Goal: Information Seeking & Learning: Check status

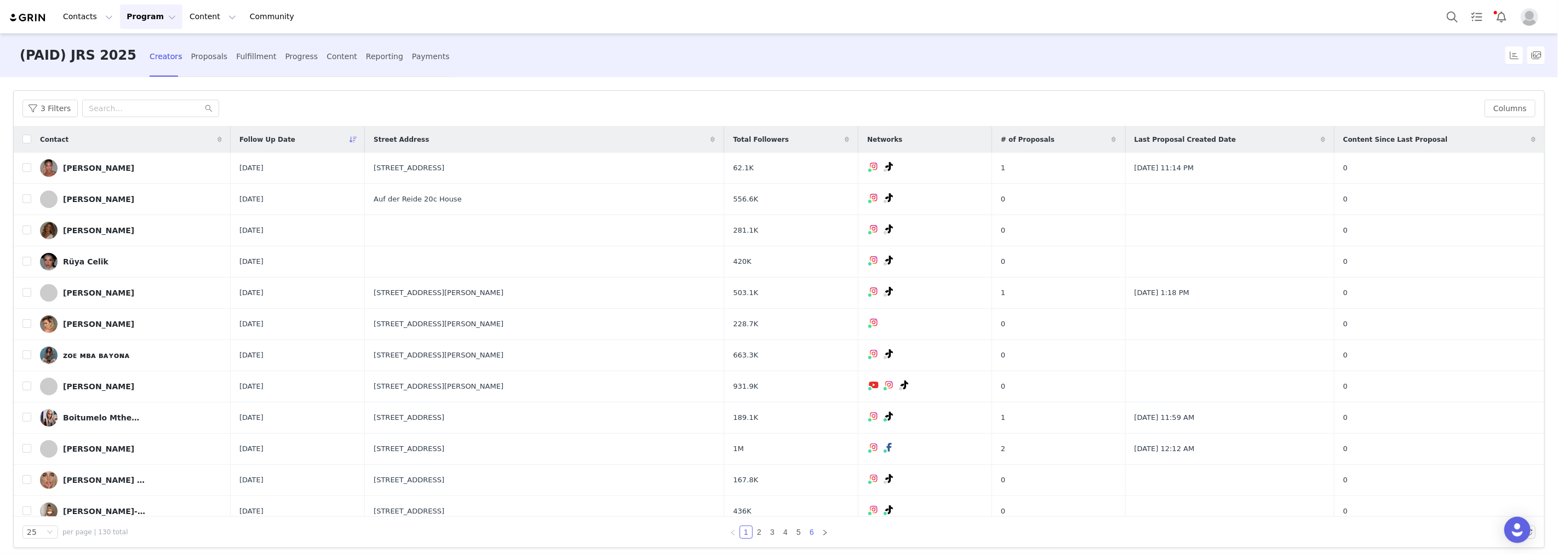
click at [807, 530] on link "6" at bounding box center [812, 532] width 12 height 12
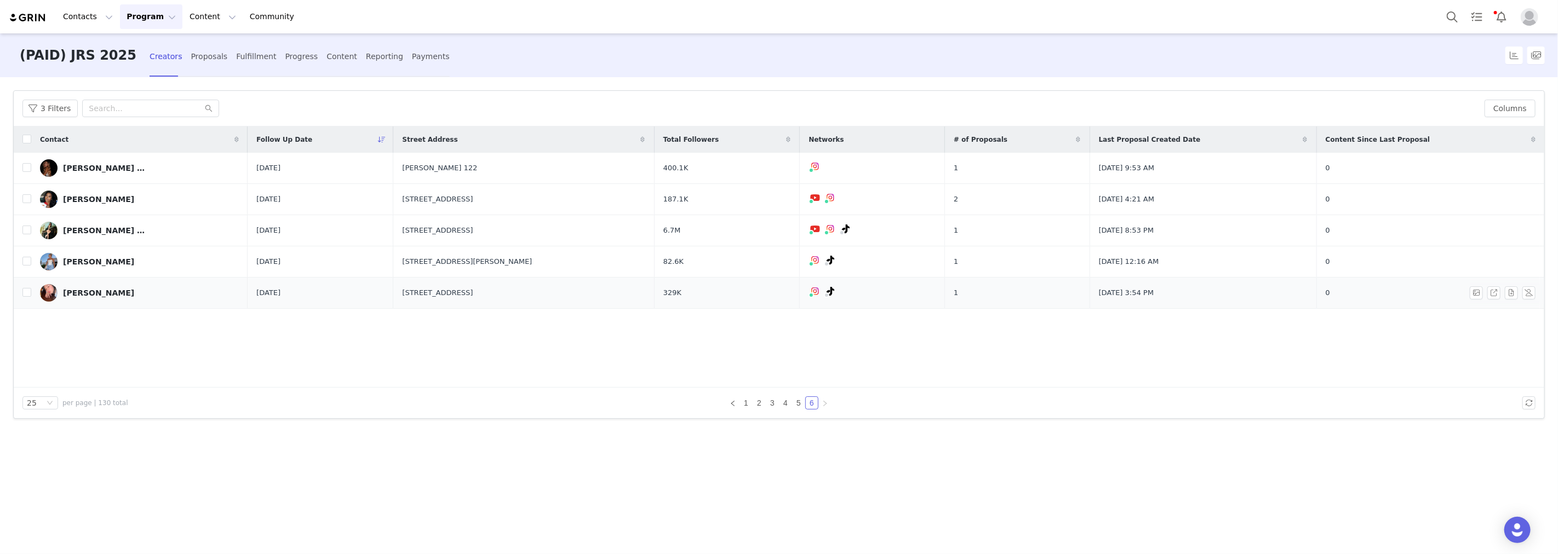
click at [91, 294] on div "Hannah Song" at bounding box center [98, 293] width 71 height 9
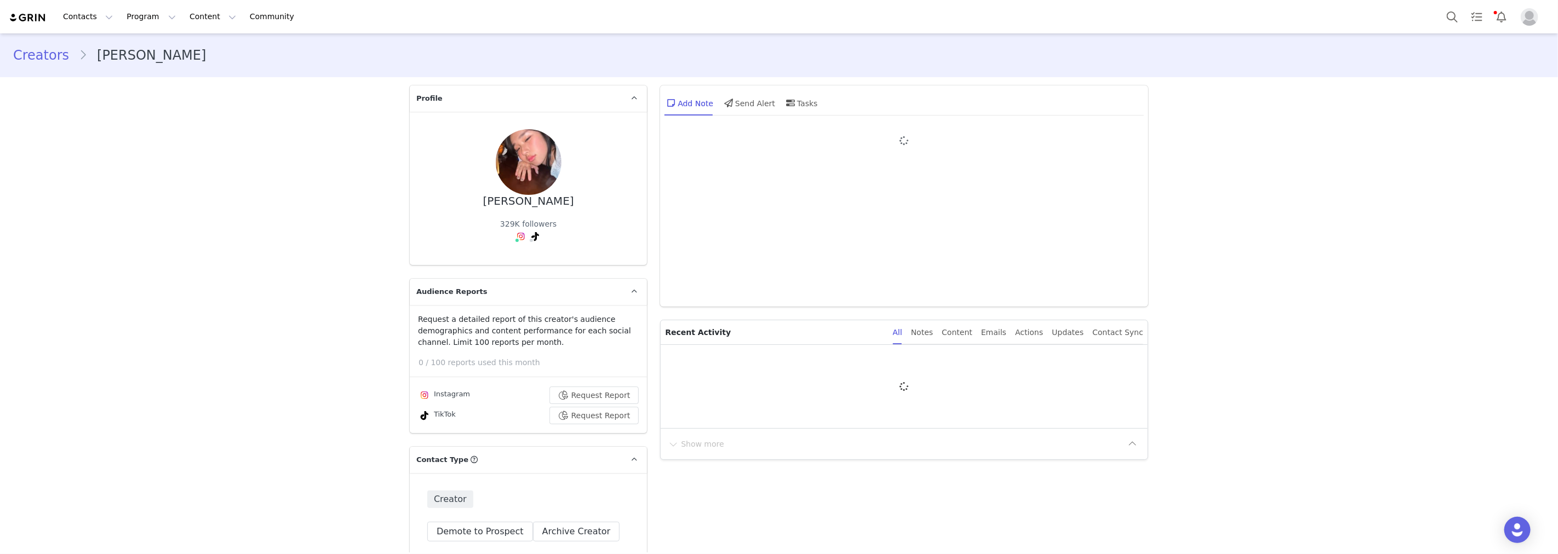
type input "+86 (China)"
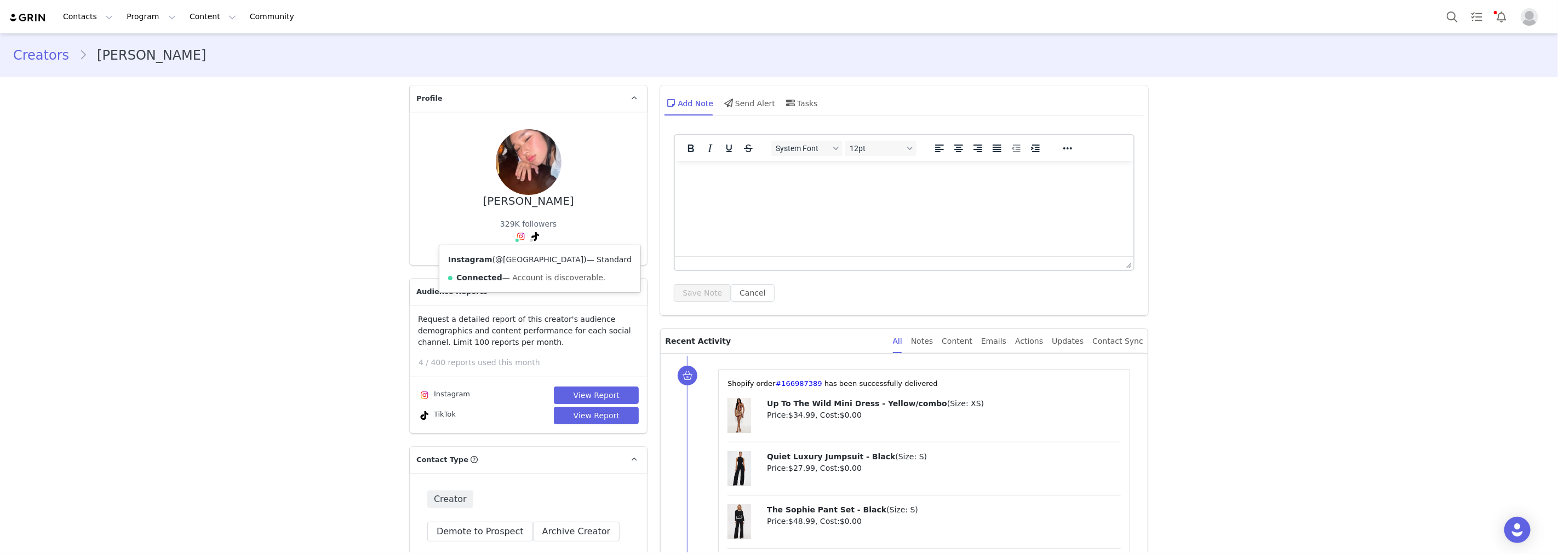
drag, startPoint x: 485, startPoint y: 259, endPoint x: 538, endPoint y: 259, distance: 53.1
click at [538, 259] on span "( @qingqingya99 )" at bounding box center [539, 259] width 94 height 9
copy span "@qingqingya99"
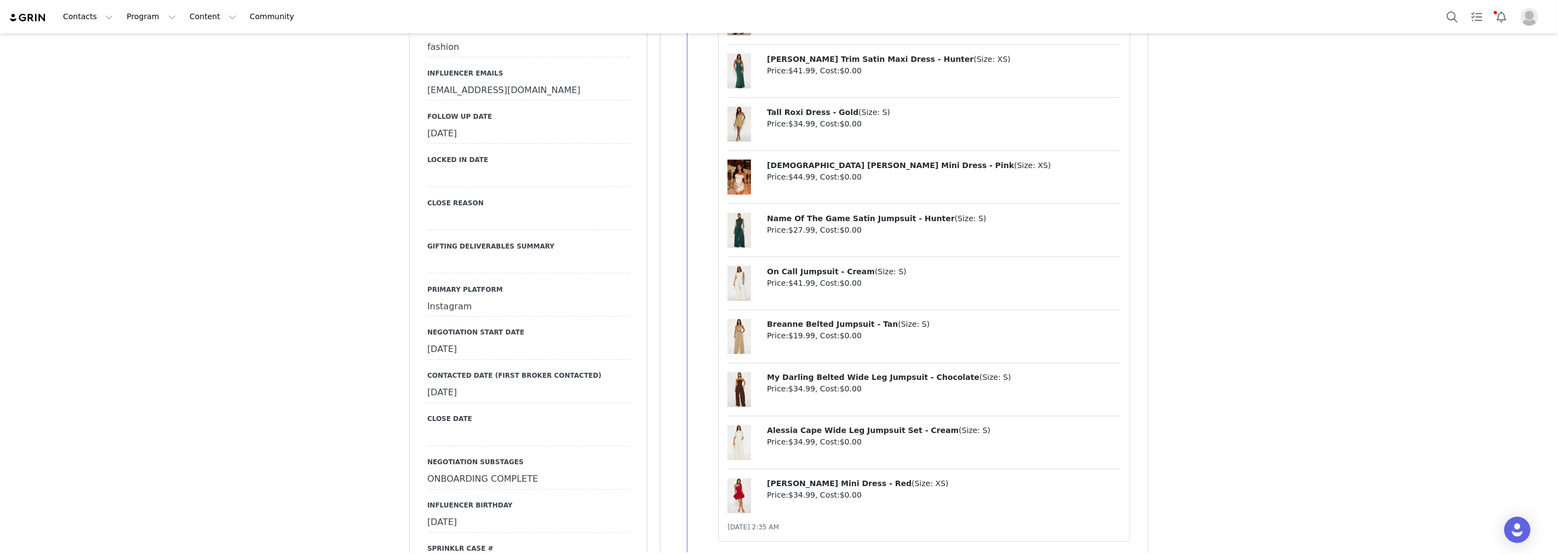
scroll to position [1582, 0]
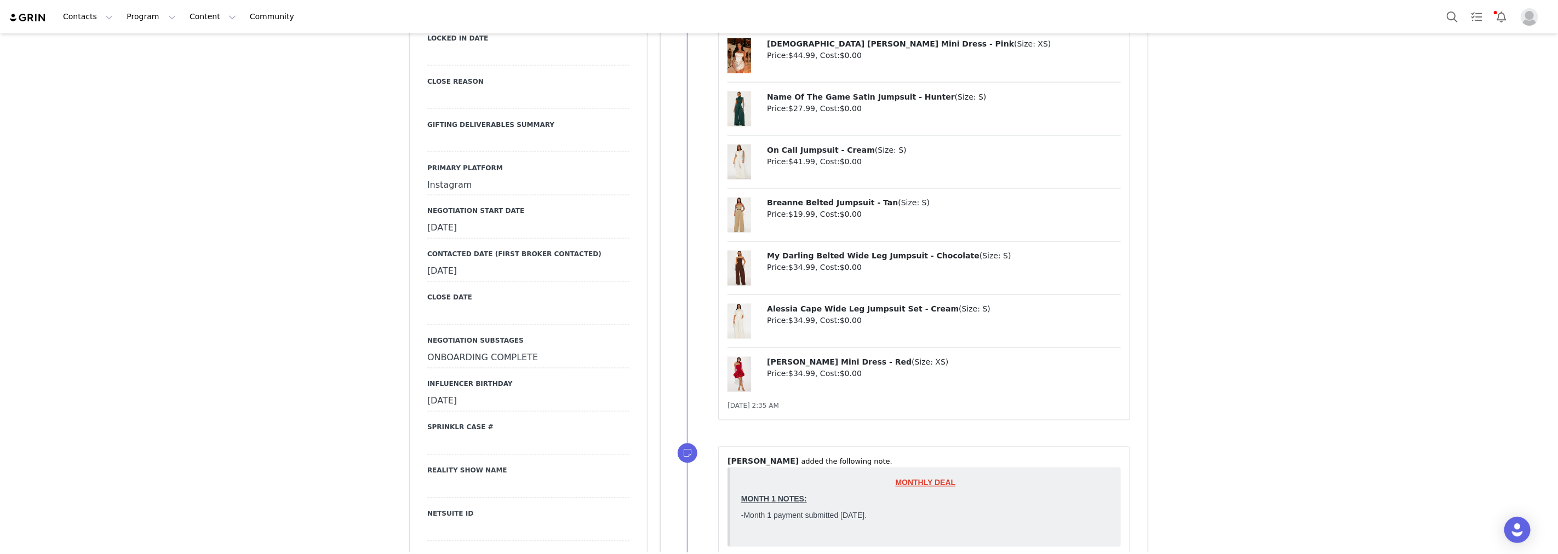
click at [507, 219] on div "September 4th, 2025" at bounding box center [528, 229] width 202 height 20
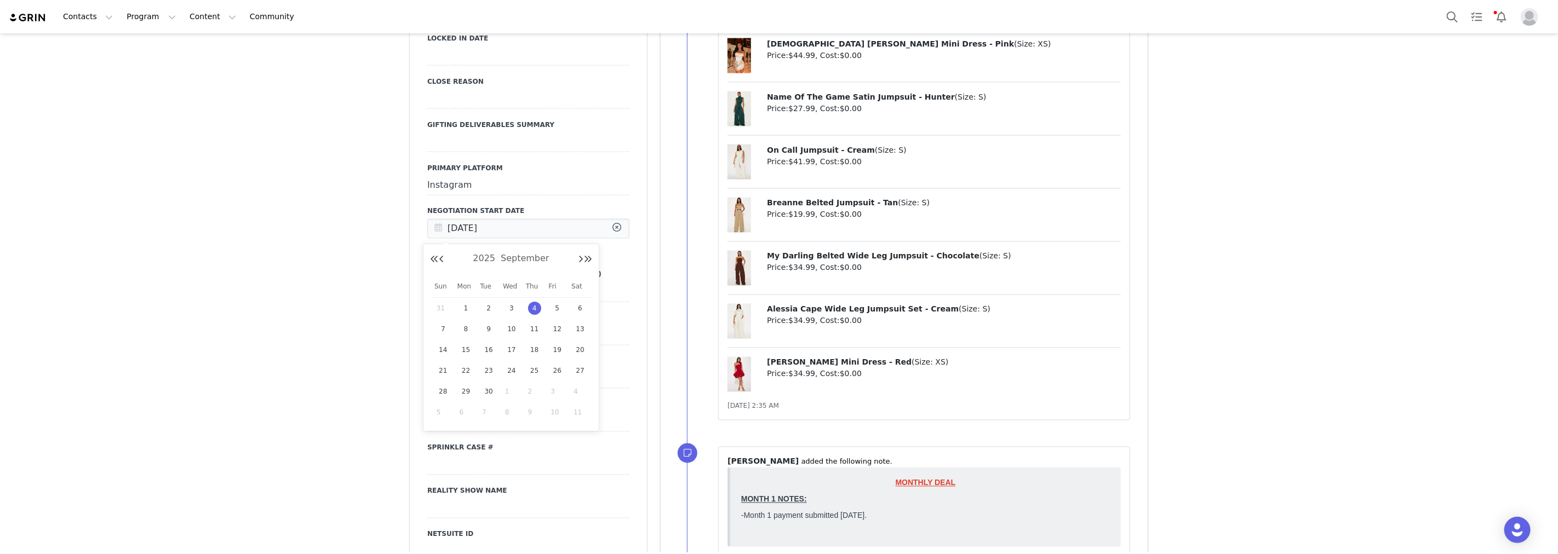
click at [507, 219] on input "Sep 04 2025" at bounding box center [528, 229] width 202 height 20
click at [511, 260] on span "September" at bounding box center [525, 258] width 54 height 10
click at [449, 360] on link "Sep" at bounding box center [451, 362] width 33 height 20
click at [470, 388] on span "29" at bounding box center [466, 391] width 13 height 13
type input "Sep 29 2025"
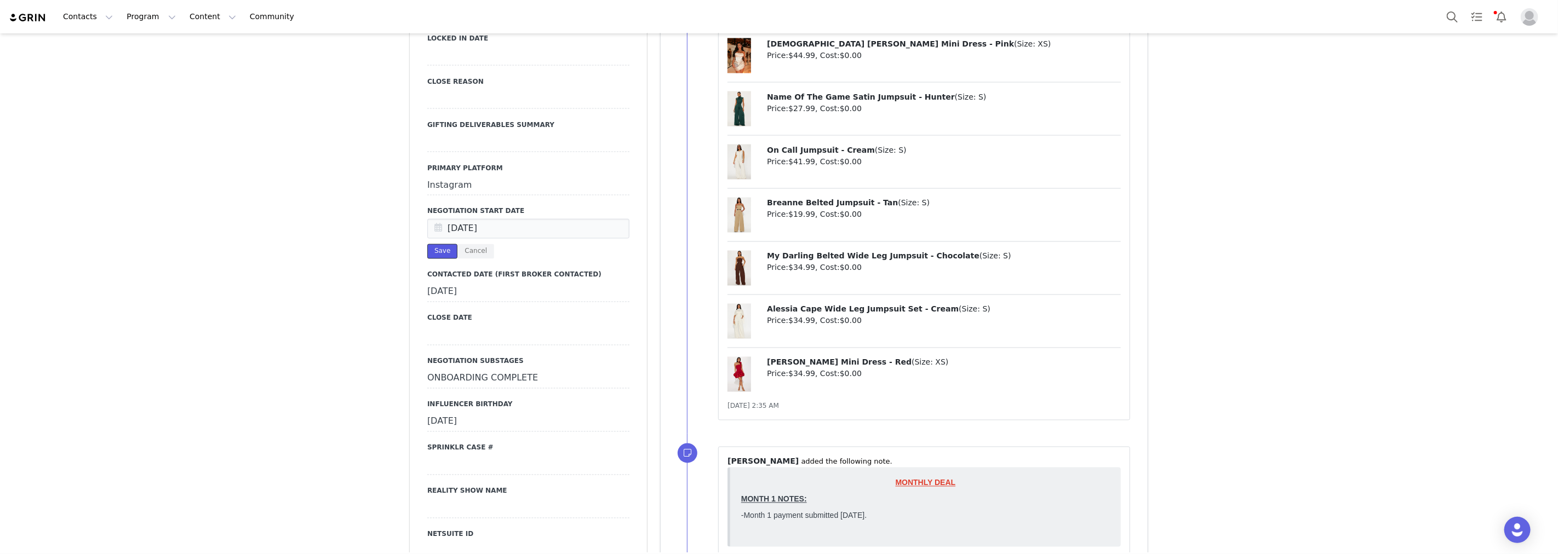
click at [441, 252] on button "Save" at bounding box center [442, 251] width 30 height 15
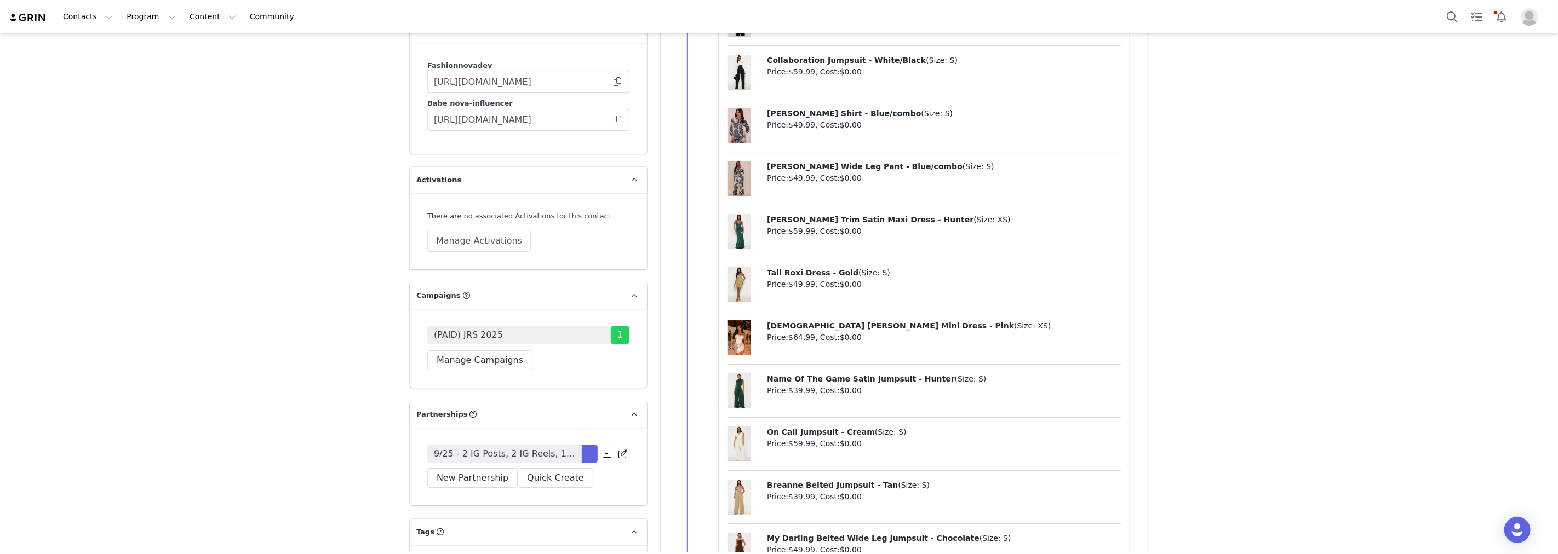
scroll to position [3347, 0]
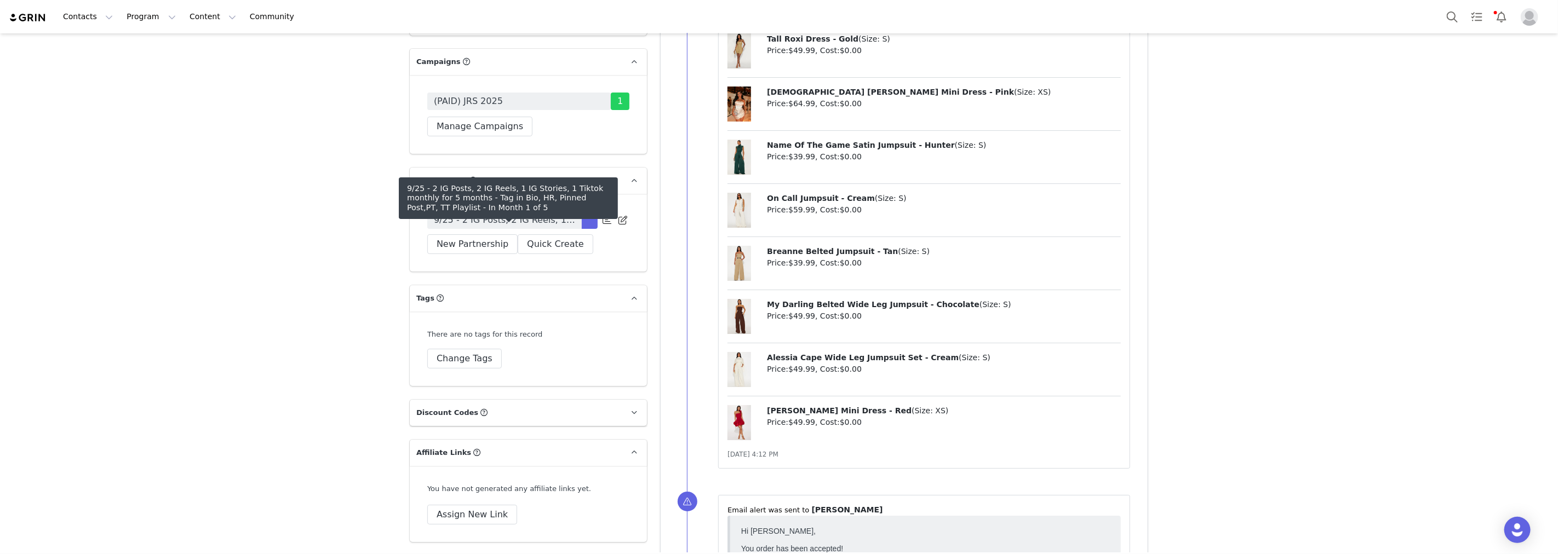
click at [504, 227] on span "9/25 - 2 IG Posts, 2 IG Reels, 1 IG Stories, 1 Tiktok monthly for 5 months - Ta…" at bounding box center [504, 220] width 141 height 13
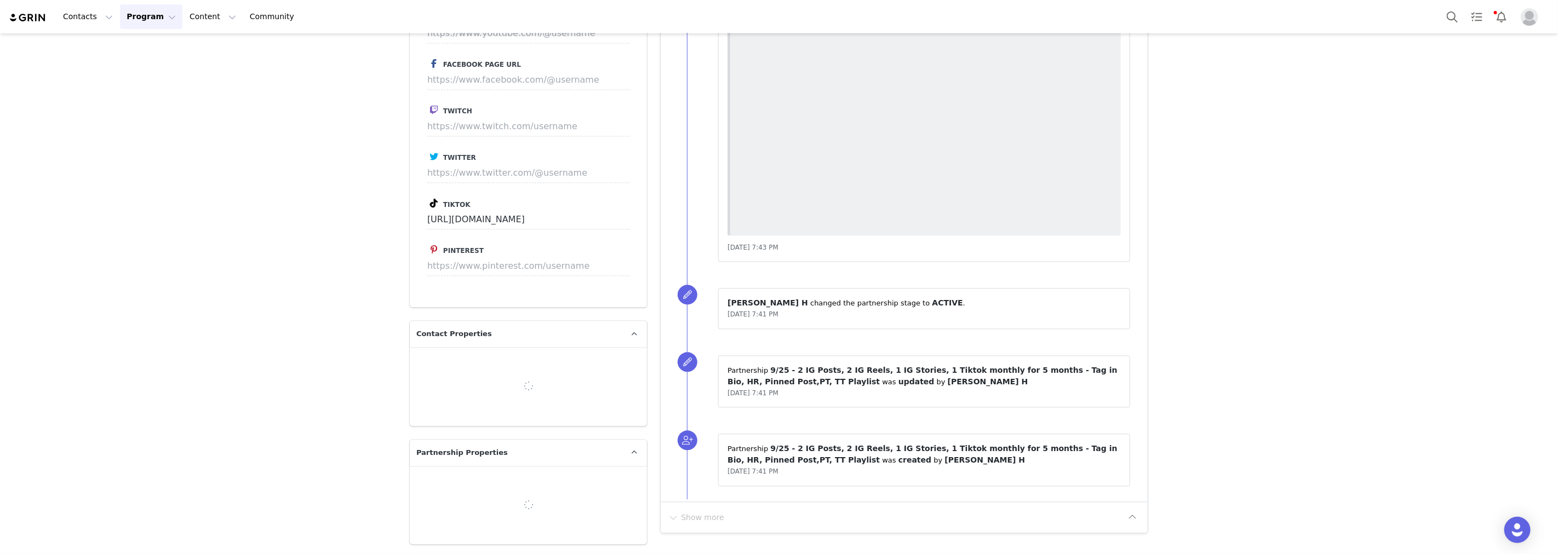
type input "+86 (China)"
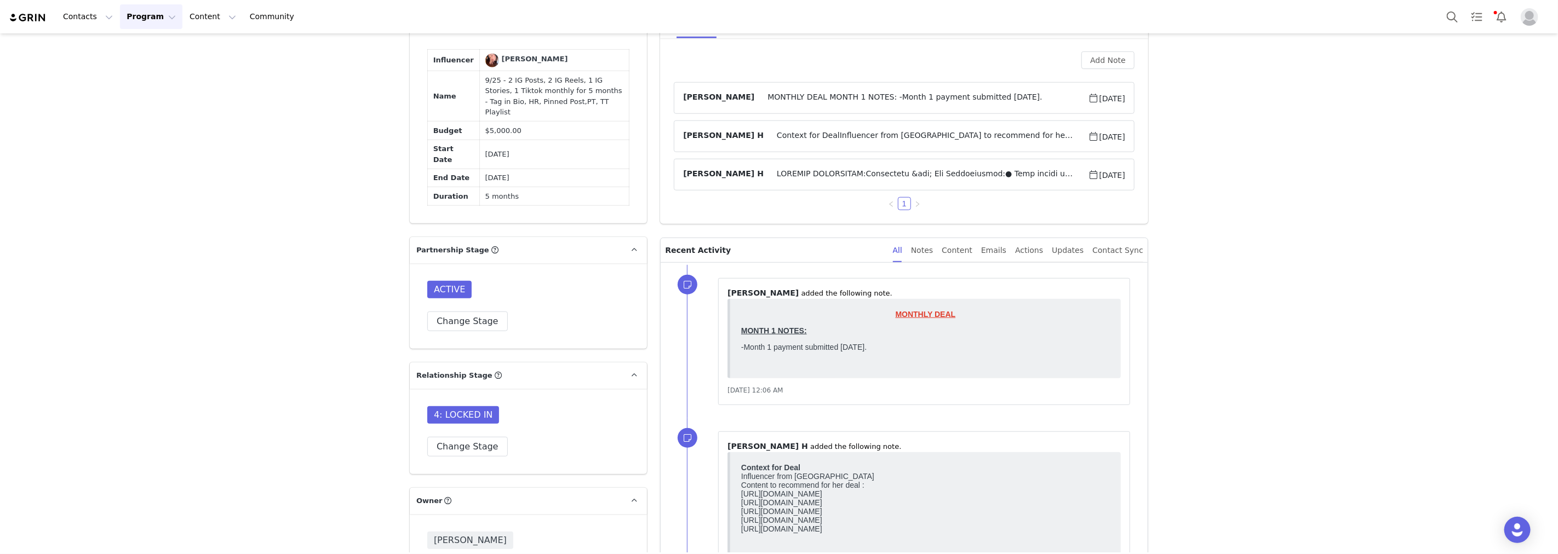
scroll to position [730, 0]
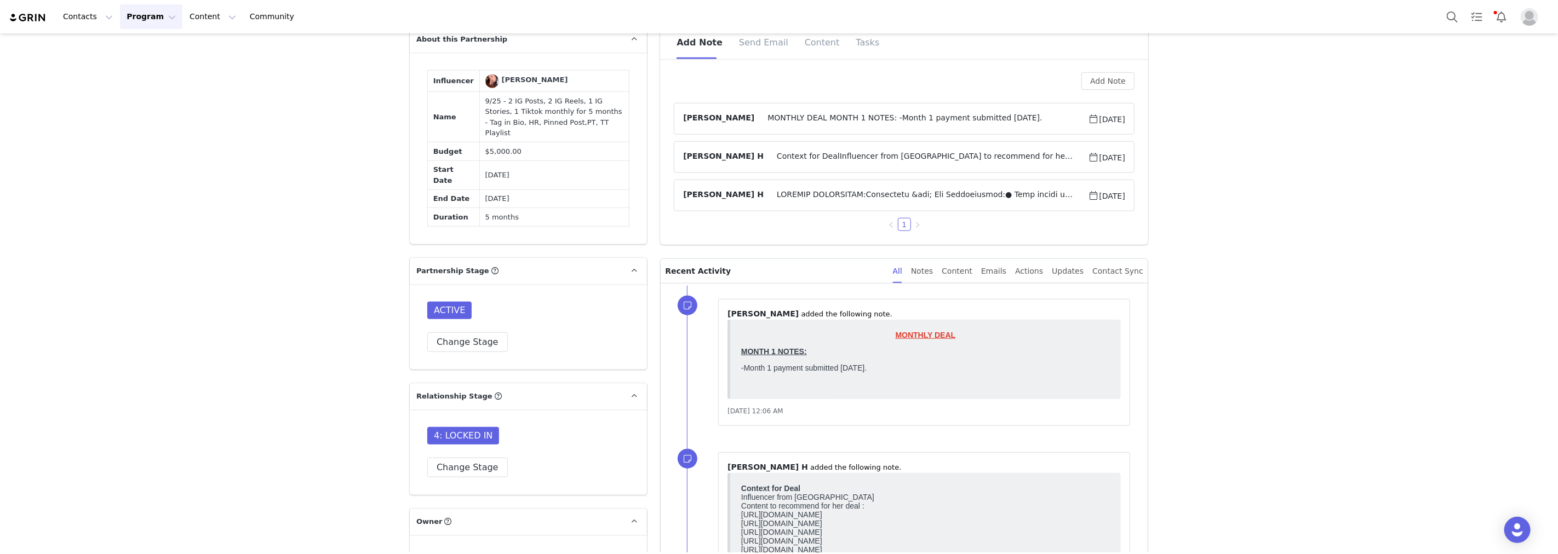
drag, startPoint x: 323, startPoint y: 280, endPoint x: 295, endPoint y: 288, distance: 29.6
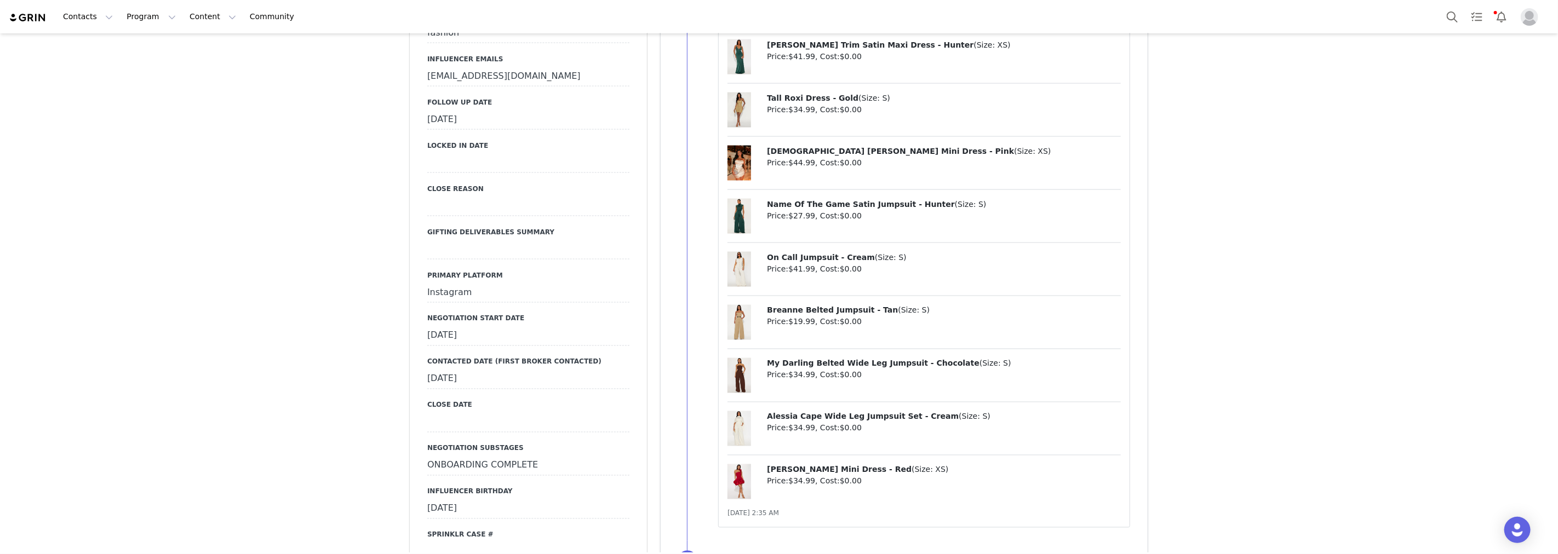
scroll to position [1339, 0]
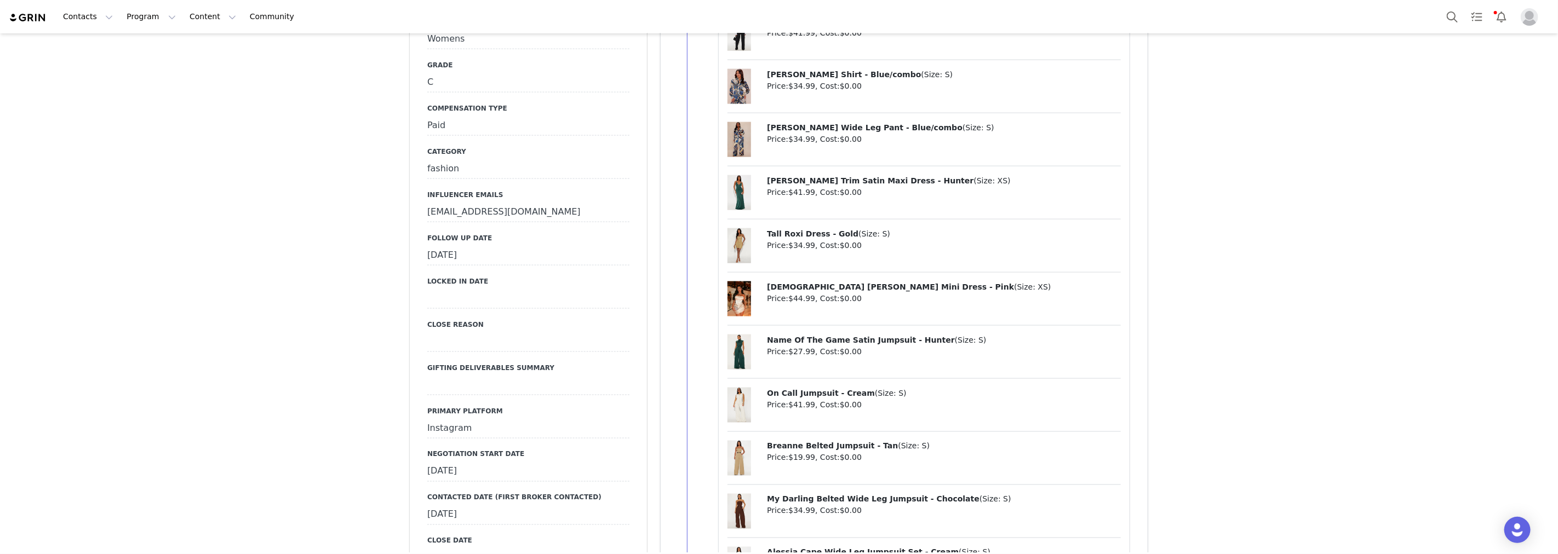
click at [491, 255] on div "September 22nd, 2025" at bounding box center [528, 256] width 202 height 20
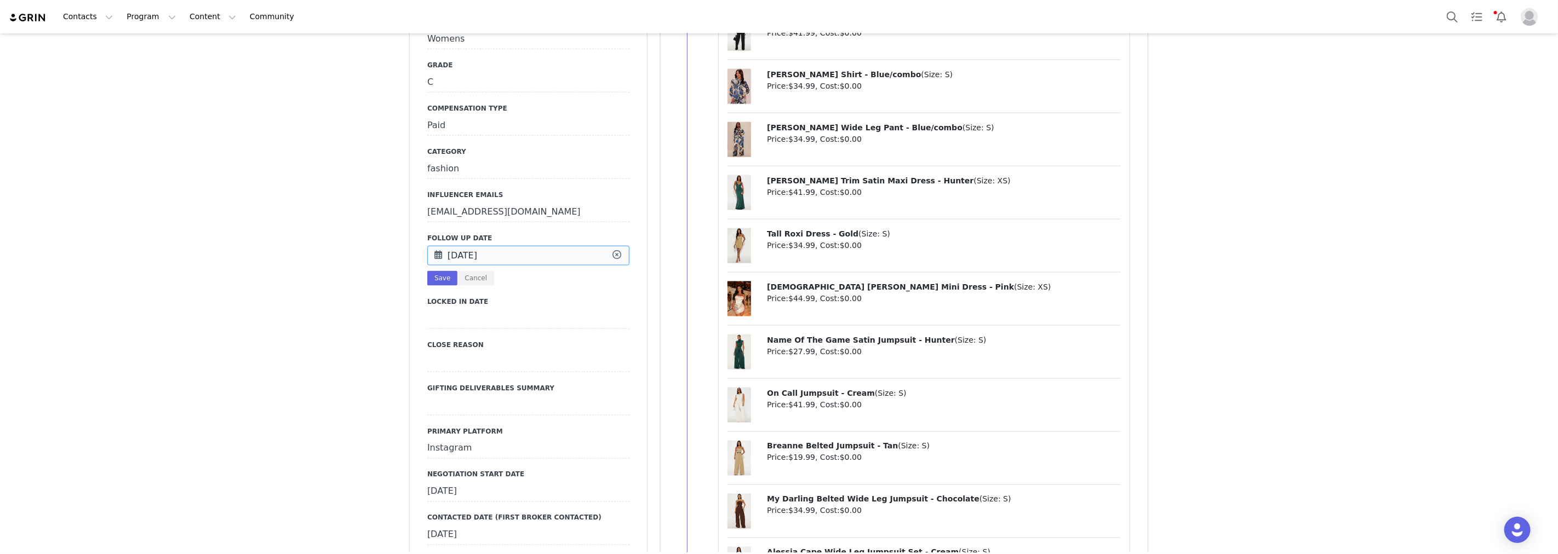
click at [491, 255] on input "Sep 22 2025" at bounding box center [528, 256] width 202 height 20
click at [467, 415] on span "29" at bounding box center [466, 418] width 13 height 13
type input "Sep 29 2025"
click at [443, 279] on button "Save" at bounding box center [442, 278] width 30 height 15
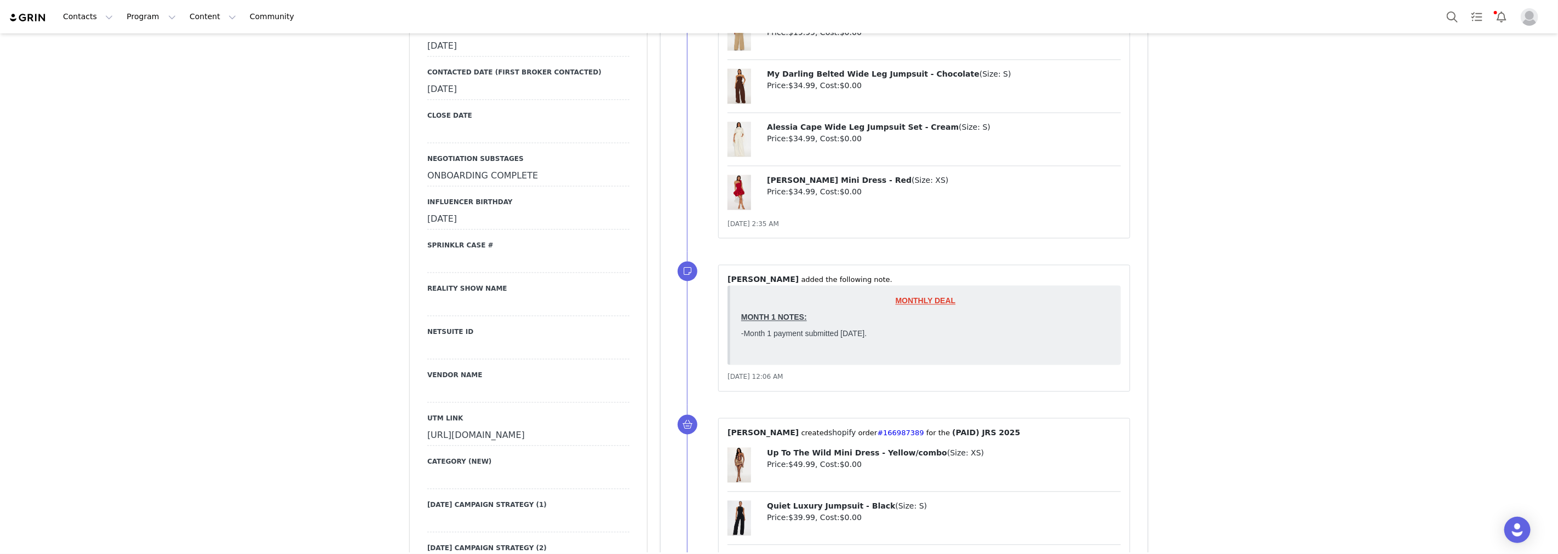
scroll to position [1765, 0]
click at [462, 255] on div at bounding box center [528, 263] width 202 height 20
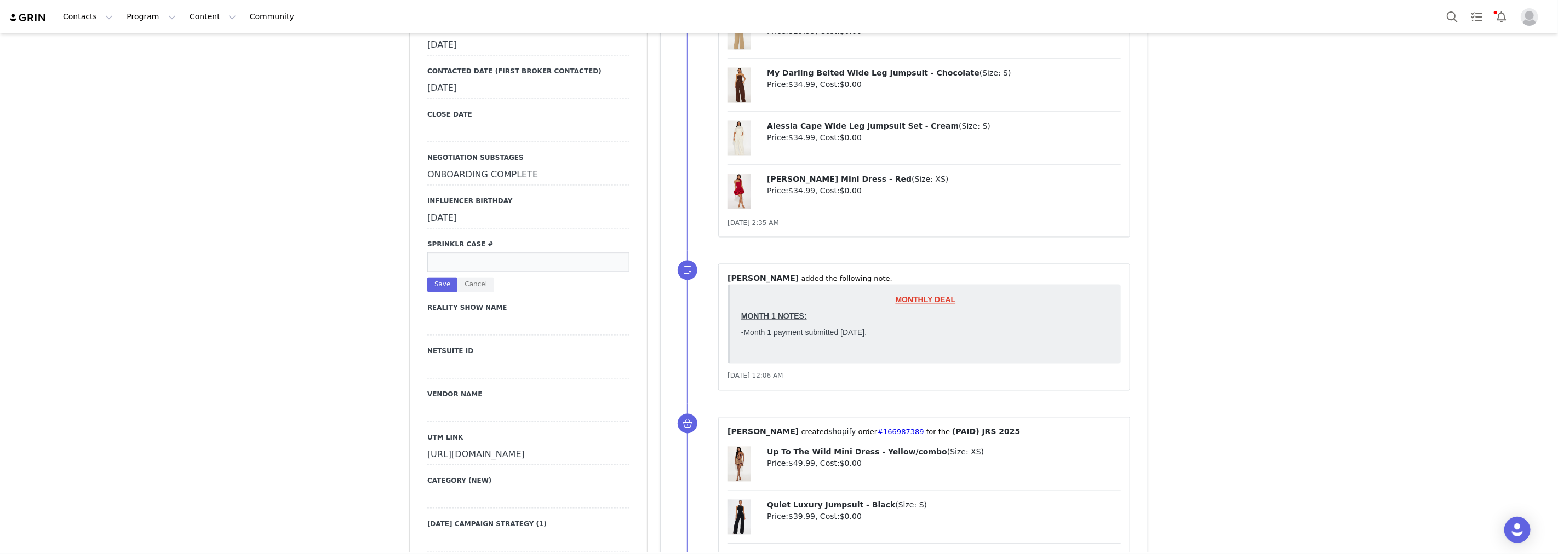
click at [460, 261] on input at bounding box center [528, 263] width 202 height 20
paste input "#490262"
type input "#490262"
click at [438, 286] on button "Save" at bounding box center [442, 285] width 30 height 15
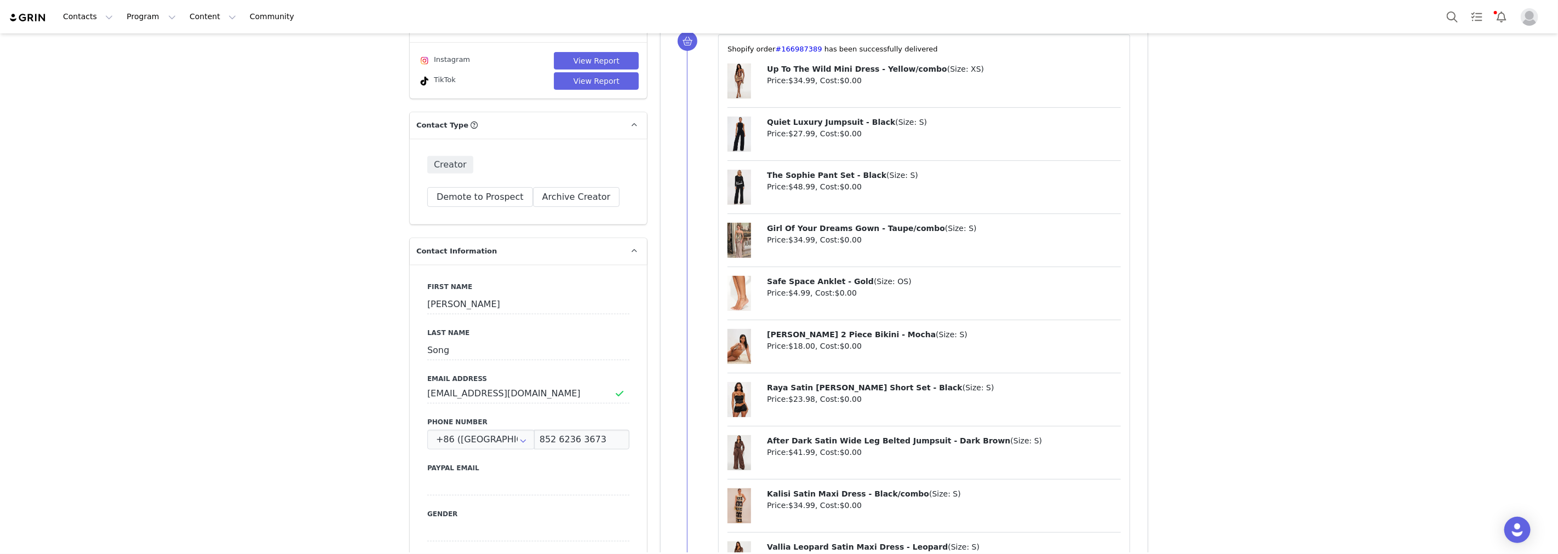
scroll to position [304, 0]
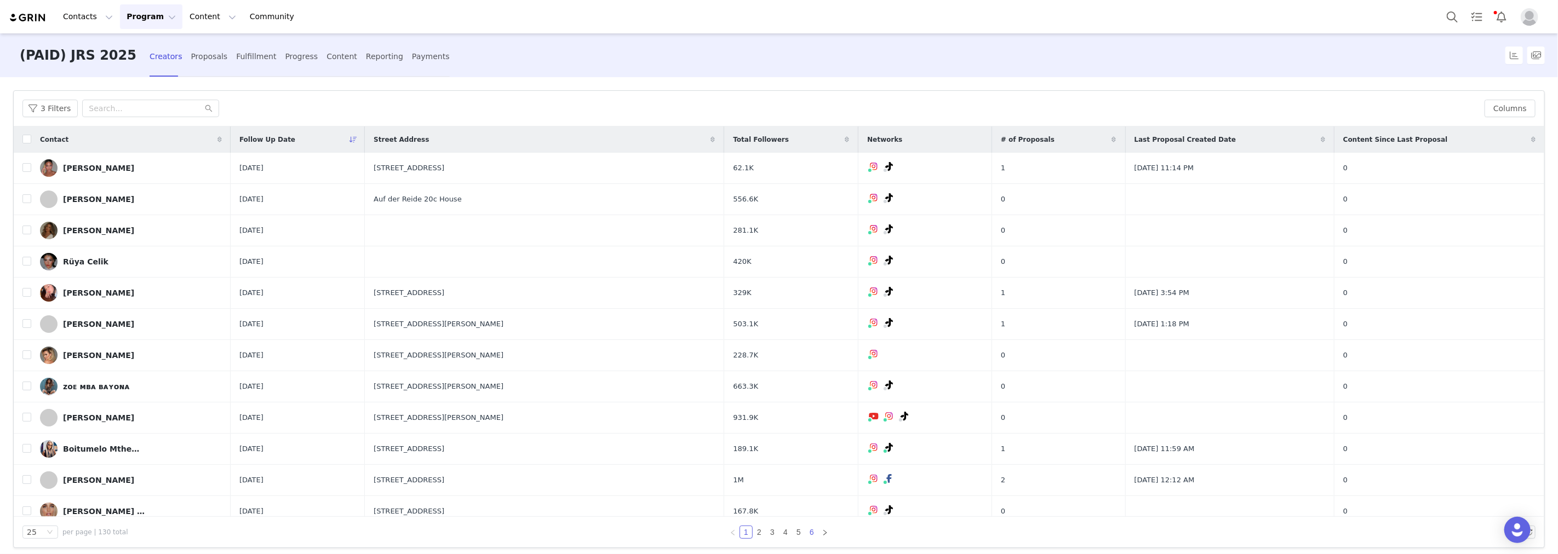
click at [807, 529] on link "6" at bounding box center [812, 532] width 12 height 12
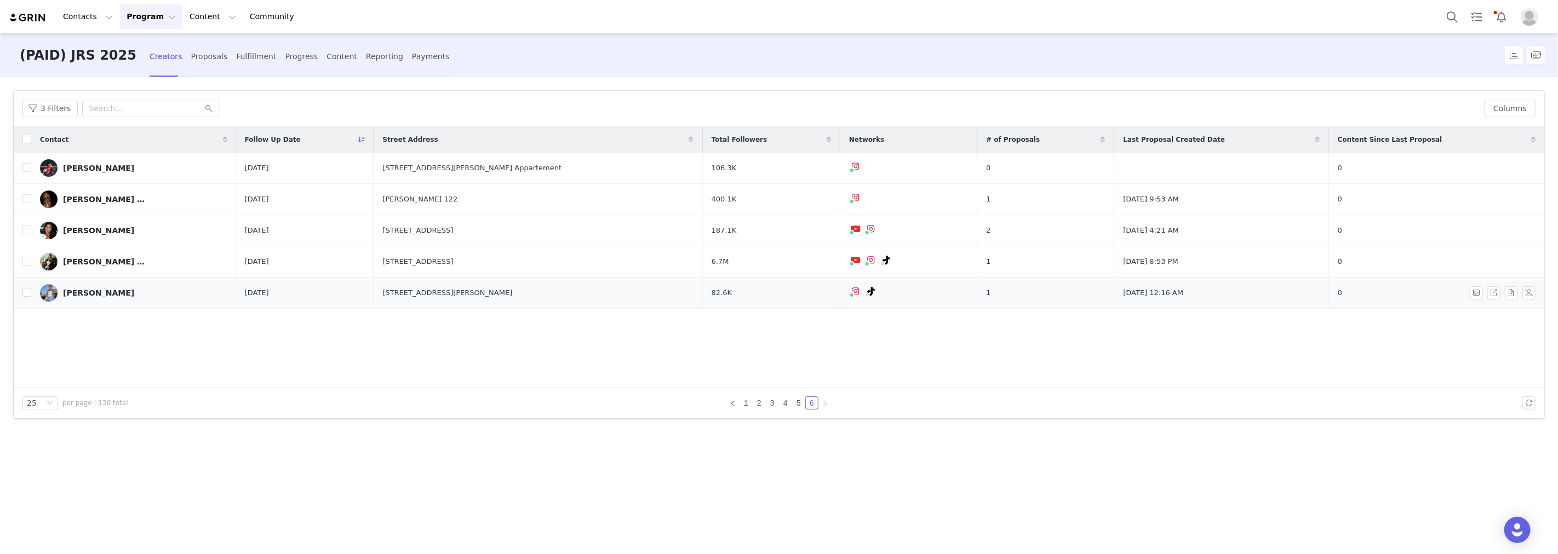
click at [102, 295] on div "Phoebe Zhang" at bounding box center [98, 293] width 71 height 9
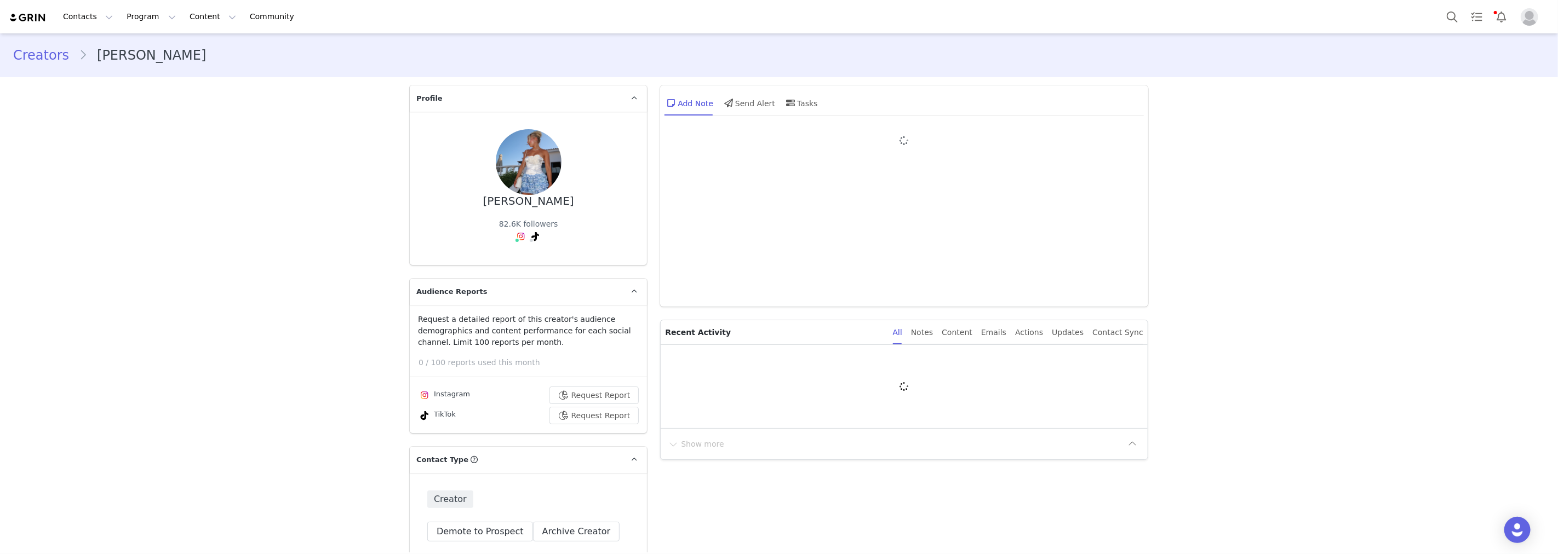
type input "+61 (Australia)"
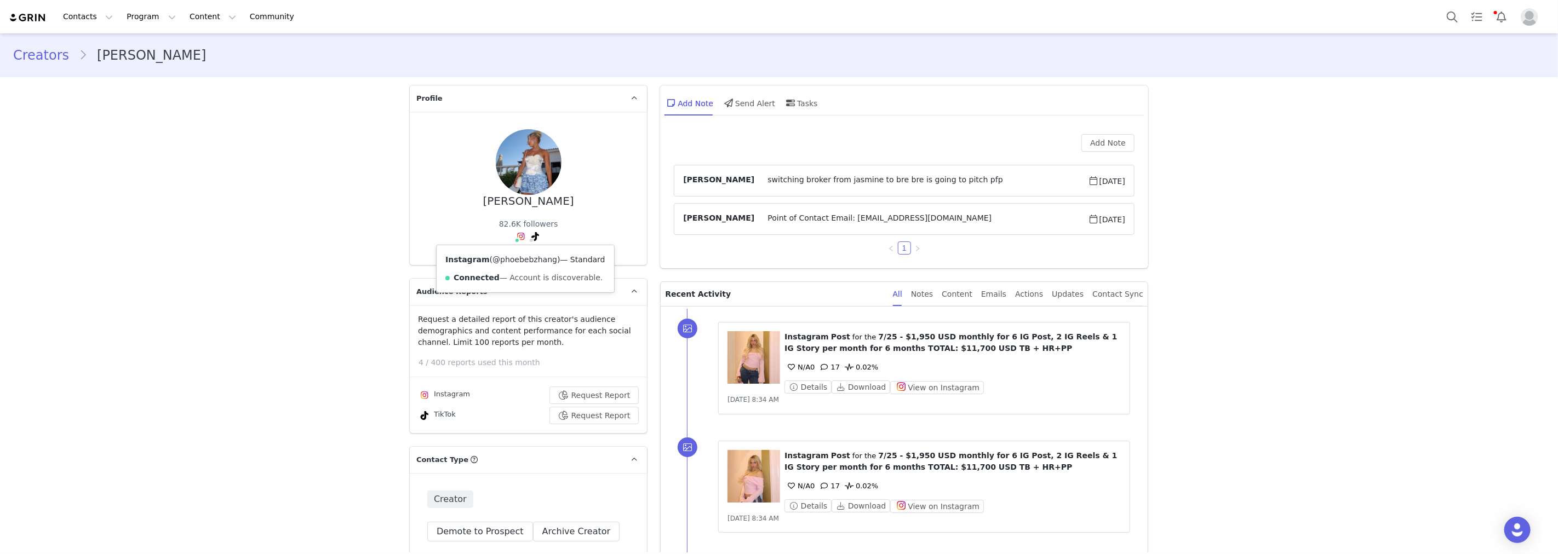
drag, startPoint x: 483, startPoint y: 258, endPoint x: 543, endPoint y: 263, distance: 60.5
click at [543, 263] on span "( @phoebebzhang )" at bounding box center [525, 259] width 71 height 9
copy span "@phoebebzhang"
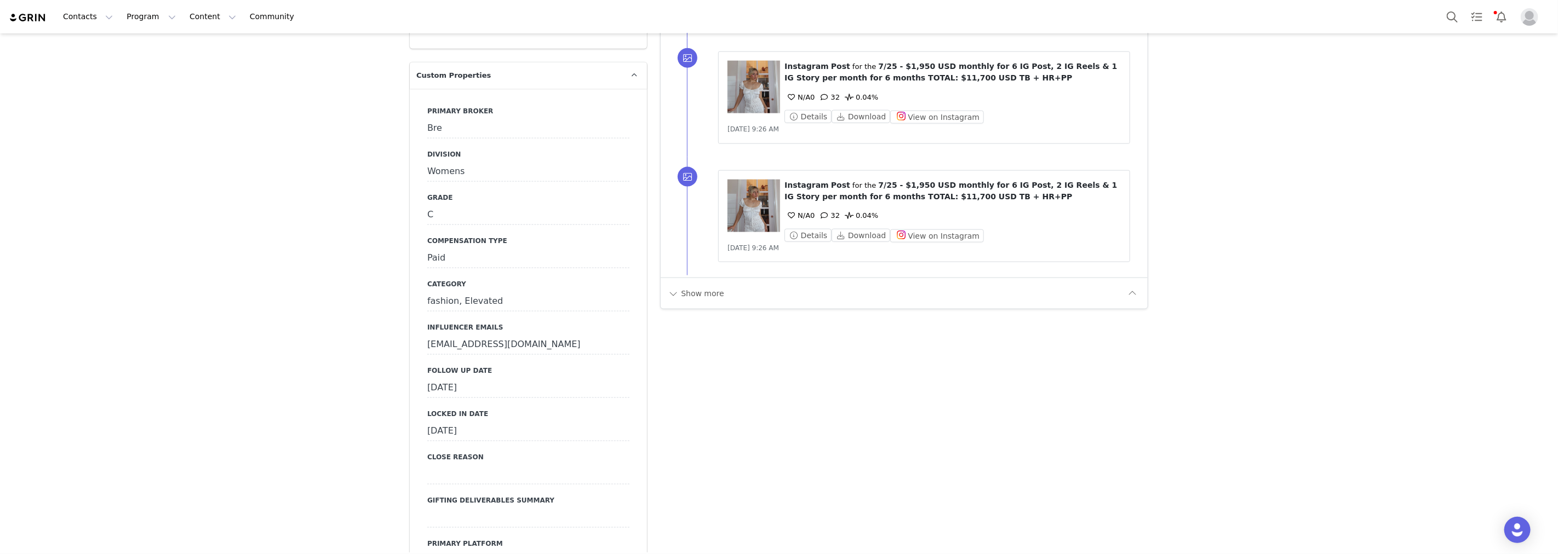
scroll to position [1278, 0]
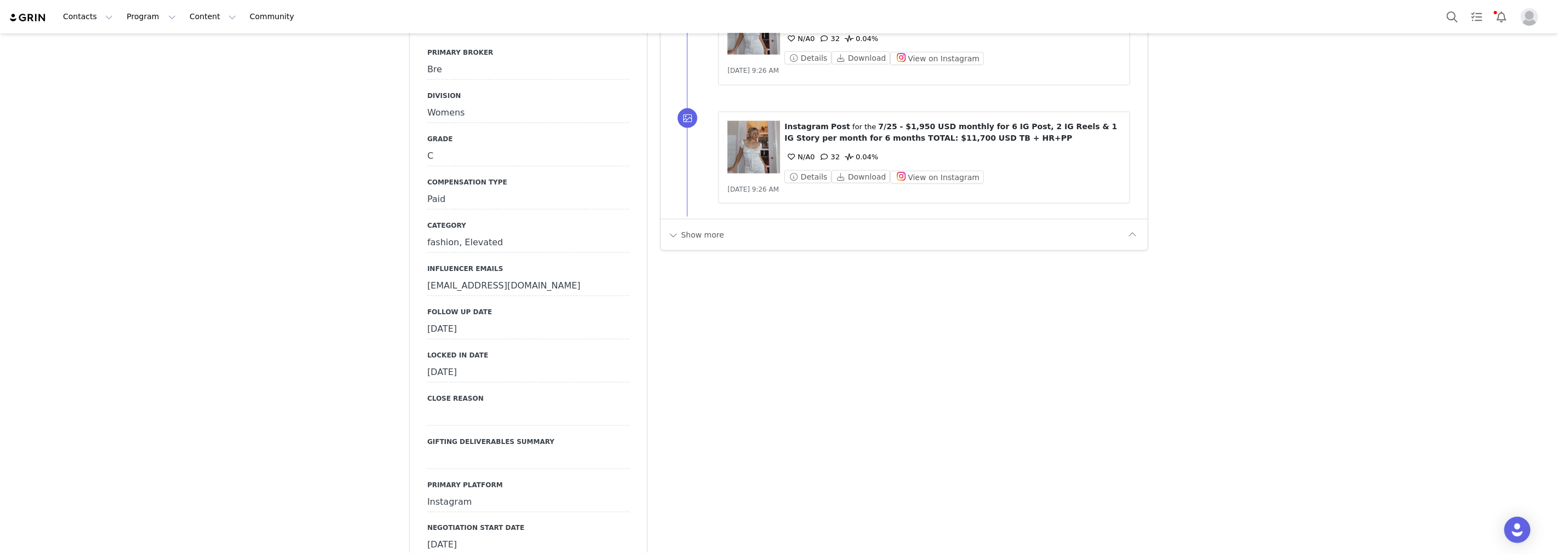
click at [507, 320] on div "September 22nd, 2025" at bounding box center [528, 330] width 202 height 20
click at [462, 464] on span "29" at bounding box center [466, 466] width 13 height 13
type input "Sep 29 2025"
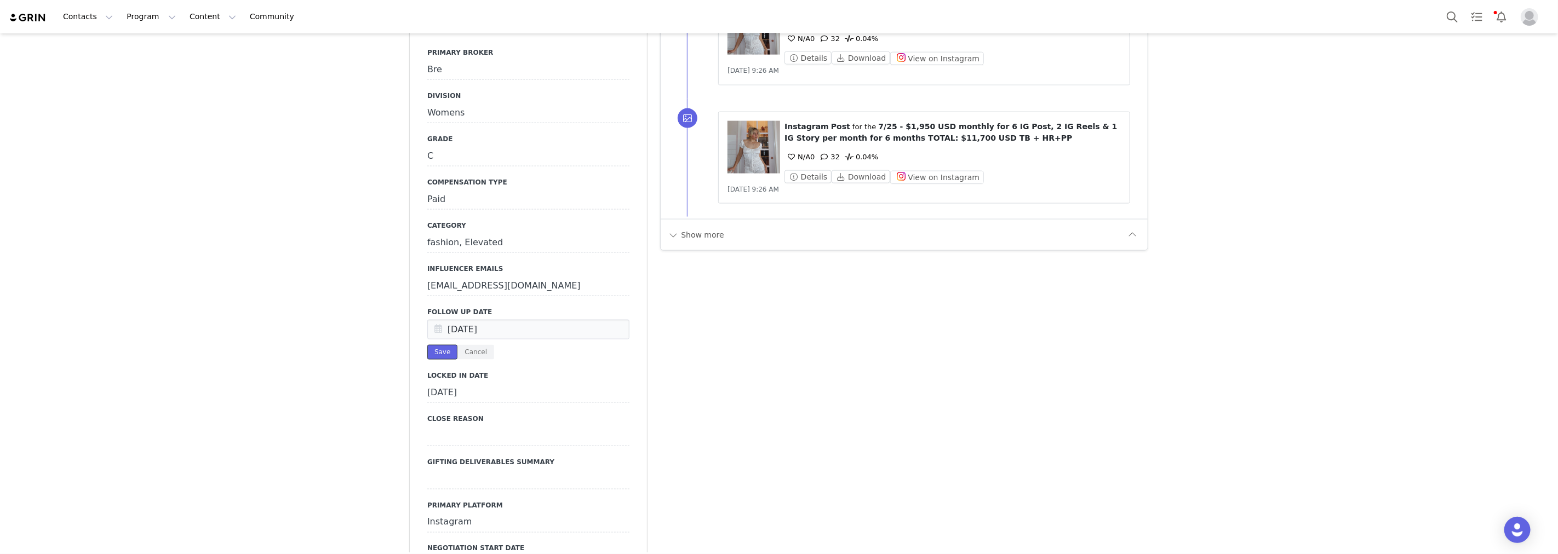
click at [427, 345] on button "Save" at bounding box center [442, 352] width 30 height 15
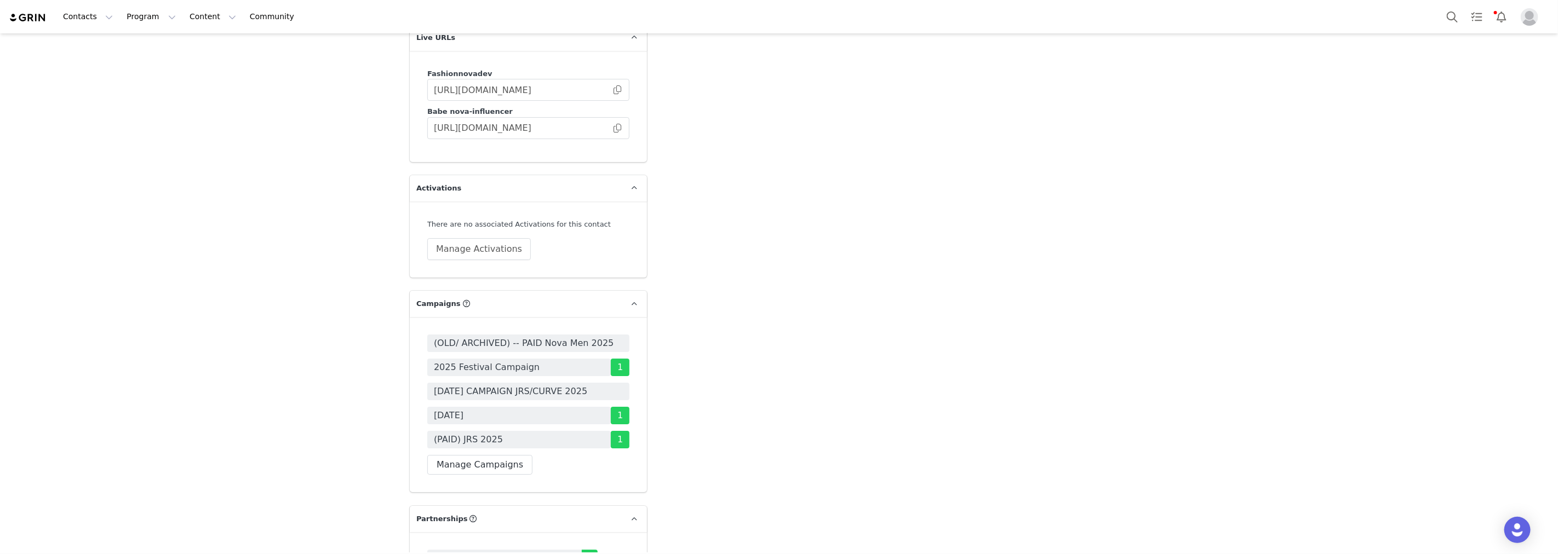
scroll to position [3469, 0]
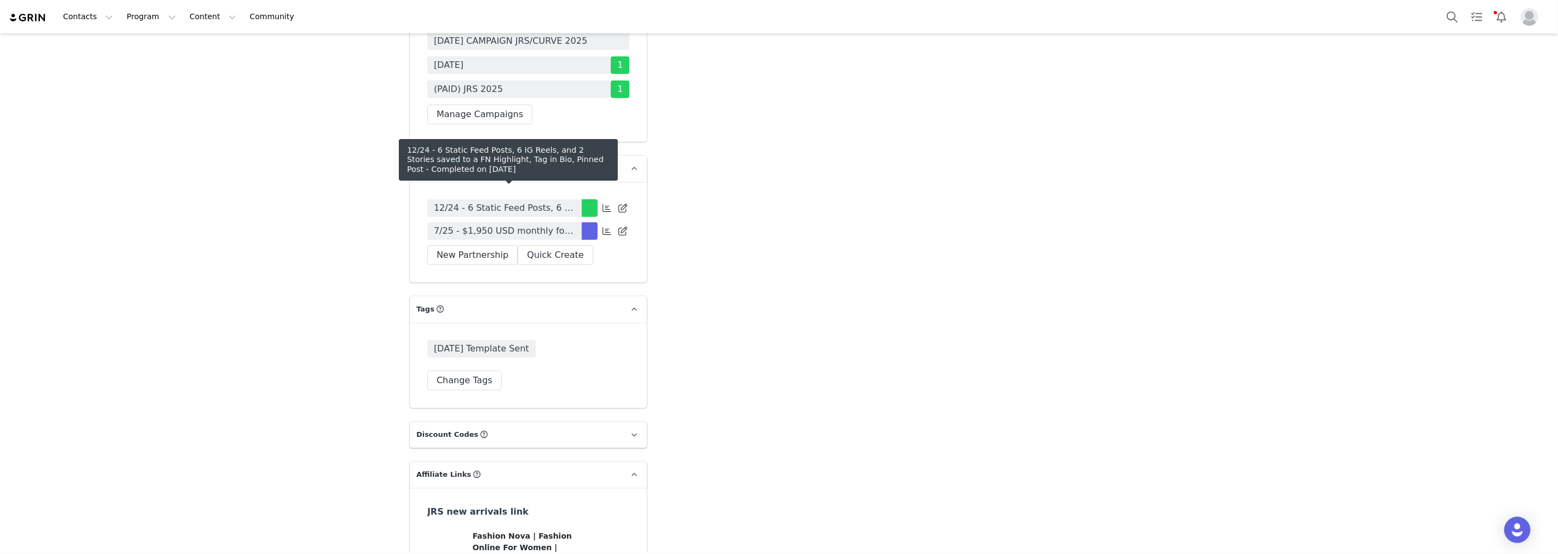
click at [513, 225] on span "7/25 - $1,950 USD monthly for 6 IG Post, 2 IG Reels & 1 IG Story per month for …" at bounding box center [504, 231] width 141 height 13
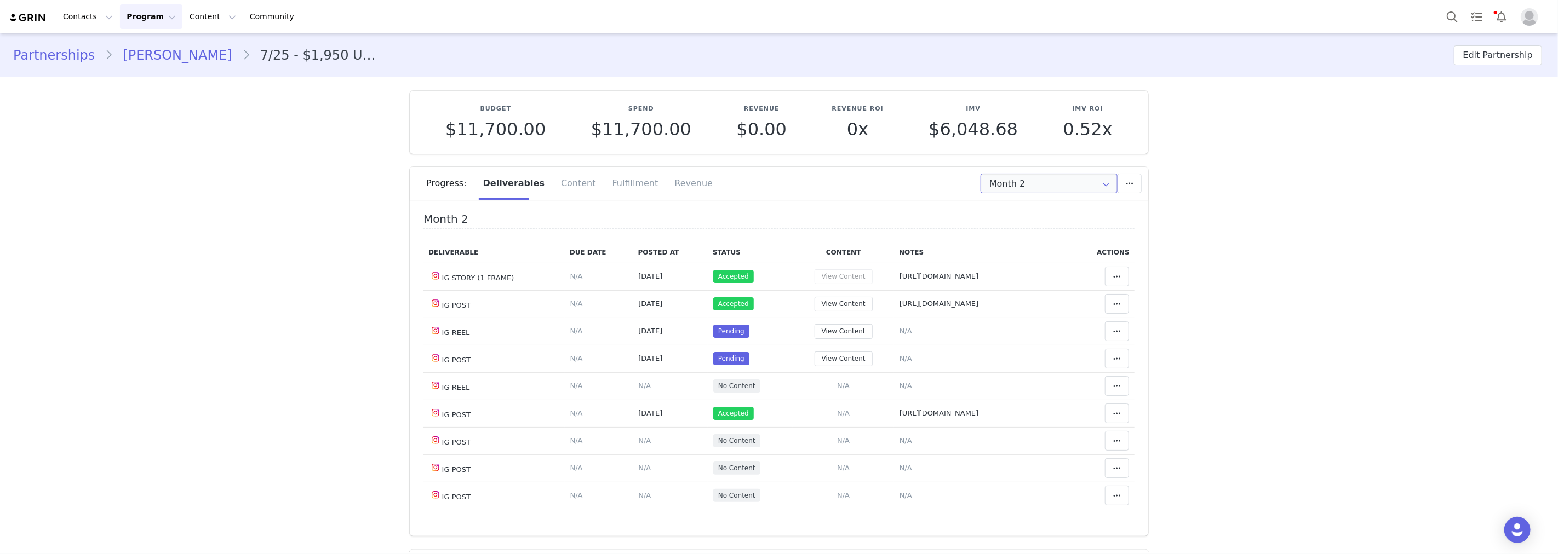
click at [1021, 183] on input "Month 2" at bounding box center [1048, 184] width 137 height 20
click at [1039, 325] on li "All Months" at bounding box center [1049, 324] width 145 height 19
type input "All"
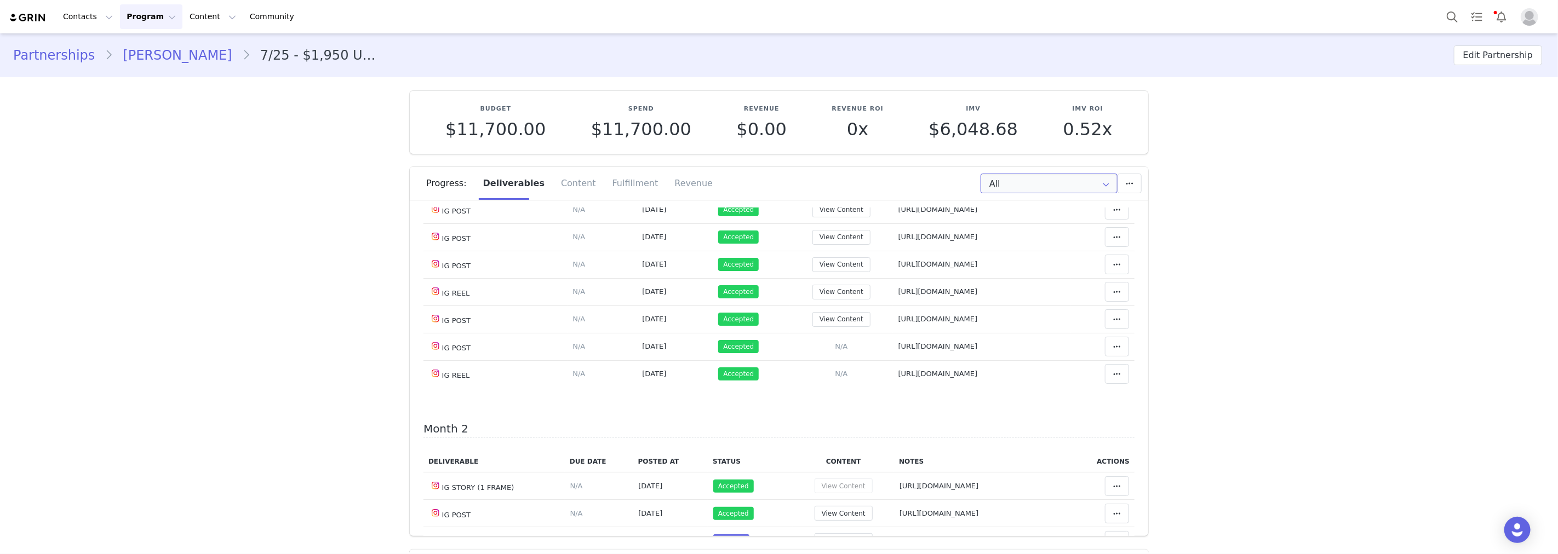
scroll to position [365, 0]
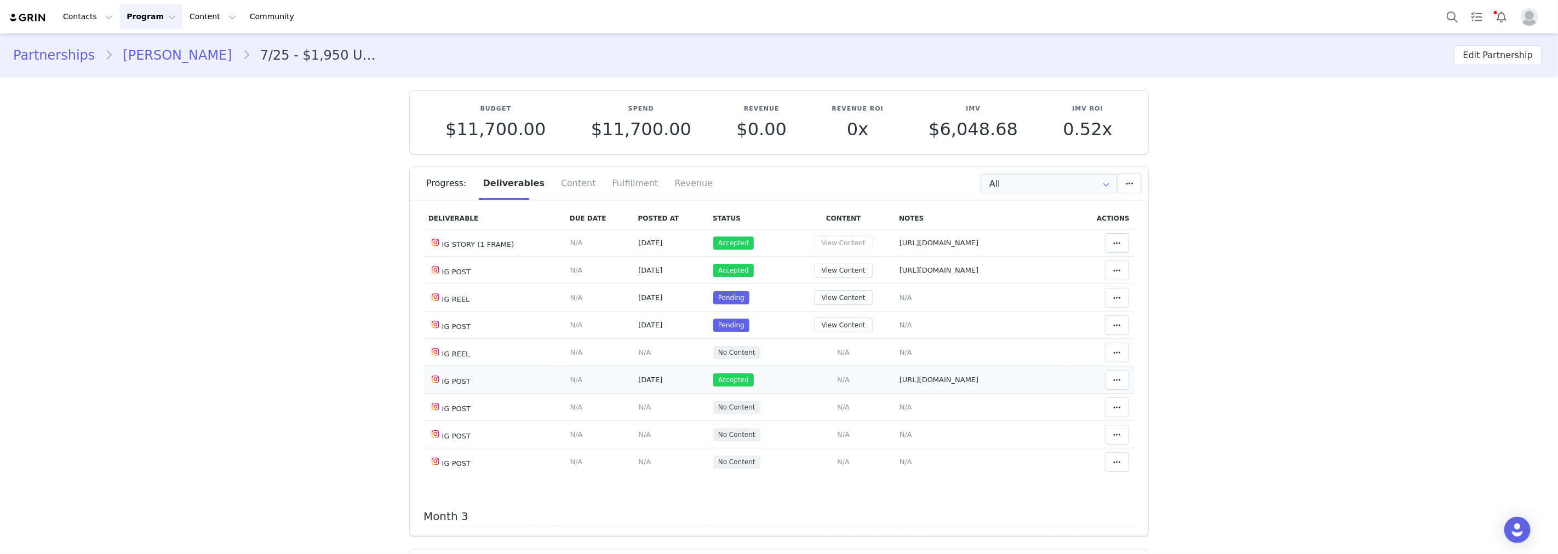
drag, startPoint x: 1029, startPoint y: 379, endPoint x: 886, endPoint y: 387, distance: 143.2
click at [894, 387] on td "Notes Save Cancel https://www.instagram.com/p/DOw06HvEspT/" at bounding box center [983, 379] width 178 height 27
copy span "https://www.instagram.com/p/DOw06HvEspT/"
click at [899, 329] on span "N/A" at bounding box center [905, 325] width 13 height 8
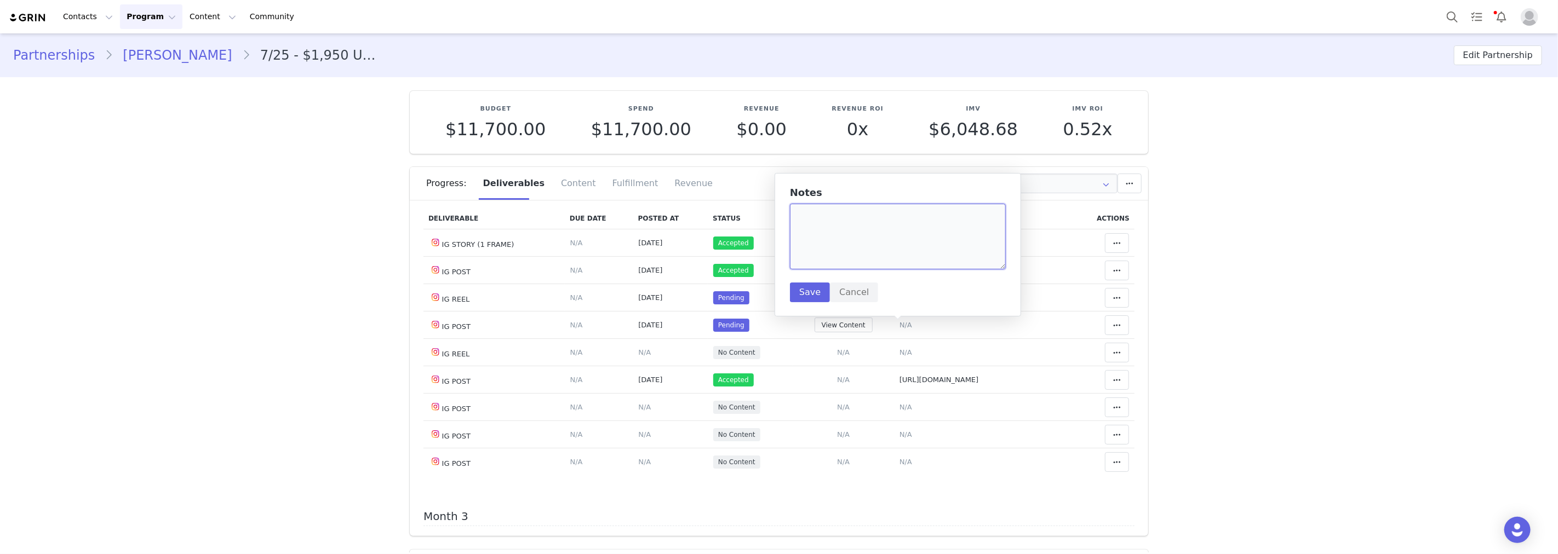
click at [860, 208] on textarea at bounding box center [898, 237] width 216 height 66
paste textarea "https://www.instagram.com/p/DPD3VHQEUdg/"
type textarea "https://www.instagram.com/p/DPD3VHQEUdg/"
click at [814, 291] on button "Save" at bounding box center [810, 293] width 40 height 20
click at [1113, 330] on icon at bounding box center [1117, 325] width 8 height 9
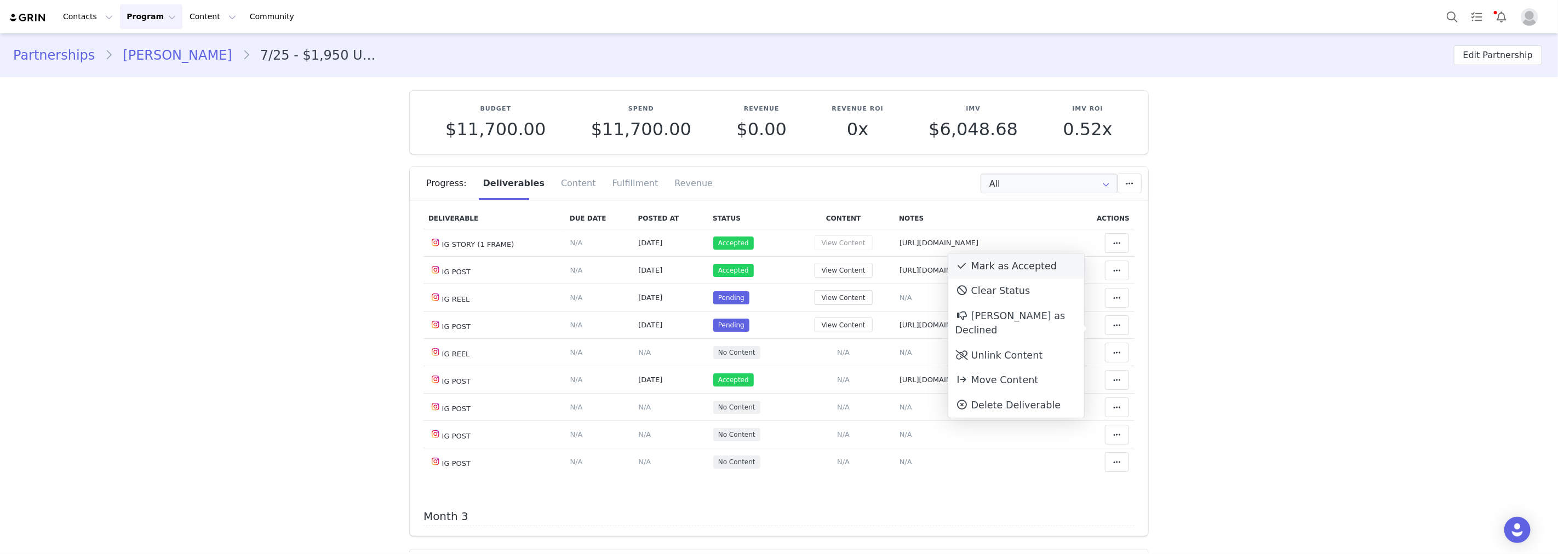
click at [1017, 267] on div "Mark as Accepted" at bounding box center [1016, 266] width 136 height 25
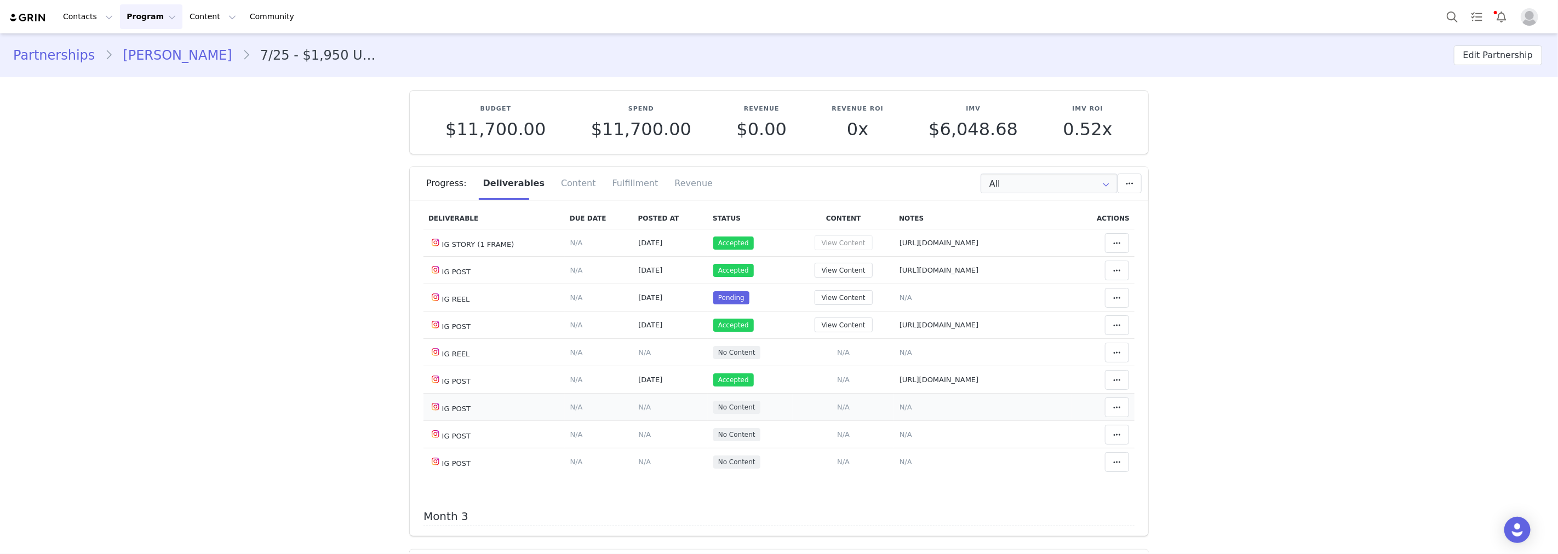
click at [638, 411] on span "N/A" at bounding box center [644, 407] width 13 height 8
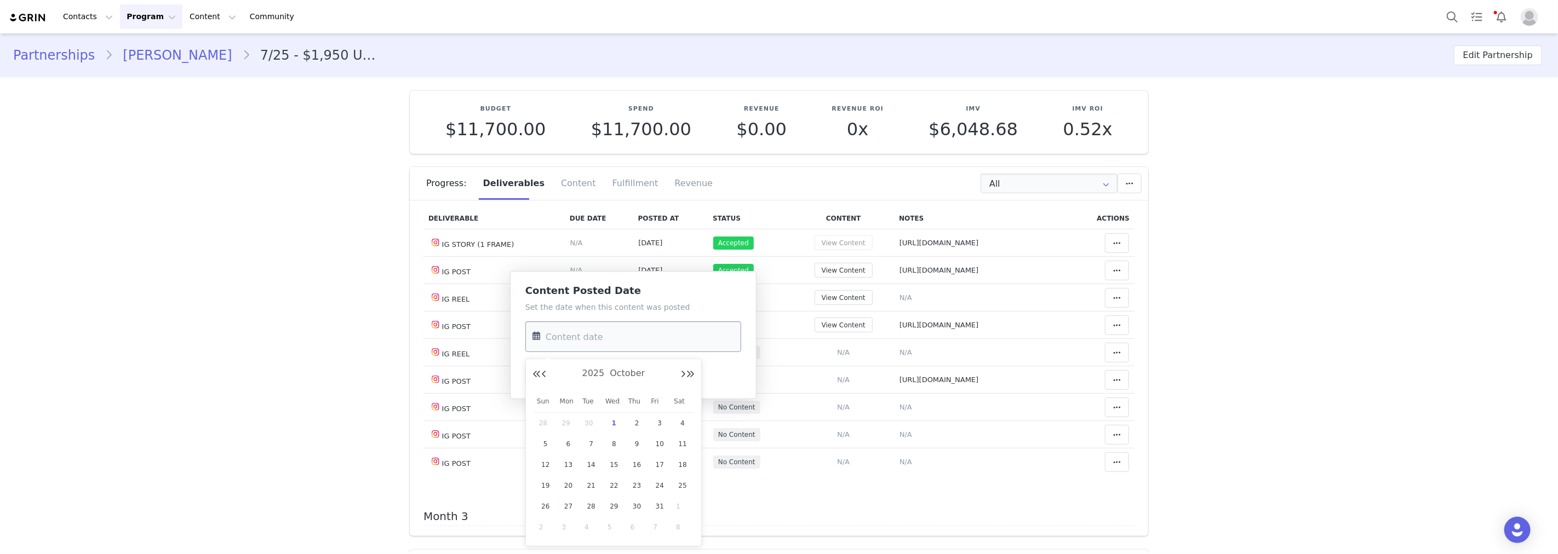
click at [616, 341] on input "text" at bounding box center [633, 337] width 216 height 31
click at [568, 420] on span "29" at bounding box center [568, 423] width 13 height 13
type input "Sep 29 2025"
drag, startPoint x: 537, startPoint y: 378, endPoint x: 812, endPoint y: 396, distance: 275.6
click at [538, 378] on button "Save" at bounding box center [545, 375] width 40 height 20
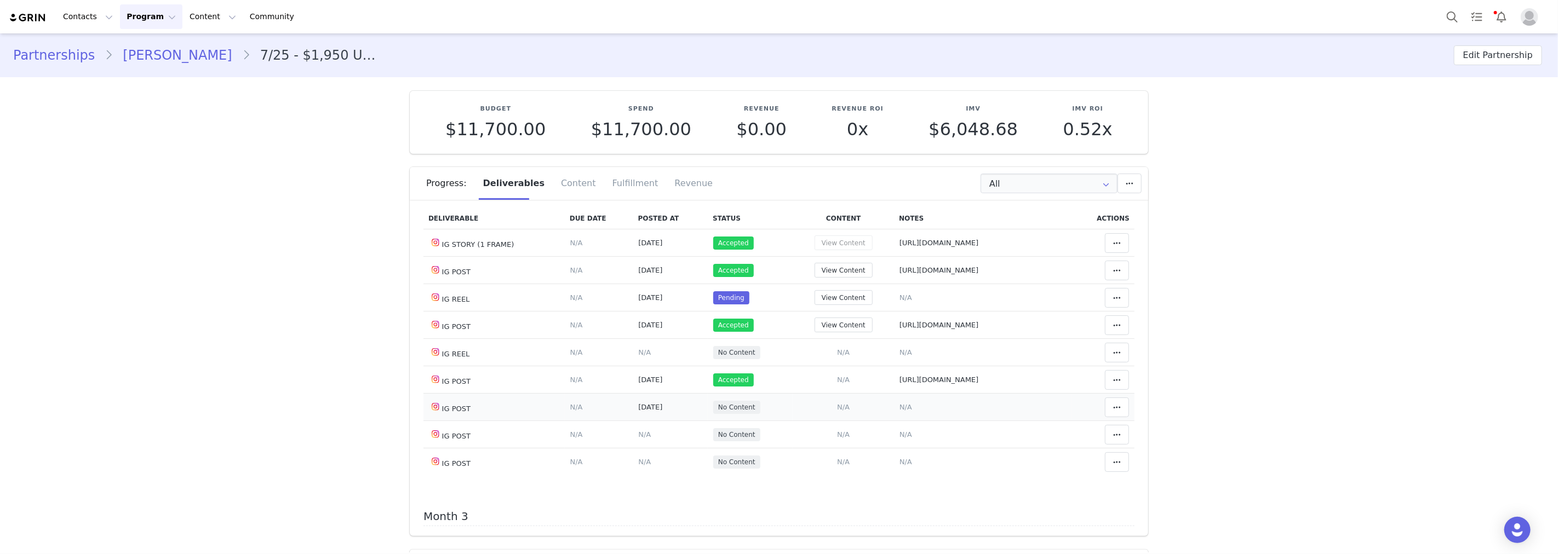
click at [904, 411] on span "N/A" at bounding box center [905, 407] width 13 height 8
click at [873, 326] on textarea at bounding box center [898, 319] width 216 height 66
paste textarea "https://www.instagram.com/p/DPI69mtkZuO/"
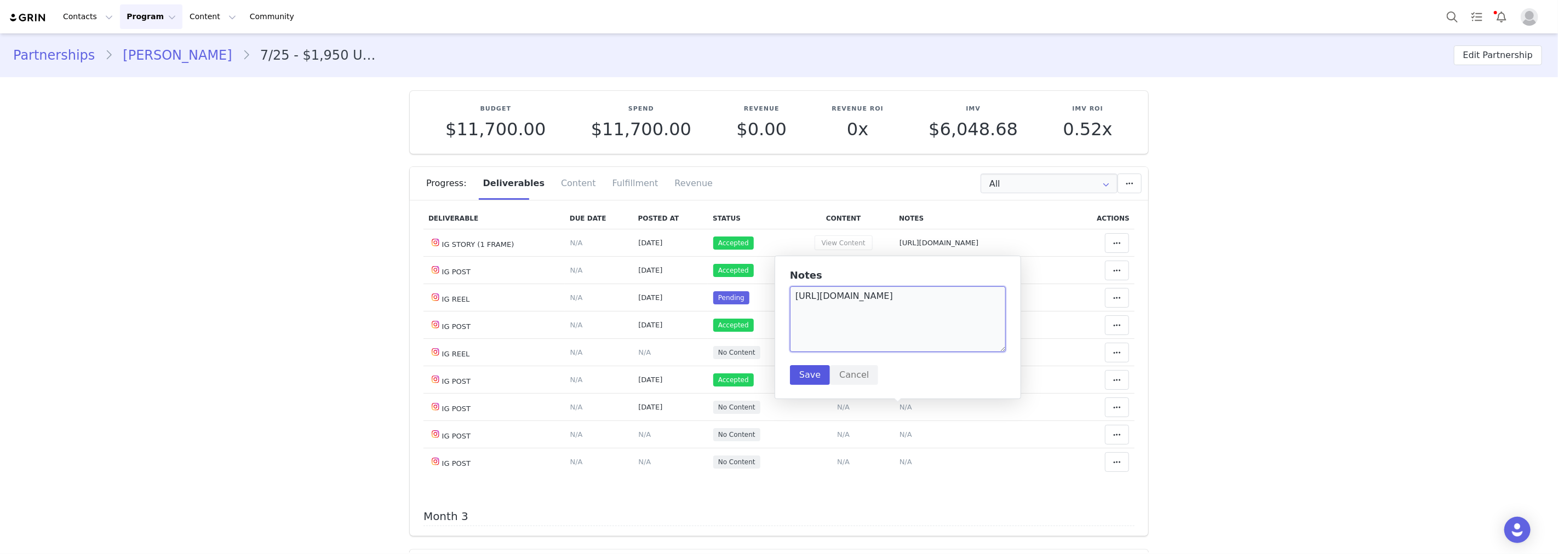
type textarea "https://www.instagram.com/p/DPI69mtkZuO/"
click at [808, 376] on button "Save" at bounding box center [810, 375] width 40 height 20
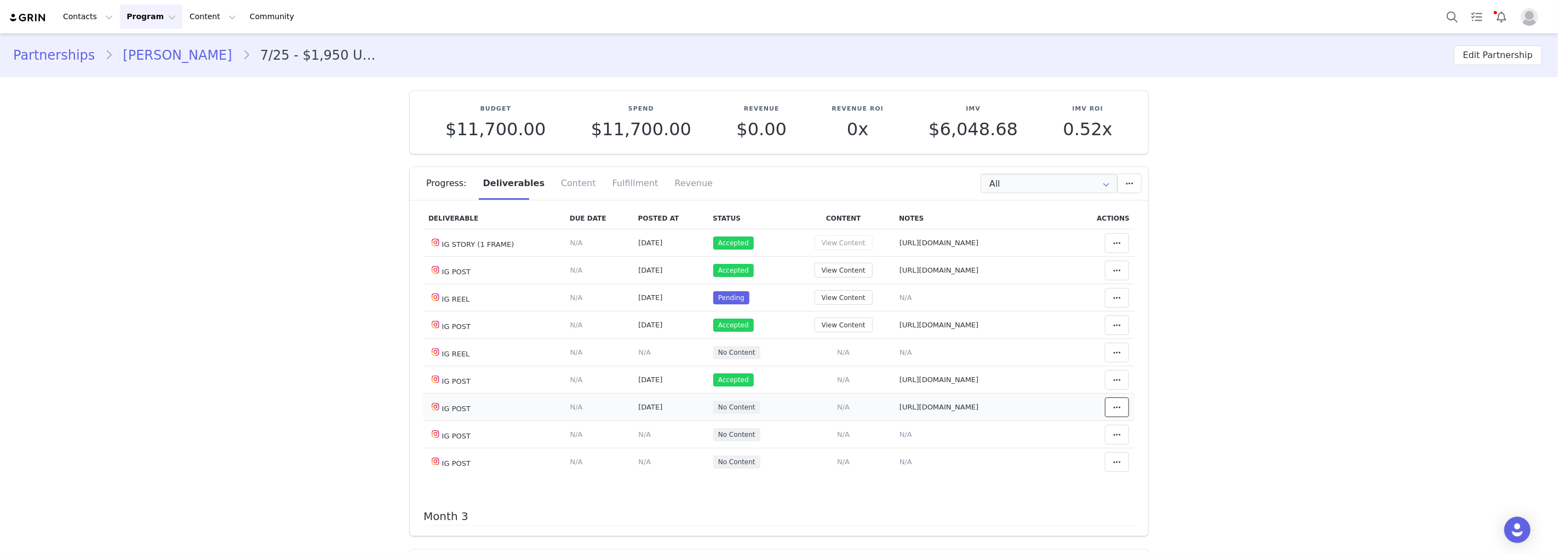
click at [1110, 410] on span at bounding box center [1116, 407] width 13 height 13
click at [1056, 407] on div "Mark as Accepted" at bounding box center [1016, 411] width 136 height 25
click at [1113, 299] on icon at bounding box center [1117, 298] width 8 height 9
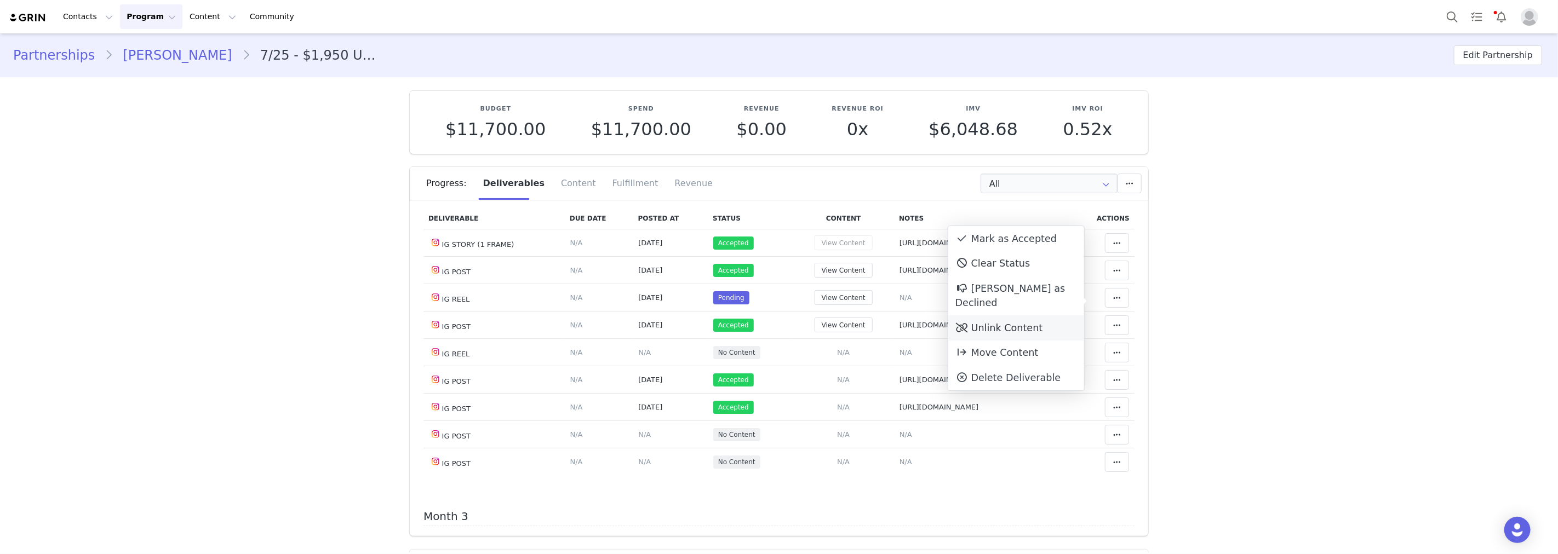
click at [1020, 316] on div "Unlink Content" at bounding box center [1016, 328] width 136 height 25
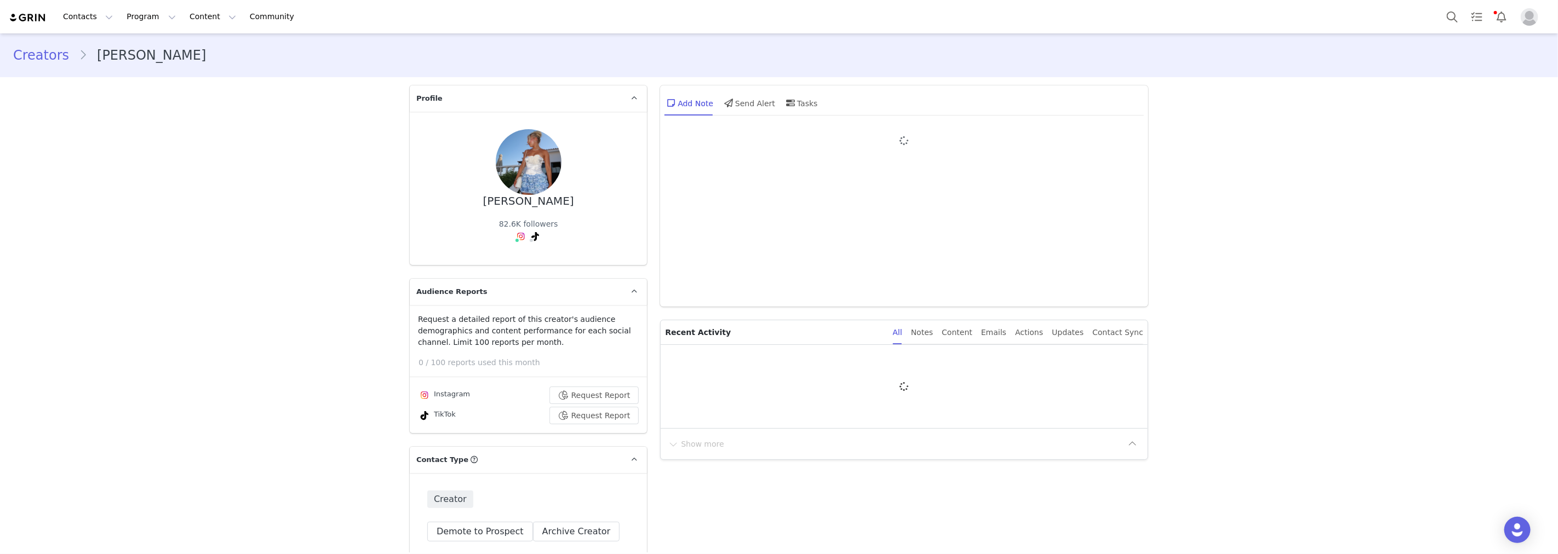
type input "+61 (Australia)"
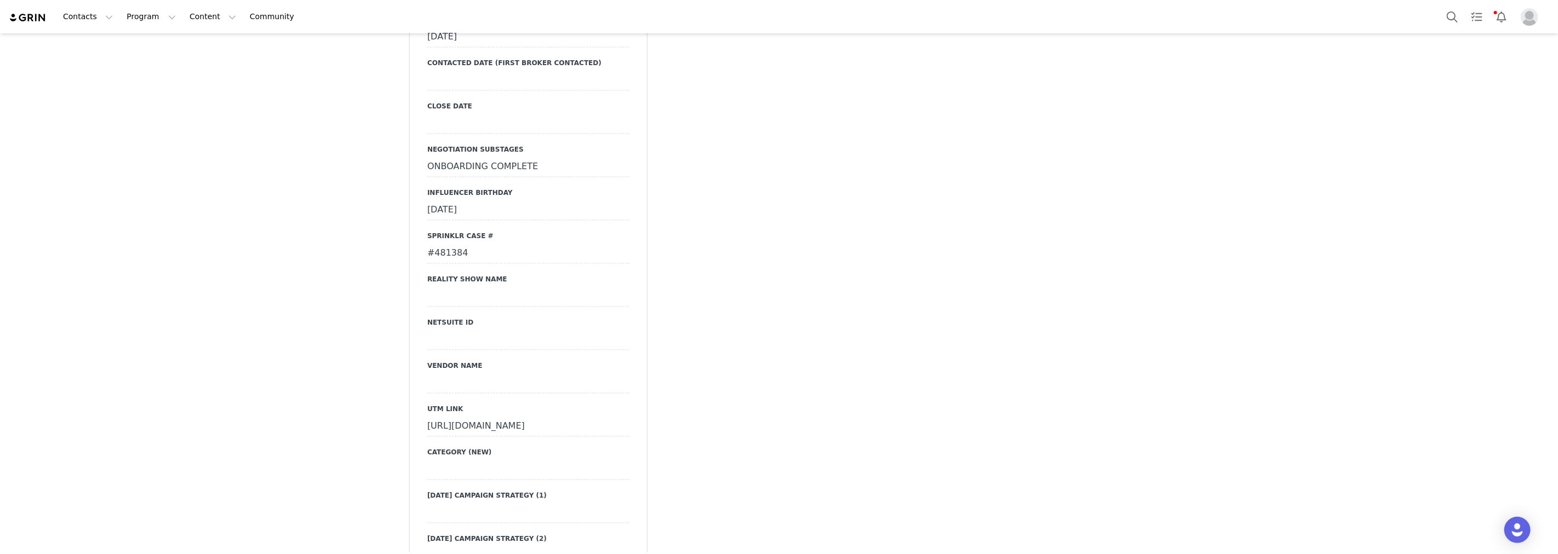
scroll to position [1765, 0]
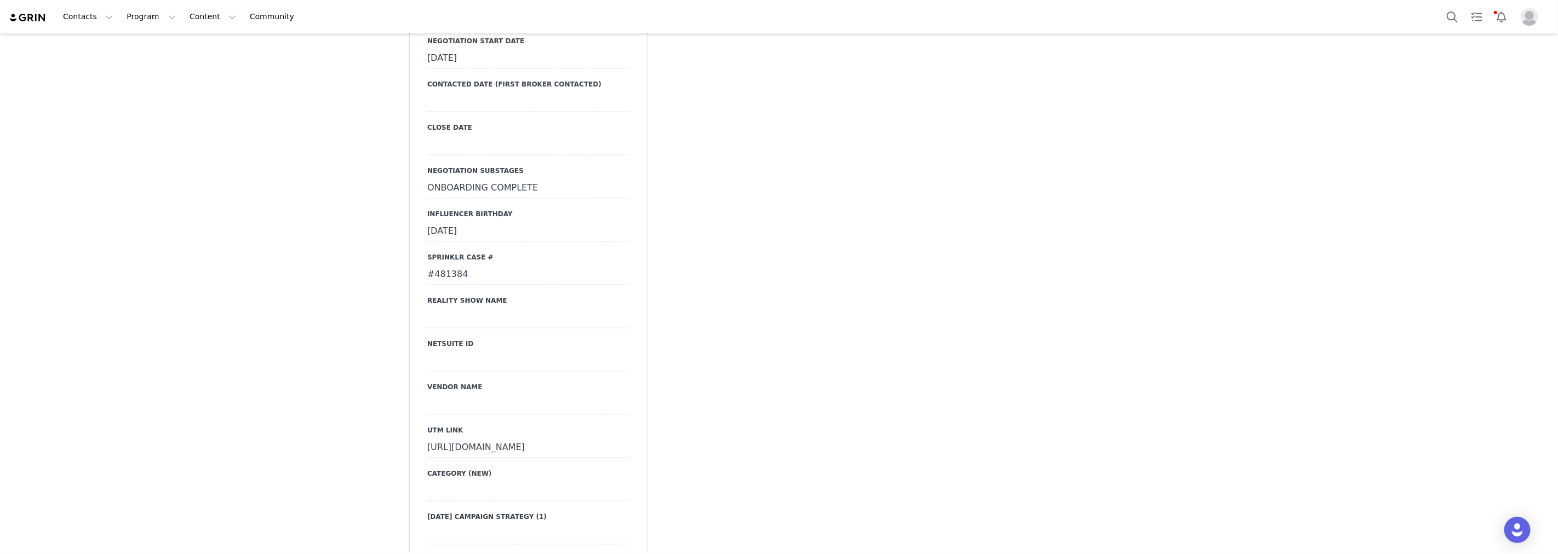
click at [447, 266] on div "#481384" at bounding box center [528, 276] width 202 height 20
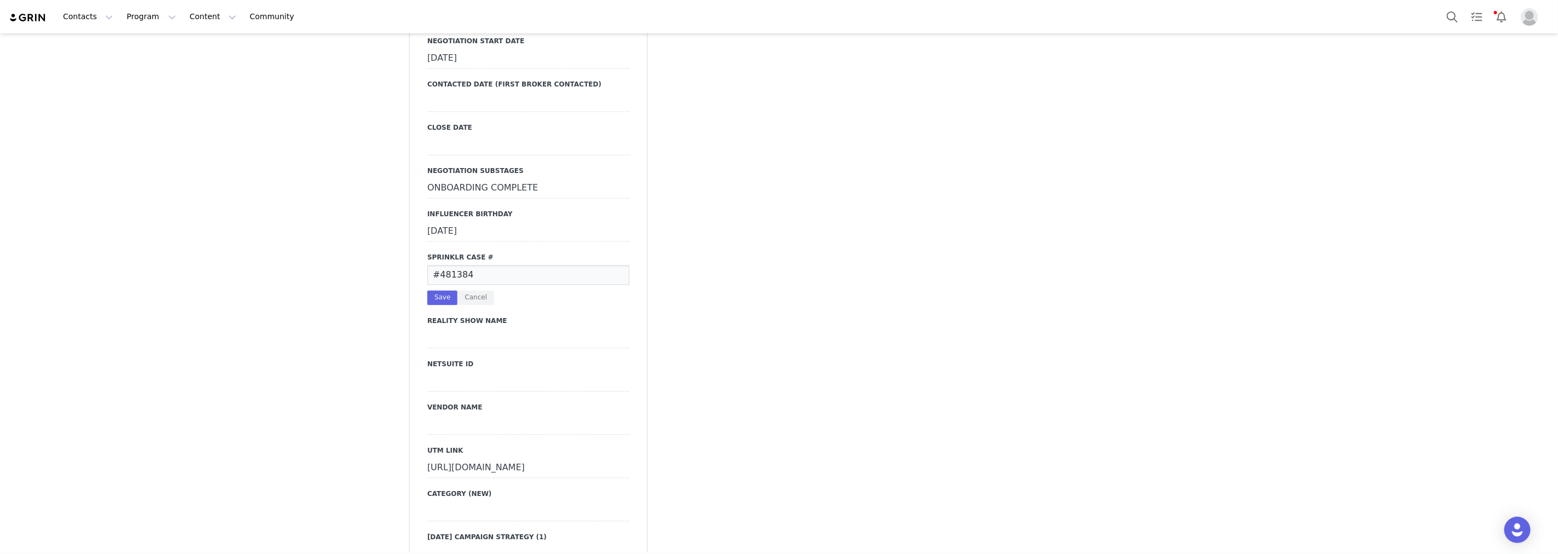
click at [447, 266] on input "#481384" at bounding box center [528, 276] width 202 height 20
click at [474, 291] on button "Cancel" at bounding box center [475, 298] width 37 height 15
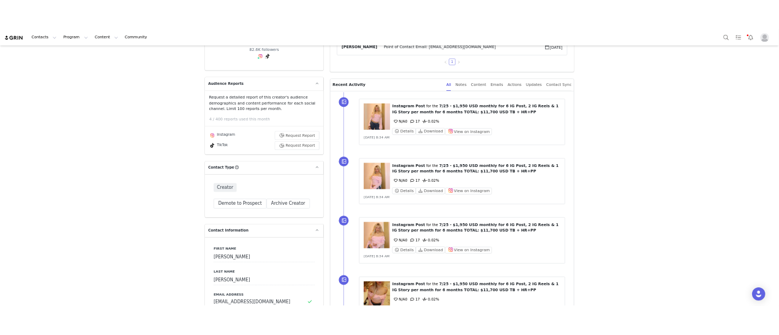
scroll to position [0, 0]
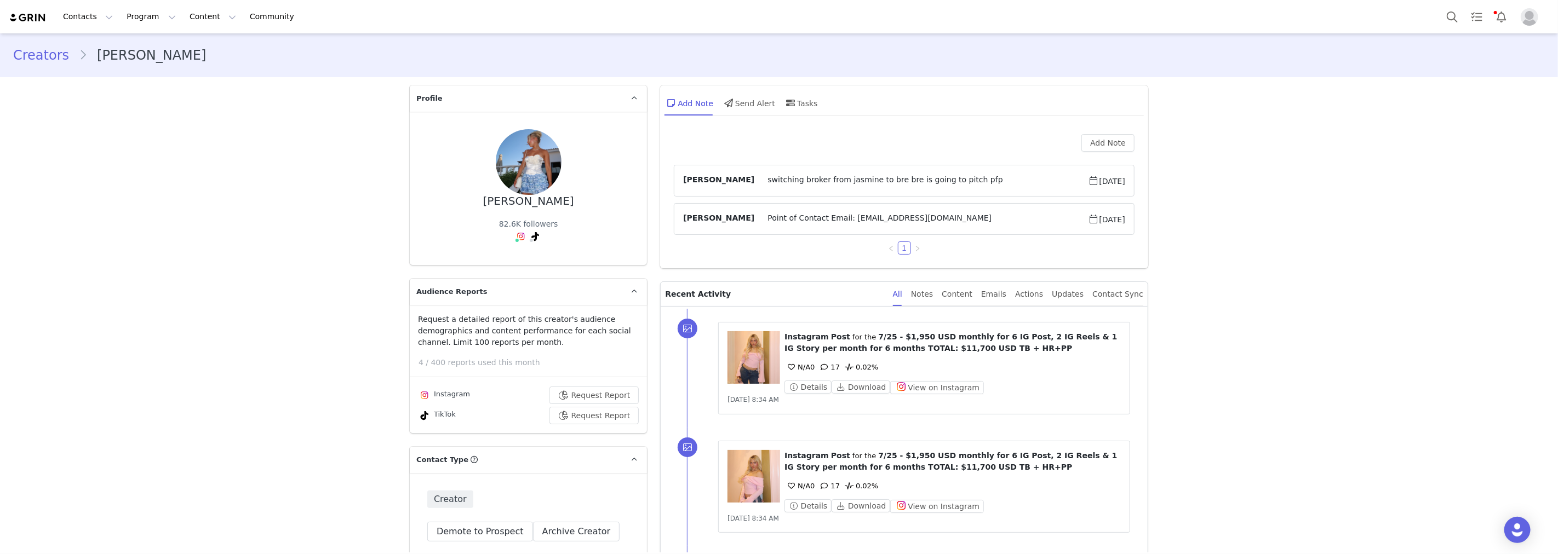
drag, startPoint x: 225, startPoint y: 163, endPoint x: 130, endPoint y: 85, distance: 122.2
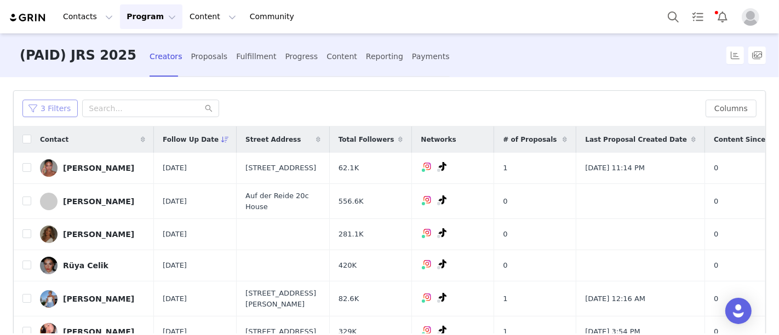
click at [49, 107] on button "3 Filters" at bounding box center [49, 109] width 55 height 18
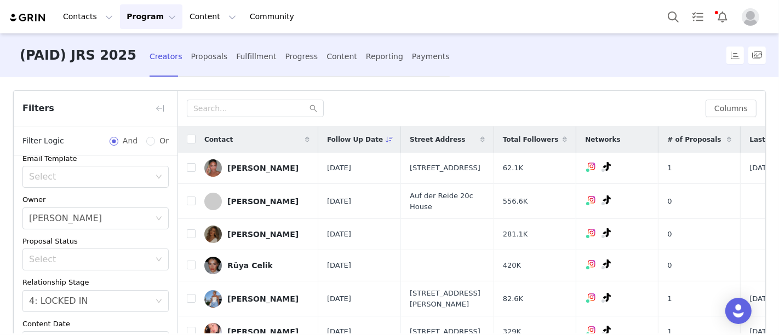
scroll to position [136, 0]
click at [85, 307] on div "Select 4: LOCKED IN" at bounding box center [92, 301] width 126 height 21
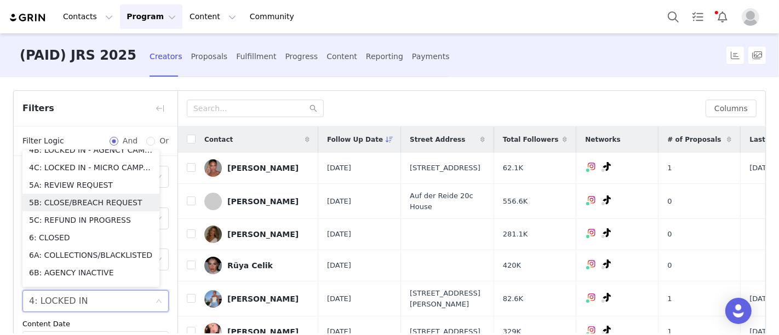
scroll to position [192, 0]
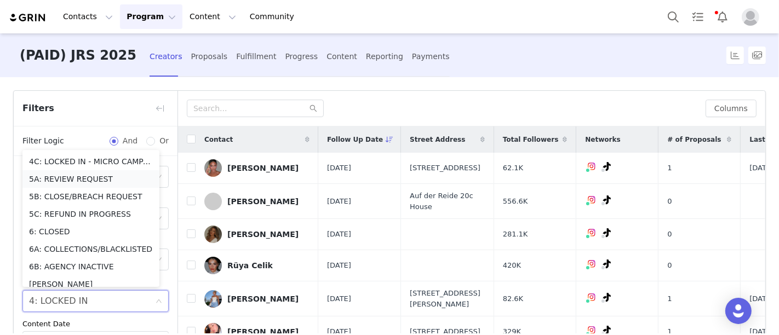
click at [79, 177] on li "5A: REVIEW REQUEST" at bounding box center [90, 179] width 137 height 18
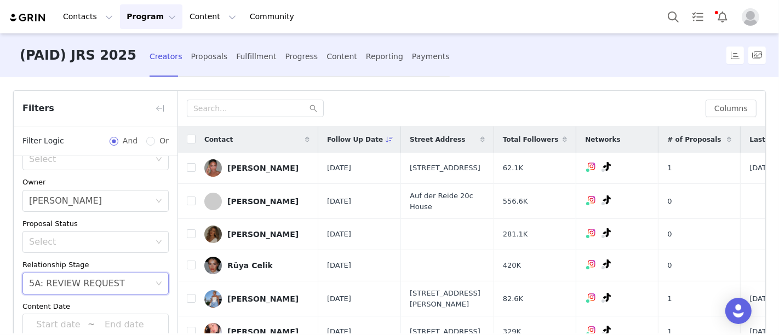
scroll to position [98, 0]
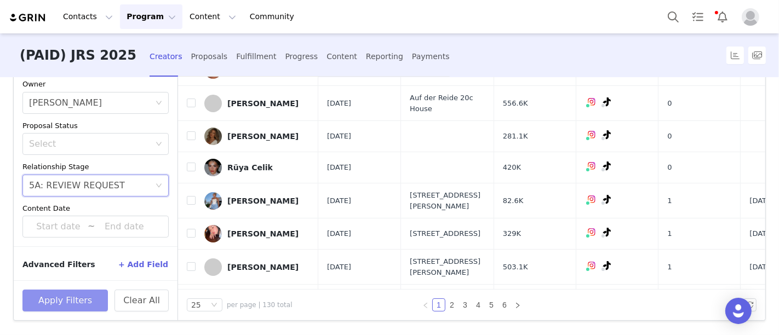
click at [92, 296] on button "Apply Filters" at bounding box center [64, 301] width 85 height 22
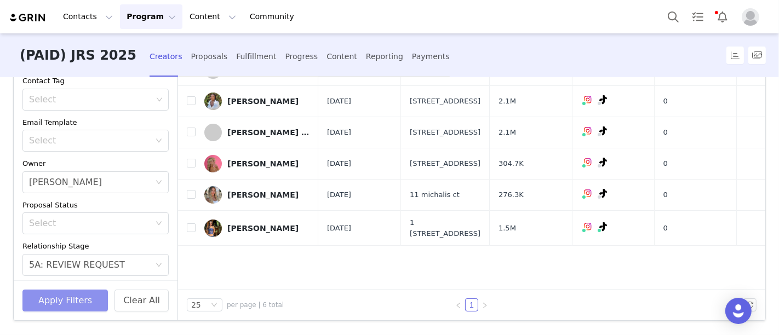
scroll to position [72, 0]
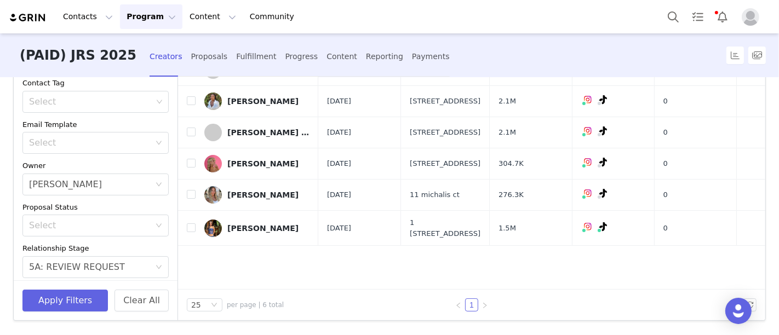
click at [165, 141] on div "Archived Select No Application Status Select Contact Tag Select Email Template …" at bounding box center [96, 157] width 164 height 342
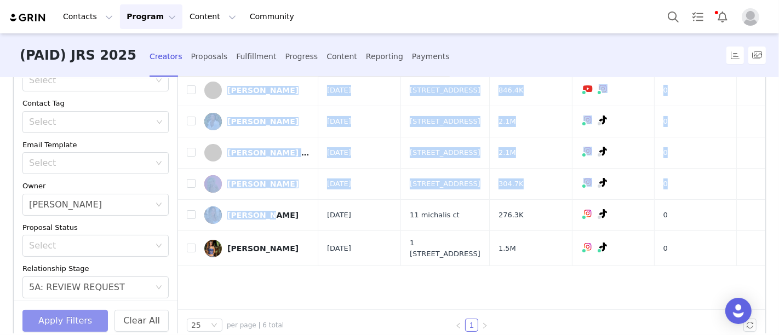
scroll to position [98, 0]
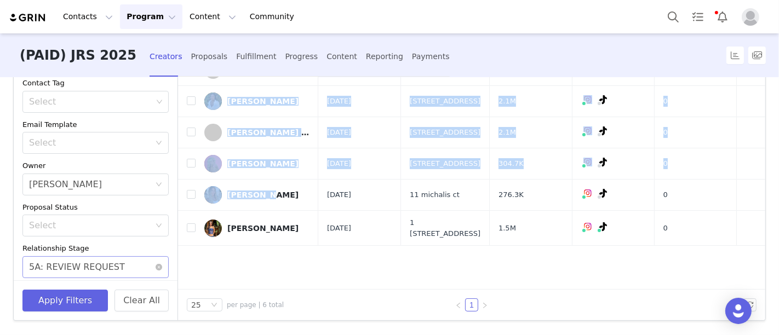
drag, startPoint x: 299, startPoint y: 216, endPoint x: 72, endPoint y: 268, distance: 232.7
click at [72, 268] on article "Filters Filter Logic And Or Archived Select No Application Status Select Contac…" at bounding box center [389, 156] width 753 height 329
click at [74, 268] on div "5A: REVIEW REQUEST" at bounding box center [77, 267] width 96 height 21
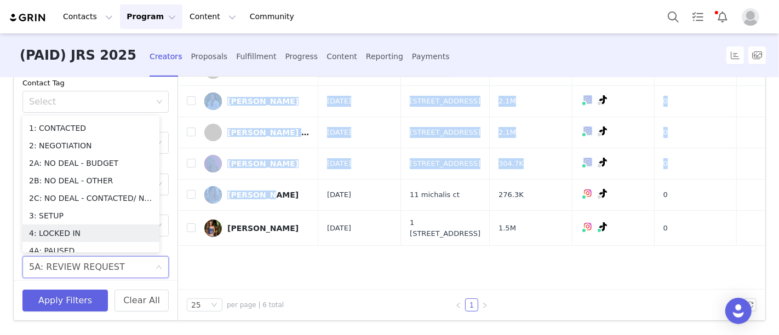
scroll to position [32, 0]
click at [68, 237] on li "4: LOCKED IN" at bounding box center [90, 235] width 137 height 18
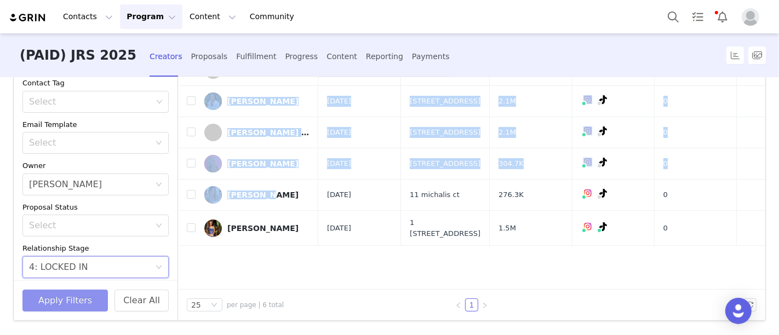
click at [86, 300] on button "Apply Filters" at bounding box center [64, 301] width 85 height 22
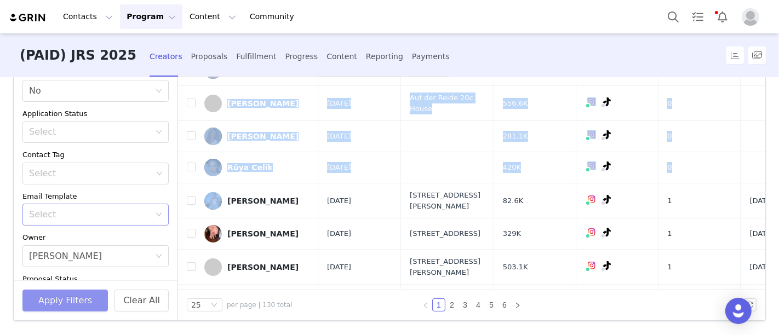
scroll to position [0, 0]
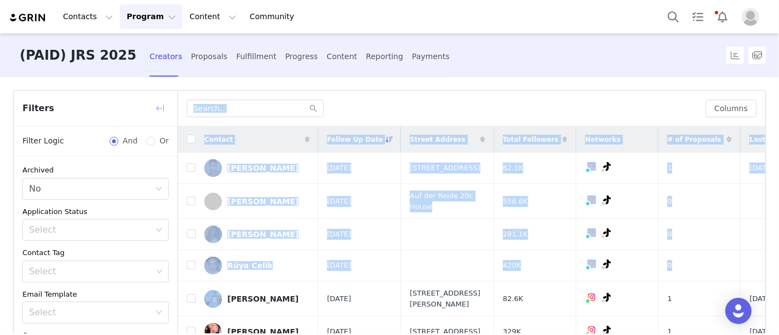
click at [156, 108] on button "button" at bounding box center [160, 109] width 18 height 18
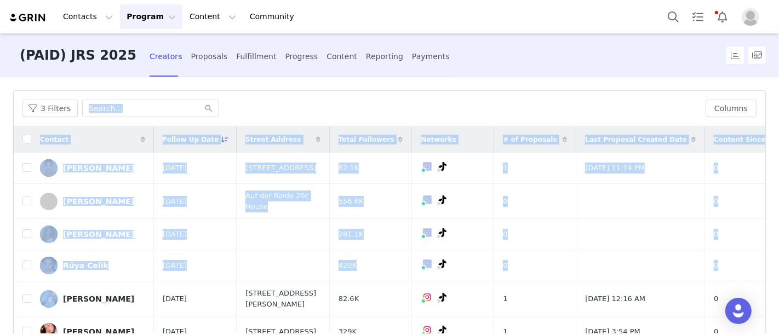
click at [319, 111] on div "3 Filters" at bounding box center [359, 109] width 674 height 18
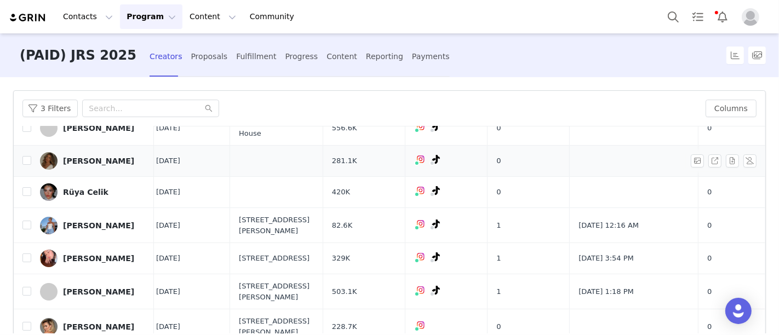
scroll to position [0, 7]
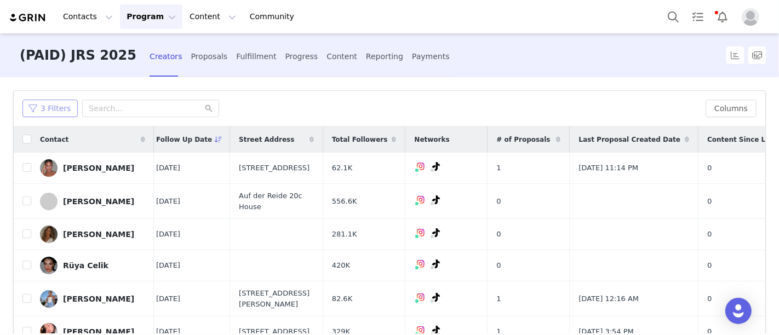
click at [65, 111] on button "3 Filters" at bounding box center [49, 109] width 55 height 18
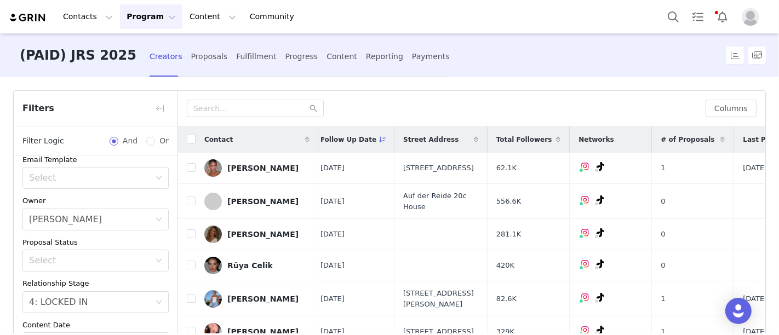
scroll to position [153, 0]
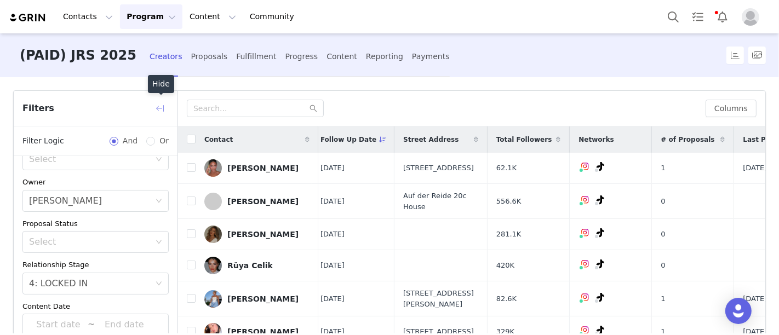
click at [163, 107] on button "button" at bounding box center [160, 109] width 18 height 18
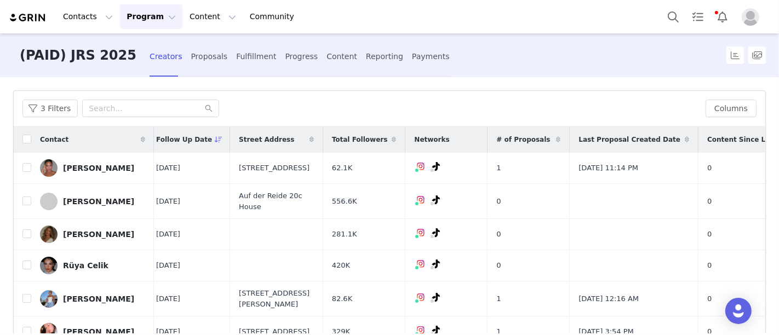
click at [280, 108] on div "3 Filters" at bounding box center [359, 109] width 674 height 18
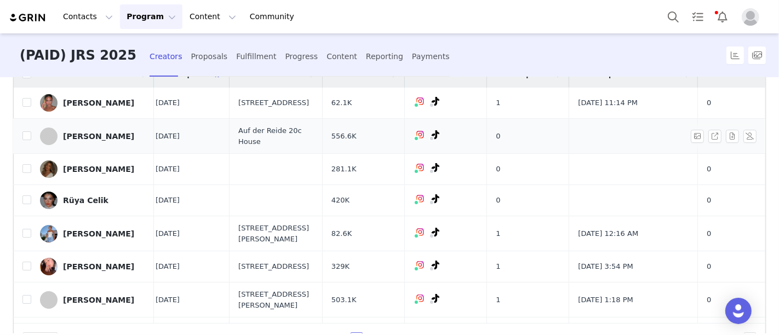
scroll to position [0, 7]
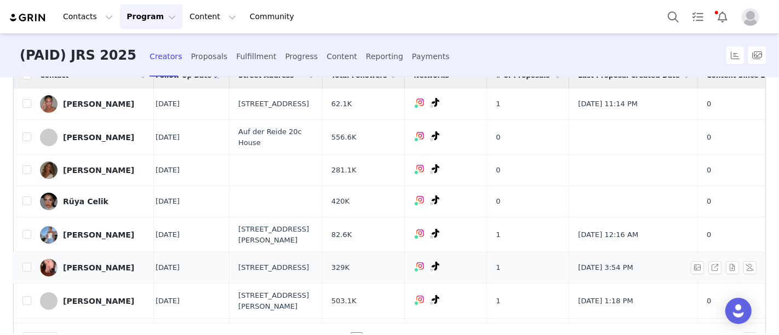
click at [137, 271] on td "Hannah Song" at bounding box center [92, 268] width 123 height 31
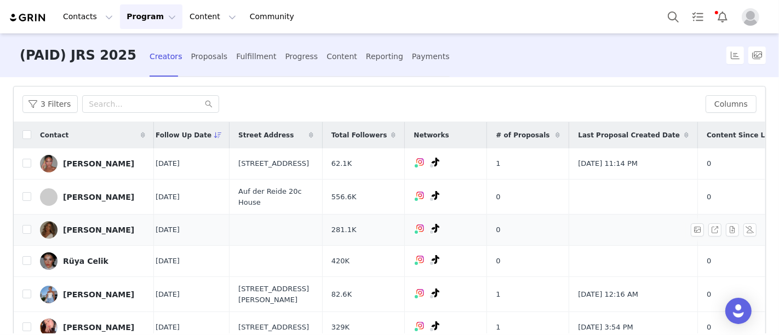
scroll to position [0, 0]
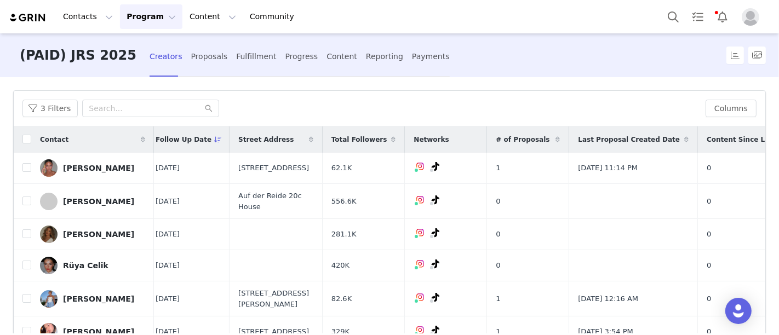
click at [261, 94] on div "3 Filters Columns" at bounding box center [390, 109] width 752 height 36
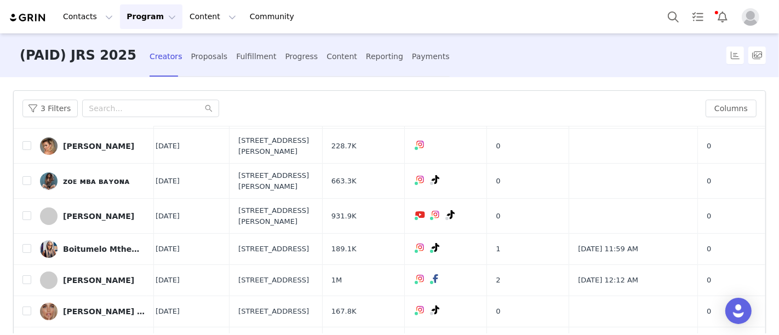
click at [217, 199] on td "2025-09-29" at bounding box center [188, 181] width 83 height 35
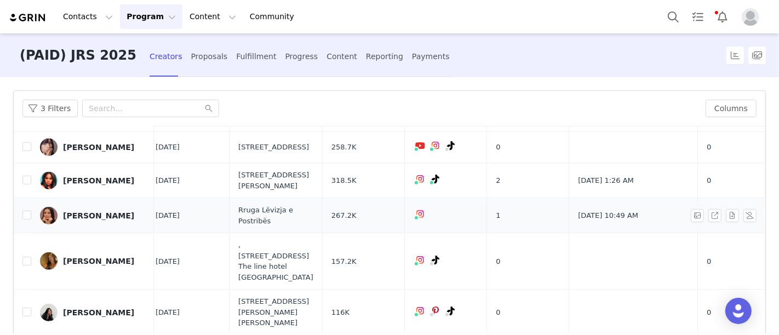
scroll to position [768, 7]
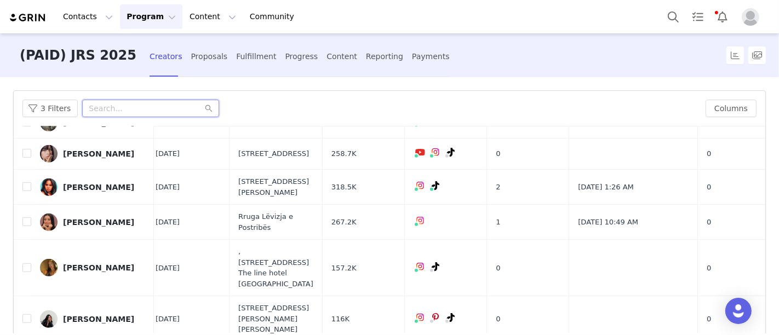
click at [118, 112] on input "text" at bounding box center [150, 109] width 137 height 18
type input "alesianoka"
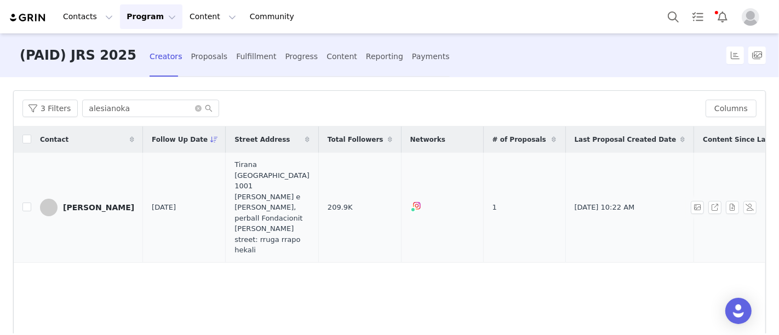
click at [82, 203] on div "Alesia Noka" at bounding box center [98, 207] width 71 height 9
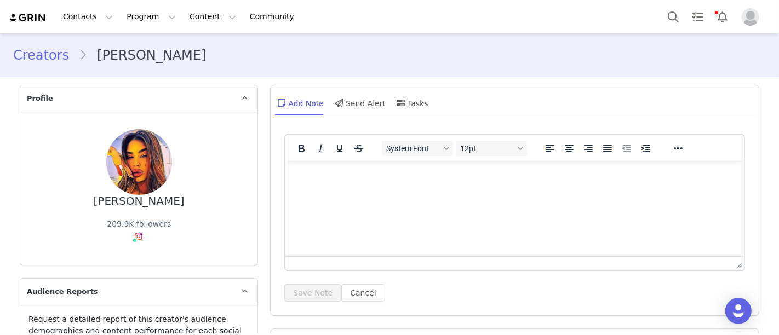
click at [624, 56] on div "Creators Alesia Noka" at bounding box center [389, 55] width 753 height 20
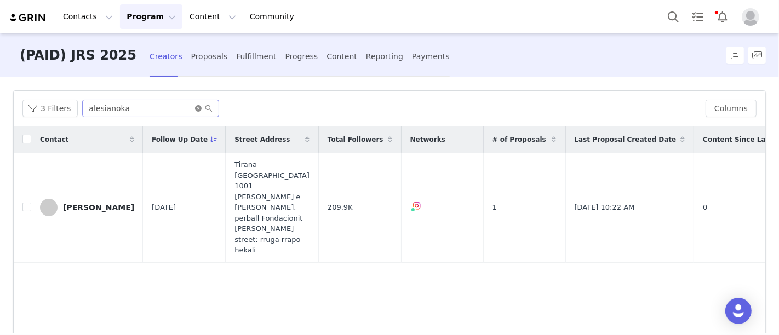
click at [196, 108] on icon "icon: close-circle" at bounding box center [198, 108] width 7 height 7
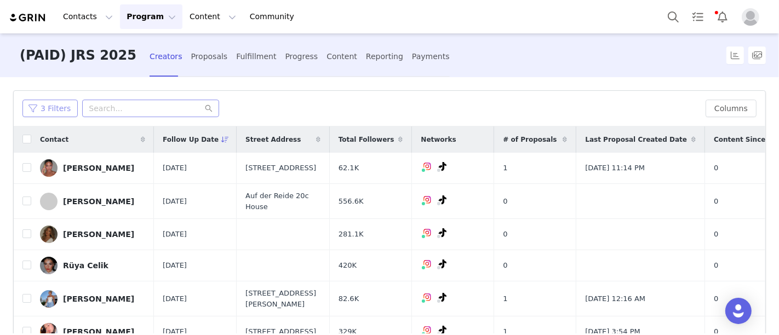
click at [41, 111] on button "3 Filters" at bounding box center [49, 109] width 55 height 18
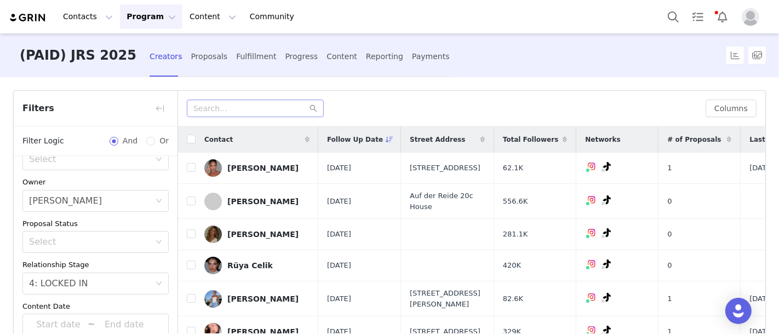
scroll to position [153, 0]
click at [100, 283] on div "Select 4: LOCKED IN" at bounding box center [92, 283] width 126 height 21
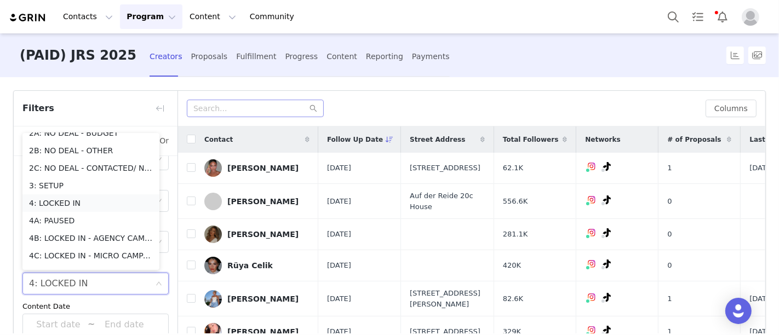
scroll to position [0, 0]
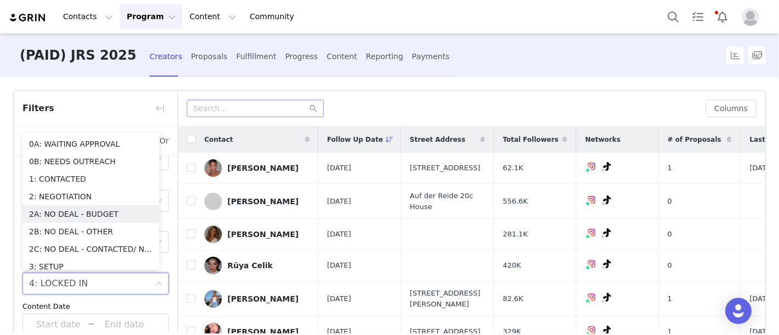
click at [81, 207] on li "2A: NO DEAL - BUDGET" at bounding box center [90, 214] width 137 height 18
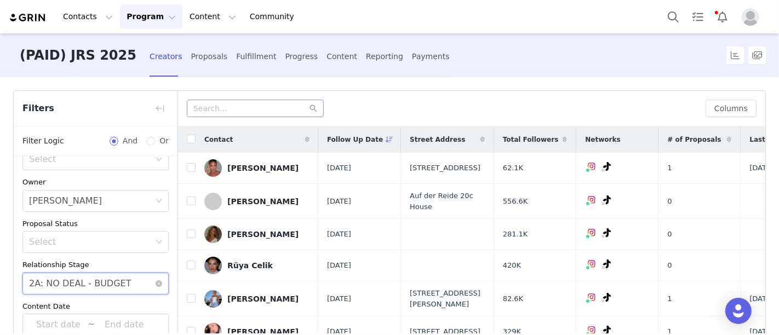
click at [90, 274] on div "2A: NO DEAL - BUDGET" at bounding box center [80, 283] width 102 height 21
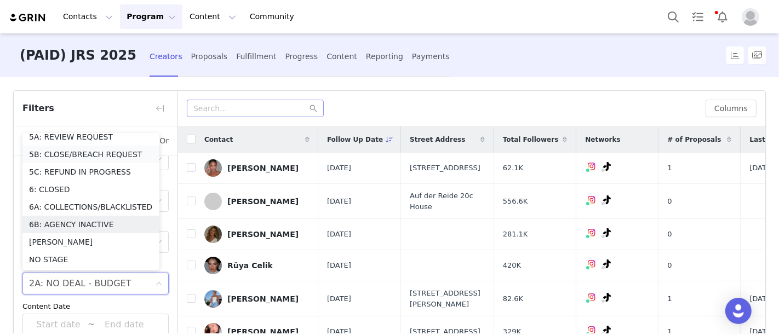
scroll to position [214, 0]
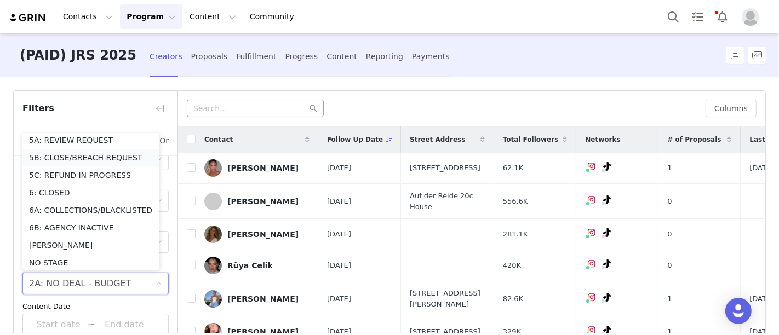
click at [79, 152] on li "5B: CLOSE/BREACH REQUEST" at bounding box center [90, 158] width 137 height 18
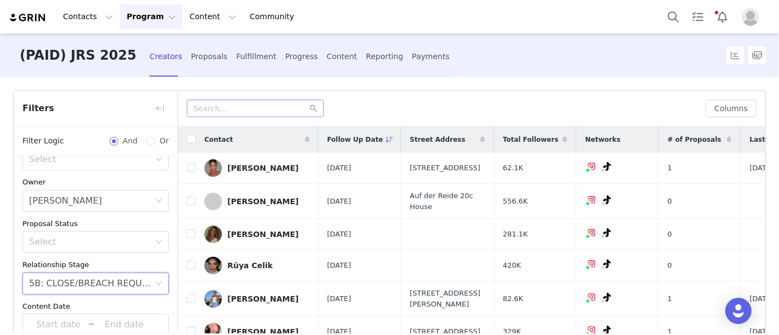
scroll to position [98, 0]
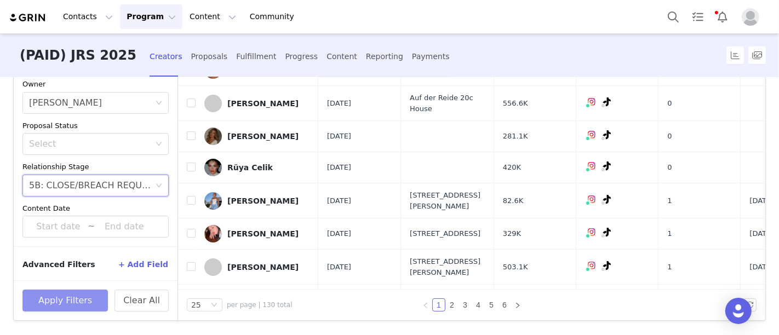
click at [83, 296] on button "Apply Filters" at bounding box center [64, 301] width 85 height 22
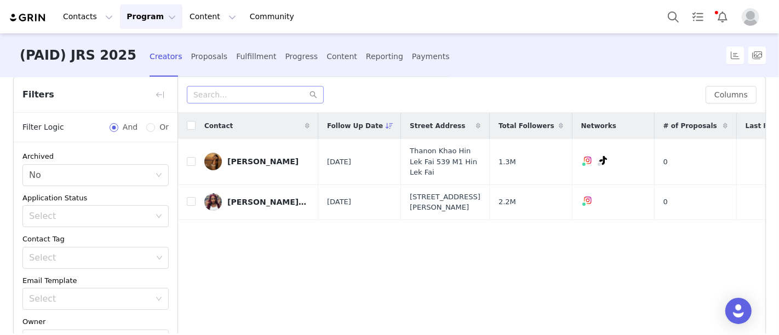
scroll to position [0, 0]
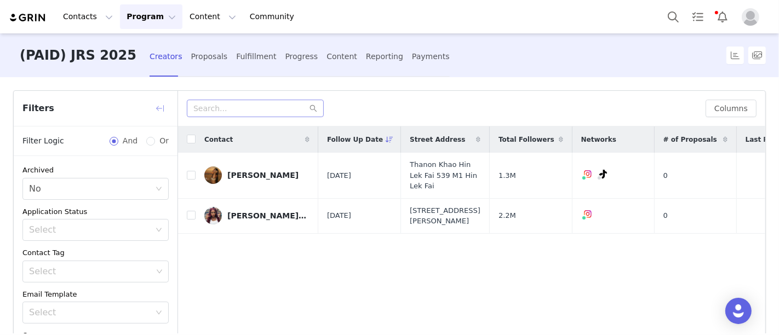
click at [164, 106] on button "button" at bounding box center [160, 109] width 18 height 18
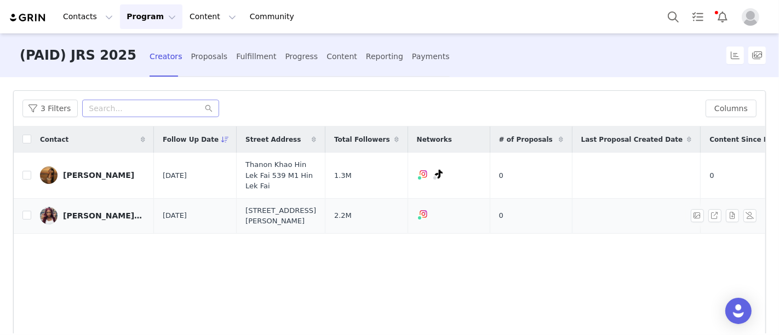
click at [83, 207] on link "ARLENE.MC" at bounding box center [92, 216] width 105 height 18
click at [49, 104] on button "3 Filters" at bounding box center [49, 109] width 55 height 18
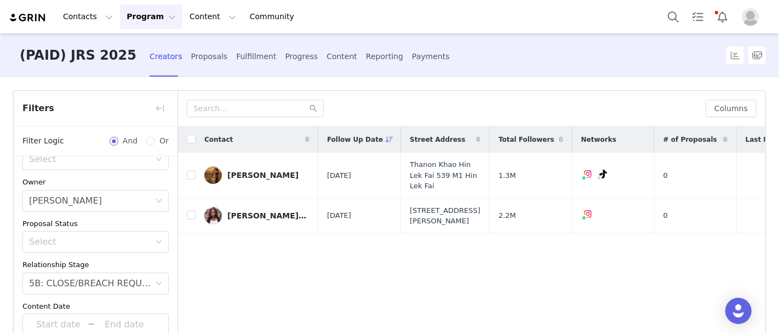
scroll to position [85, 0]
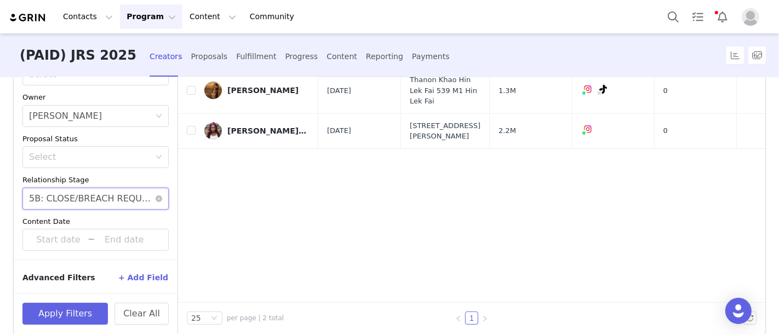
click at [100, 195] on div "5B: CLOSE/BREACH REQUEST" at bounding box center [92, 198] width 126 height 21
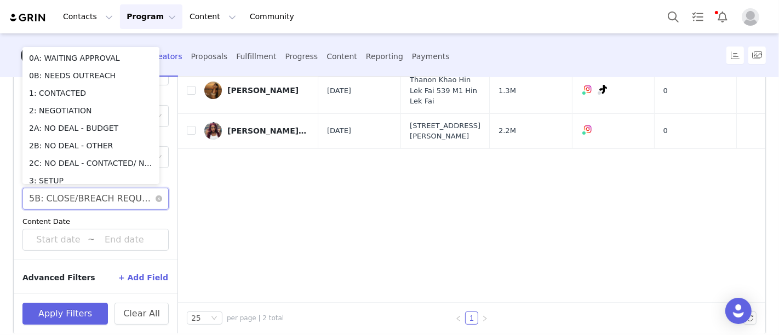
scroll to position [110, 0]
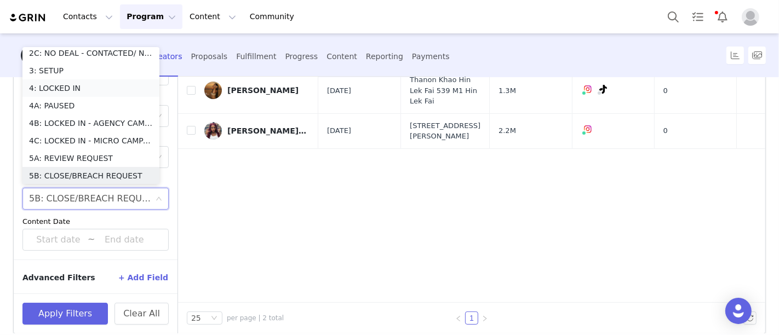
click at [82, 88] on li "4: LOCKED IN" at bounding box center [90, 88] width 137 height 18
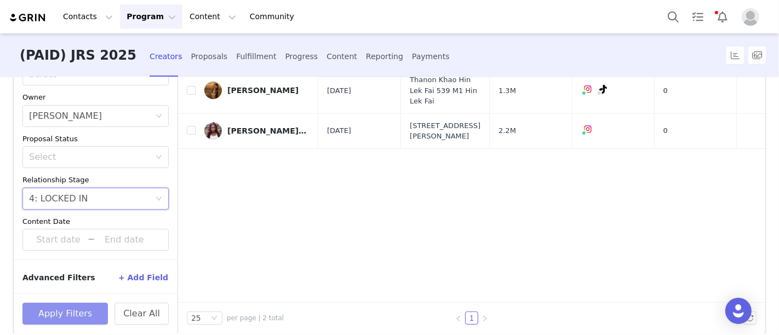
click at [87, 308] on button "Apply Filters" at bounding box center [64, 314] width 85 height 22
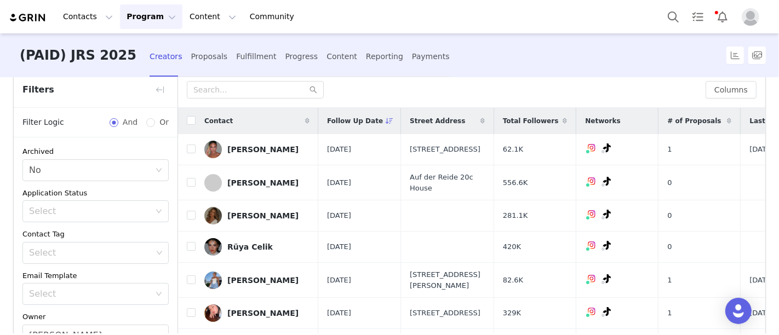
scroll to position [18, 0]
click at [162, 88] on button "button" at bounding box center [160, 91] width 18 height 18
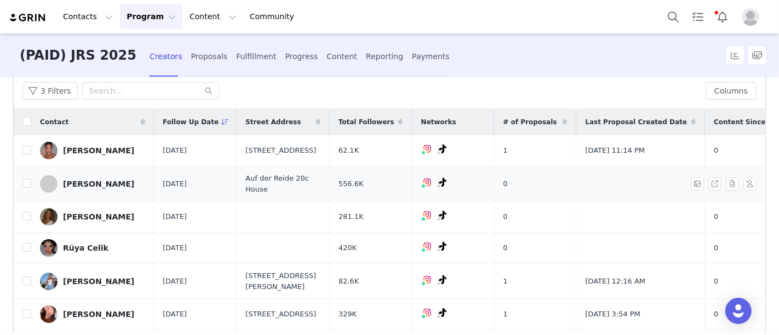
drag, startPoint x: 49, startPoint y: 206, endPoint x: 192, endPoint y: 194, distance: 143.4
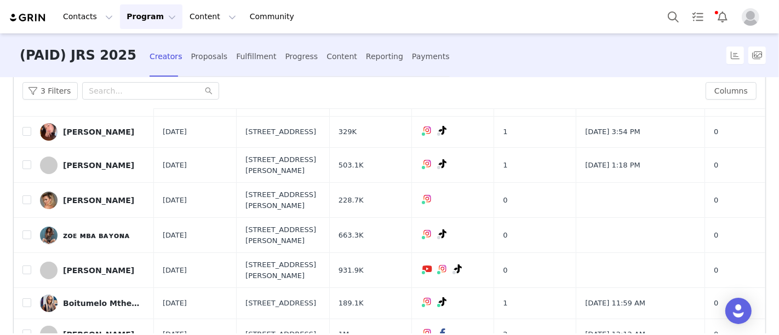
scroll to position [0, 0]
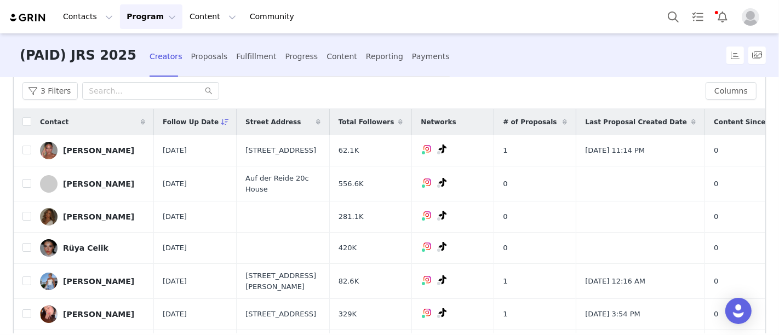
click at [327, 82] on div "3 Filters" at bounding box center [359, 91] width 674 height 18
click at [277, 89] on div "3 Filters" at bounding box center [359, 91] width 674 height 18
click at [58, 91] on button "3 Filters" at bounding box center [49, 91] width 55 height 18
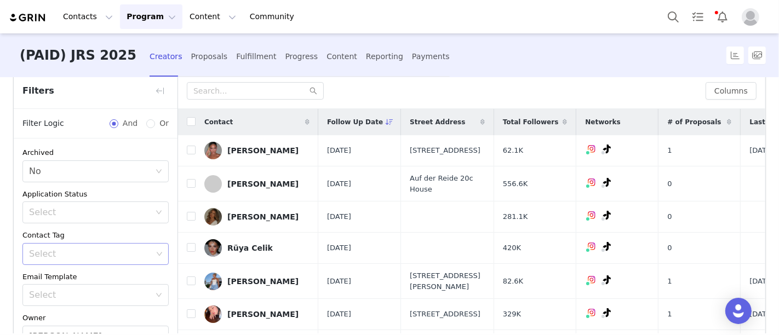
scroll to position [153, 0]
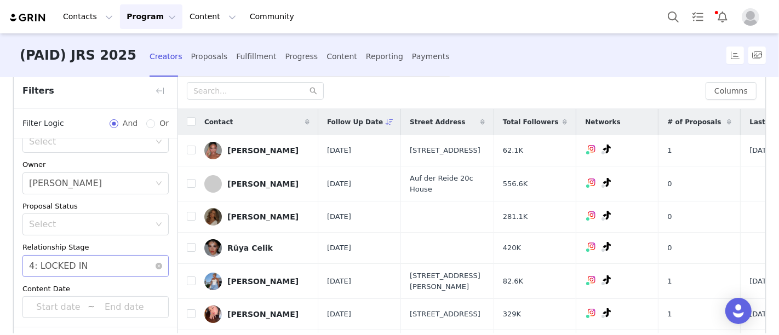
click at [101, 260] on div "Select 4: LOCKED IN" at bounding box center [92, 266] width 126 height 21
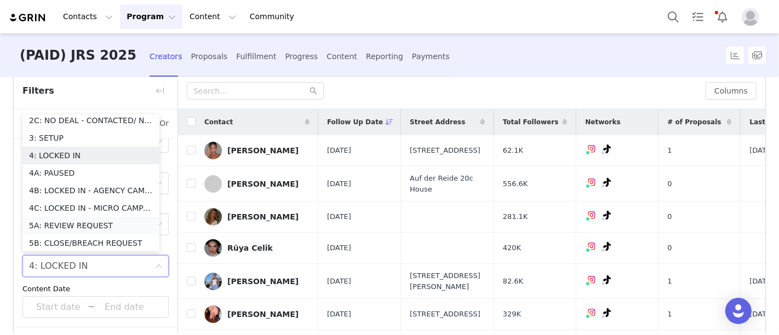
click at [95, 222] on li "5A: REVIEW REQUEST" at bounding box center [90, 226] width 137 height 18
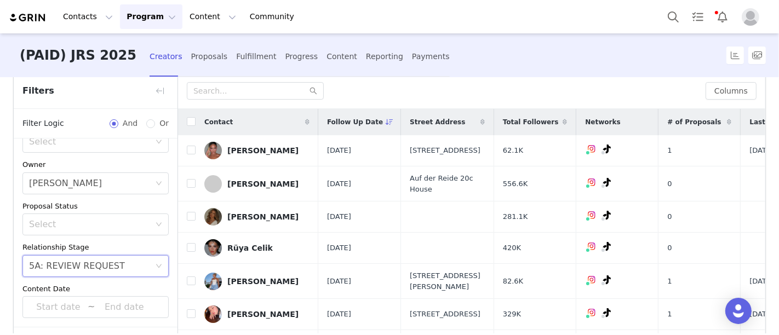
click at [95, 222] on div "Select" at bounding box center [89, 224] width 121 height 11
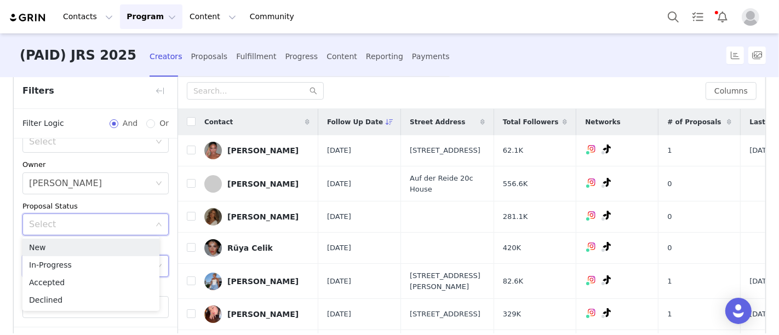
scroll to position [98, 0]
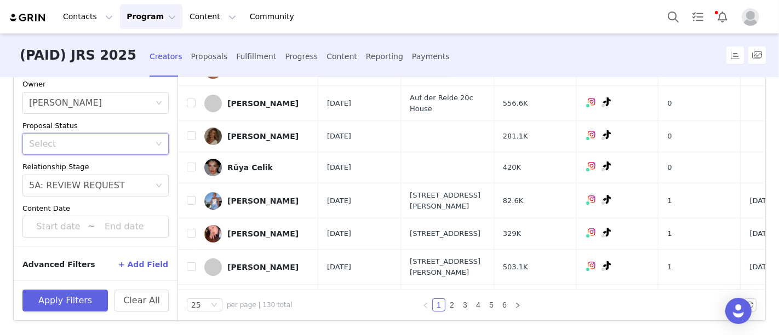
click at [95, 222] on input at bounding box center [124, 227] width 59 height 14
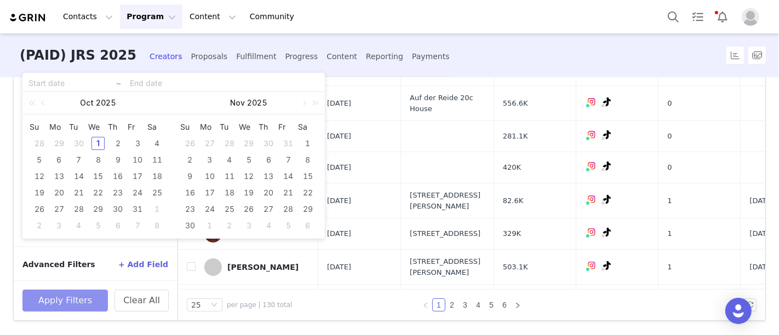
click at [77, 297] on button "Apply Filters" at bounding box center [64, 301] width 85 height 22
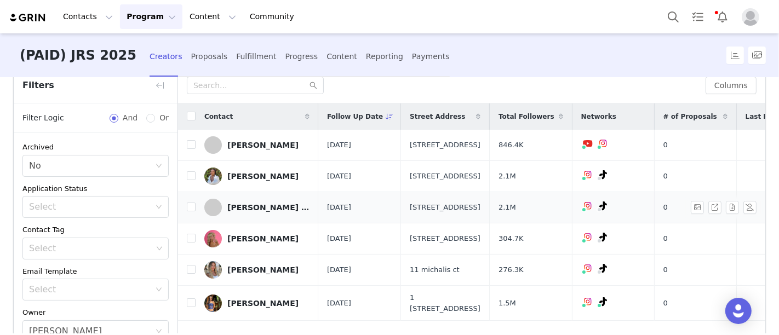
scroll to position [20, 0]
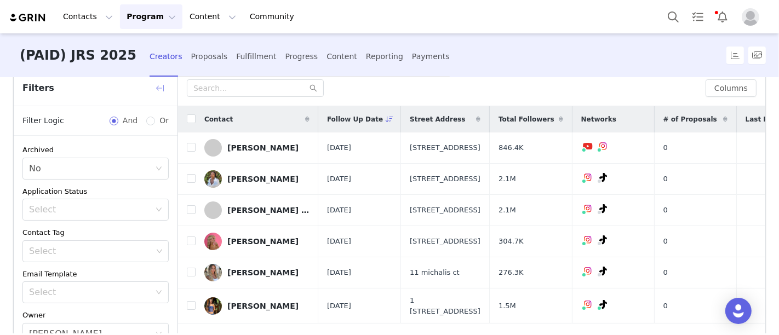
click at [162, 88] on button "button" at bounding box center [160, 88] width 18 height 18
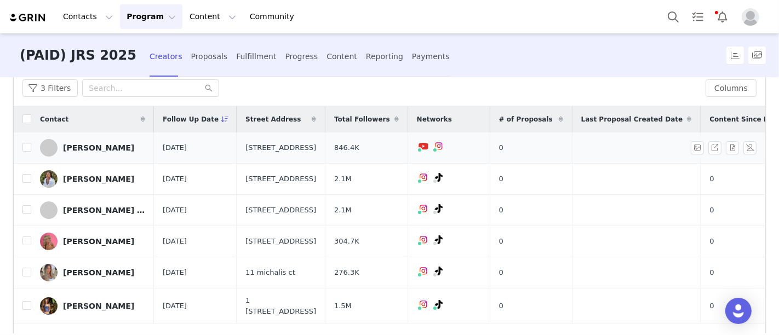
click at [107, 148] on div "NOELLE LEYVA" at bounding box center [98, 148] width 71 height 9
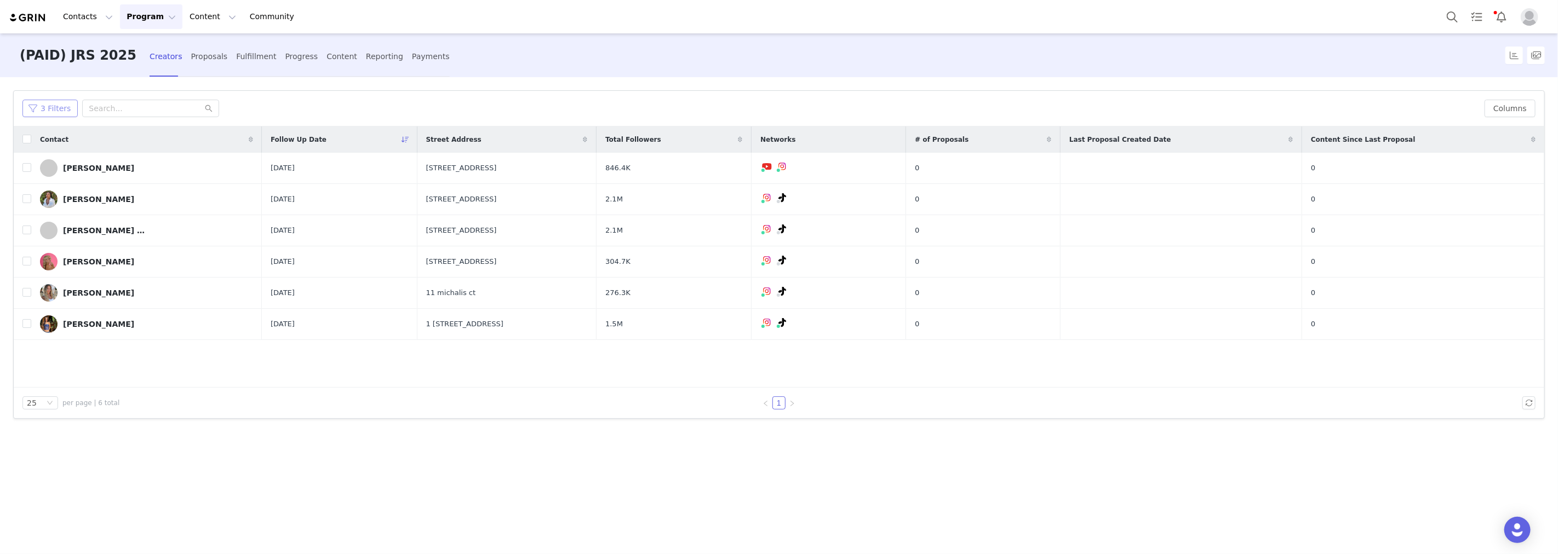
click at [45, 107] on button "3 Filters" at bounding box center [49, 109] width 55 height 18
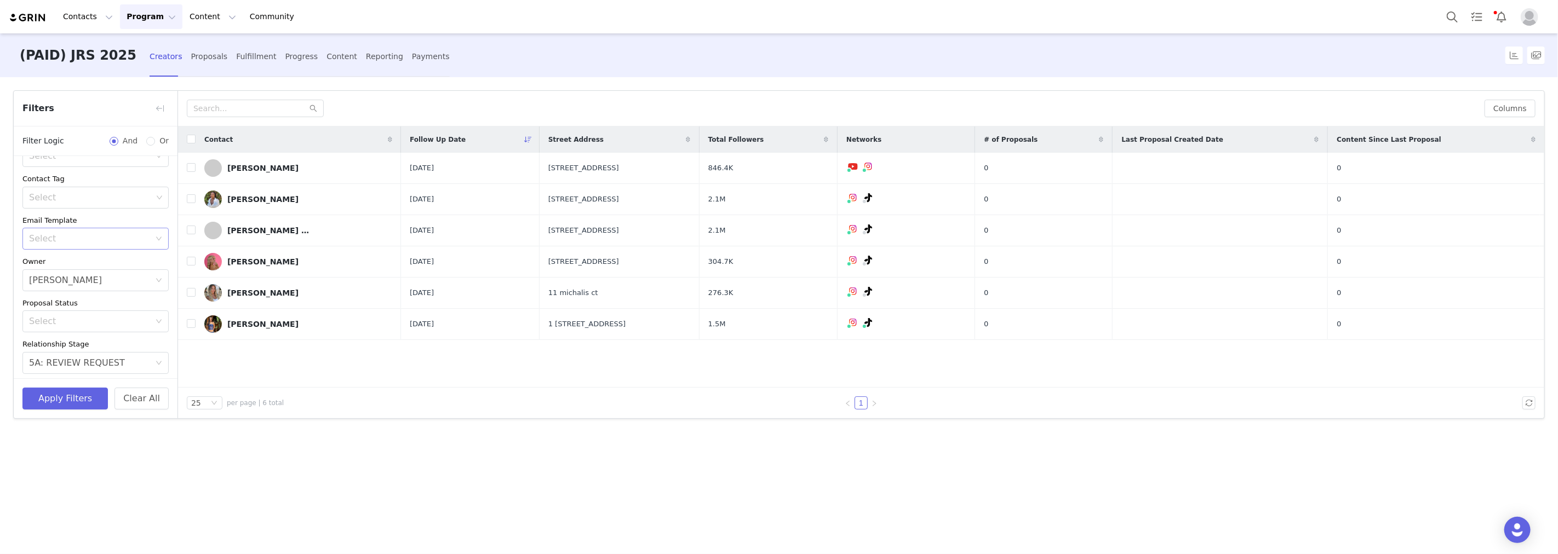
scroll to position [155, 0]
click at [104, 283] on div "5A: REVIEW REQUEST" at bounding box center [77, 282] width 96 height 21
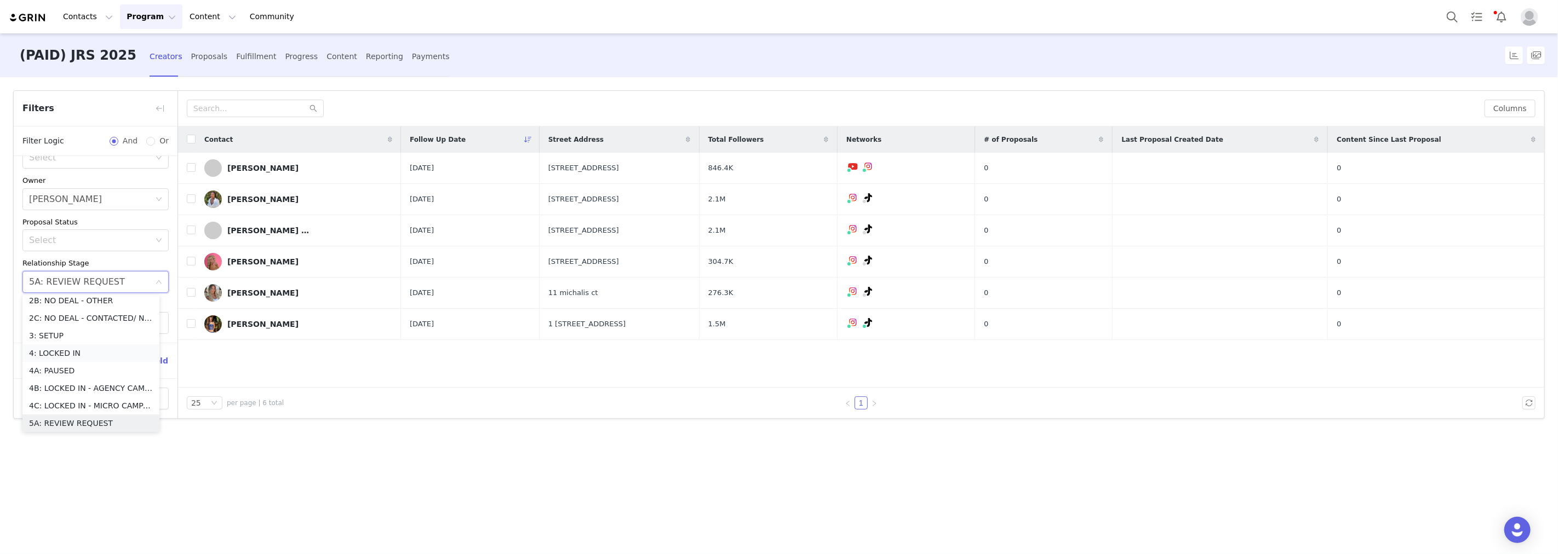
scroll to position [90, 0]
click at [81, 360] on li "4: LOCKED IN" at bounding box center [90, 357] width 137 height 18
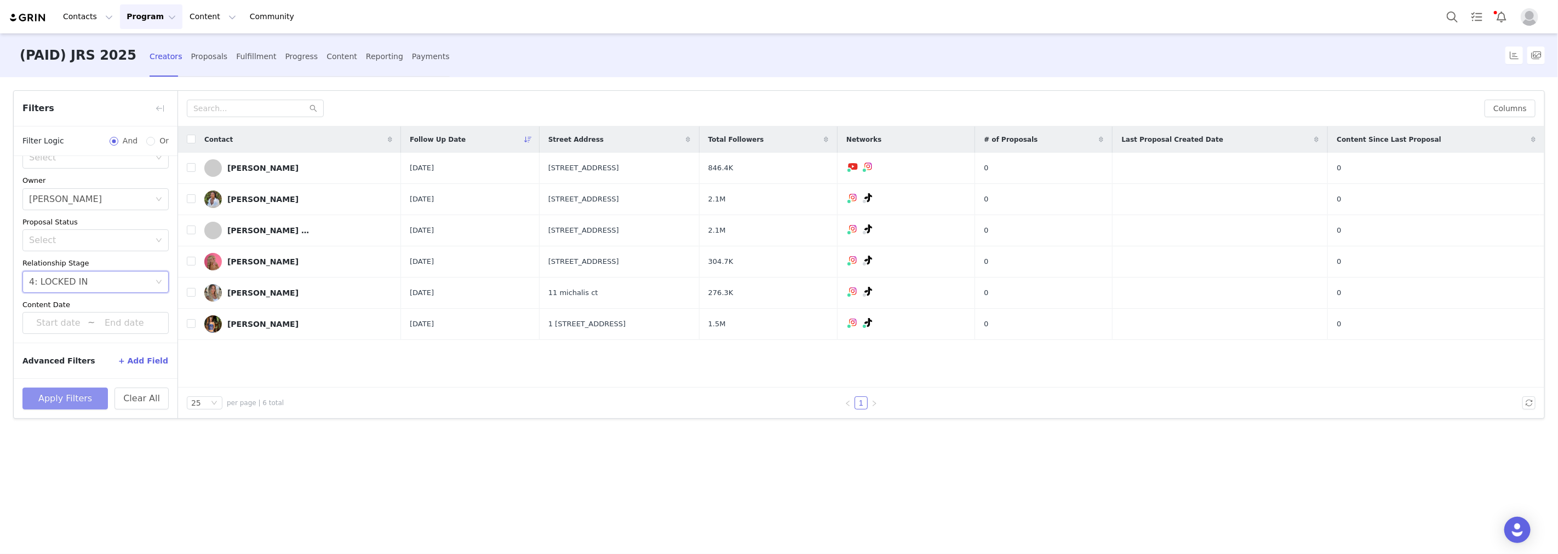
click at [85, 405] on button "Apply Filters" at bounding box center [64, 399] width 85 height 22
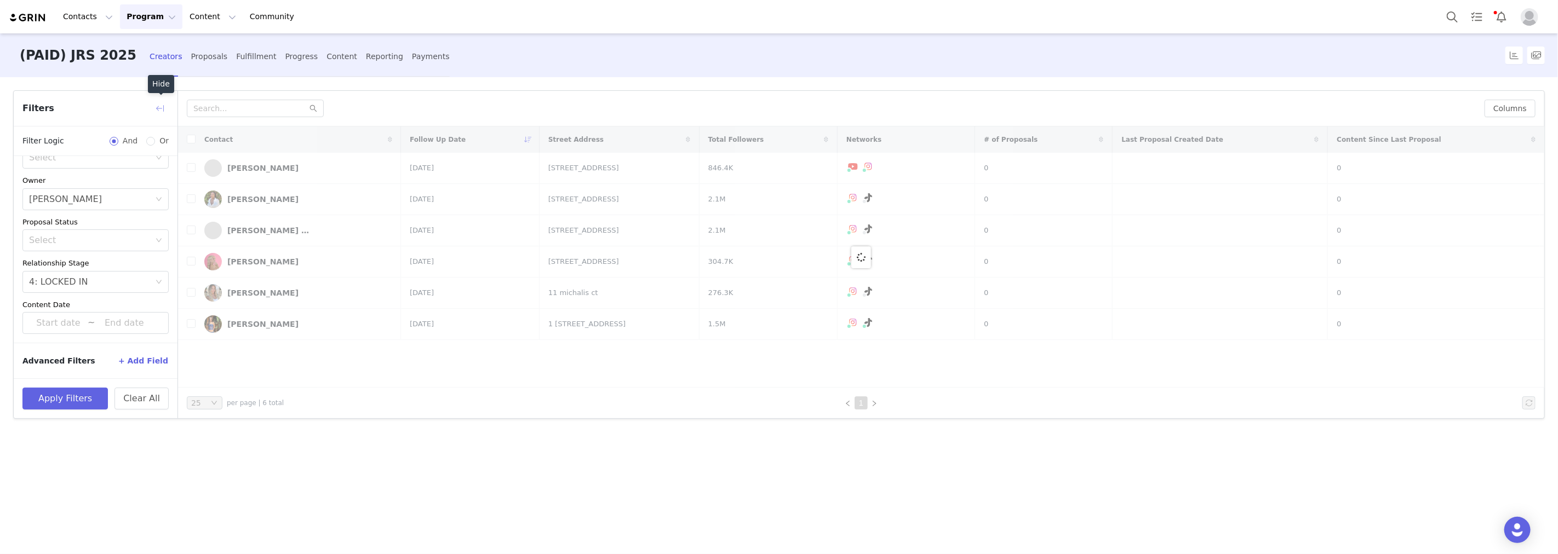
click at [163, 110] on button "button" at bounding box center [160, 109] width 18 height 18
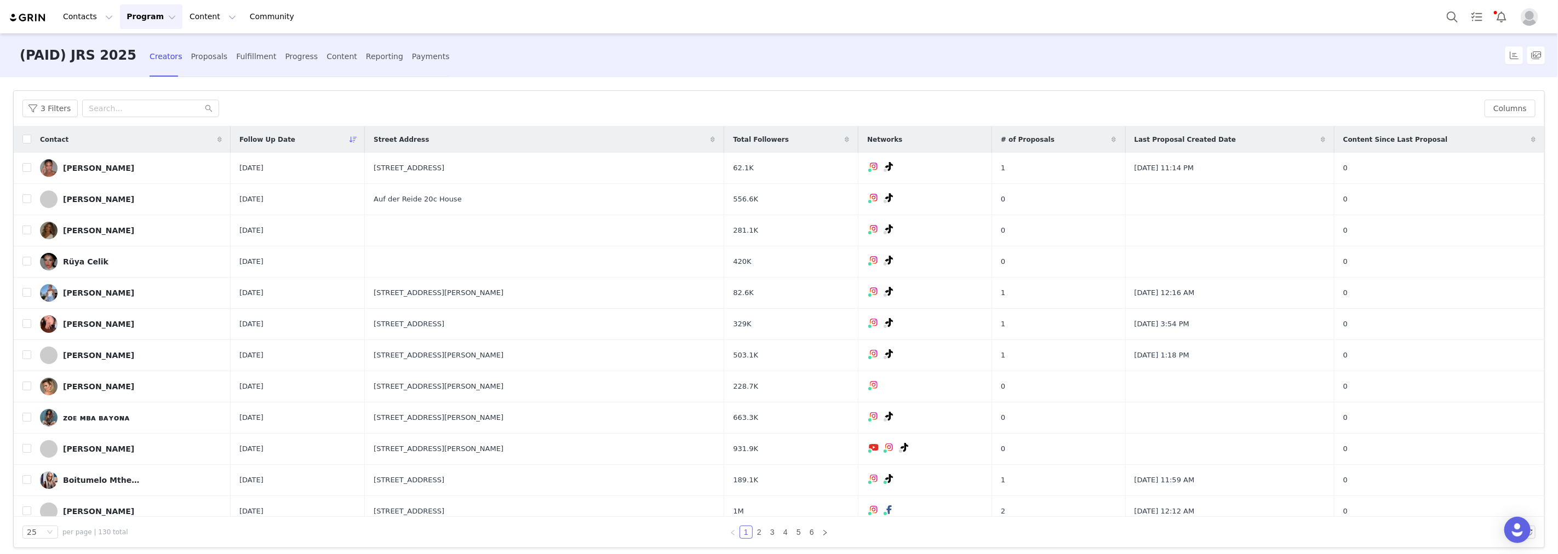
scroll to position [58, 0]
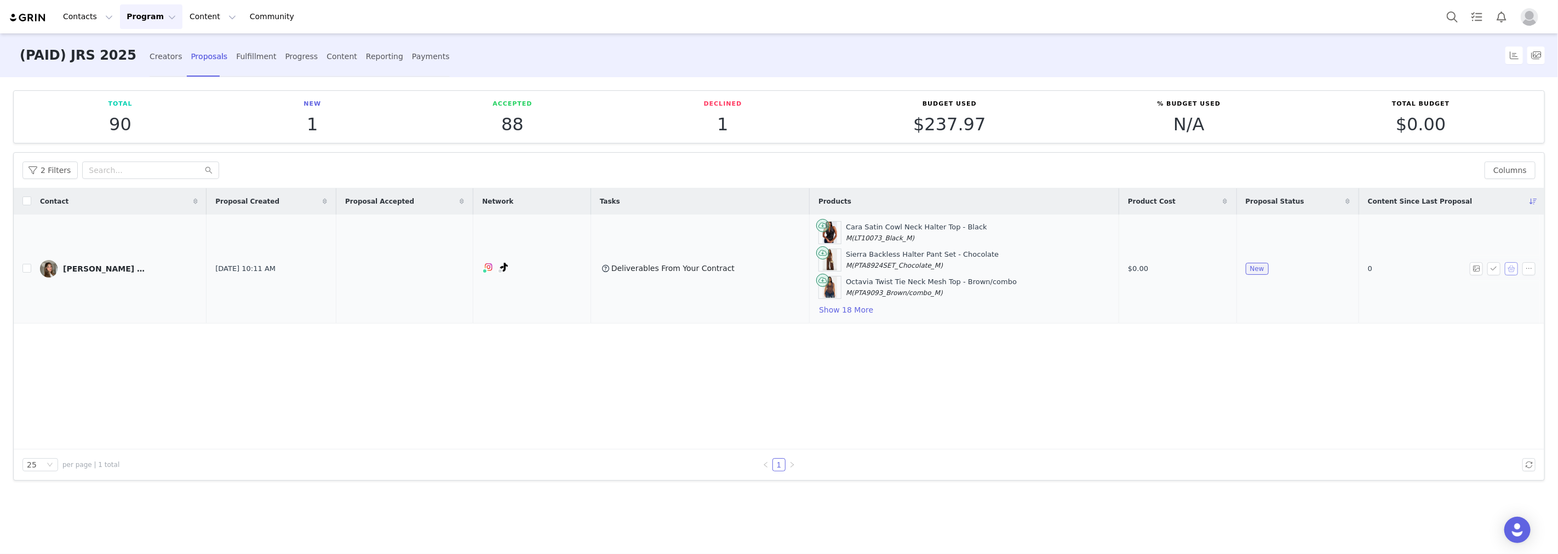
click at [1515, 269] on button "button" at bounding box center [1511, 268] width 13 height 13
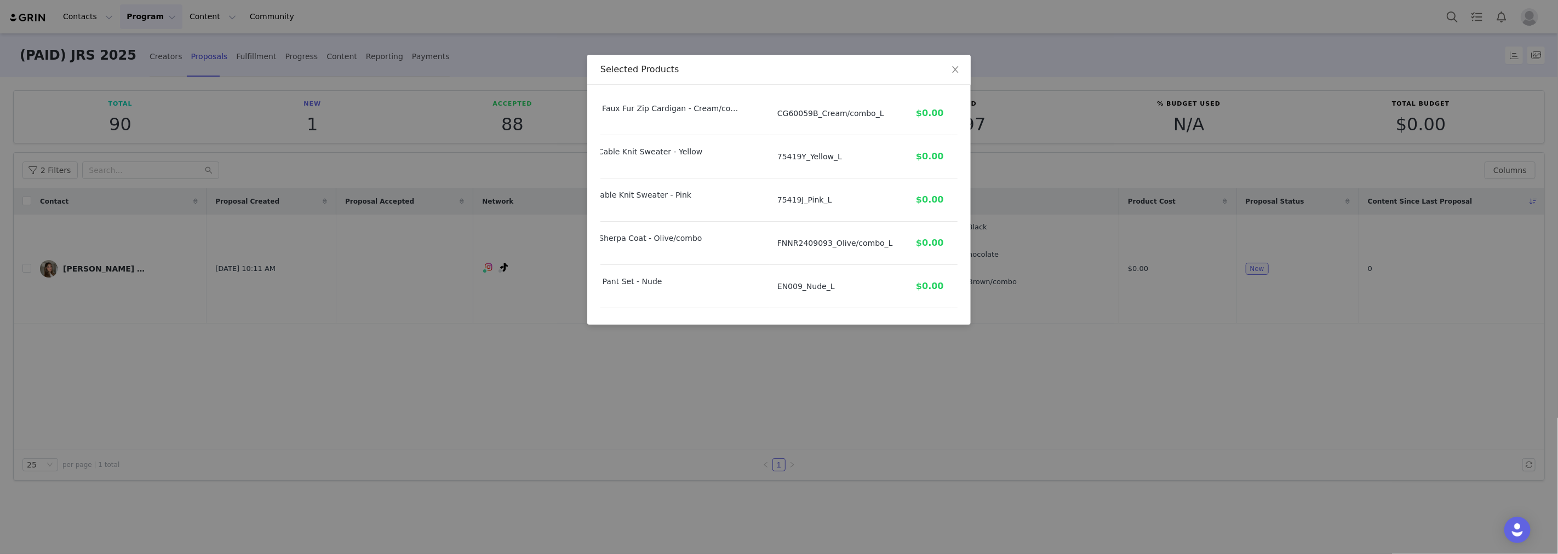
scroll to position [747, 99]
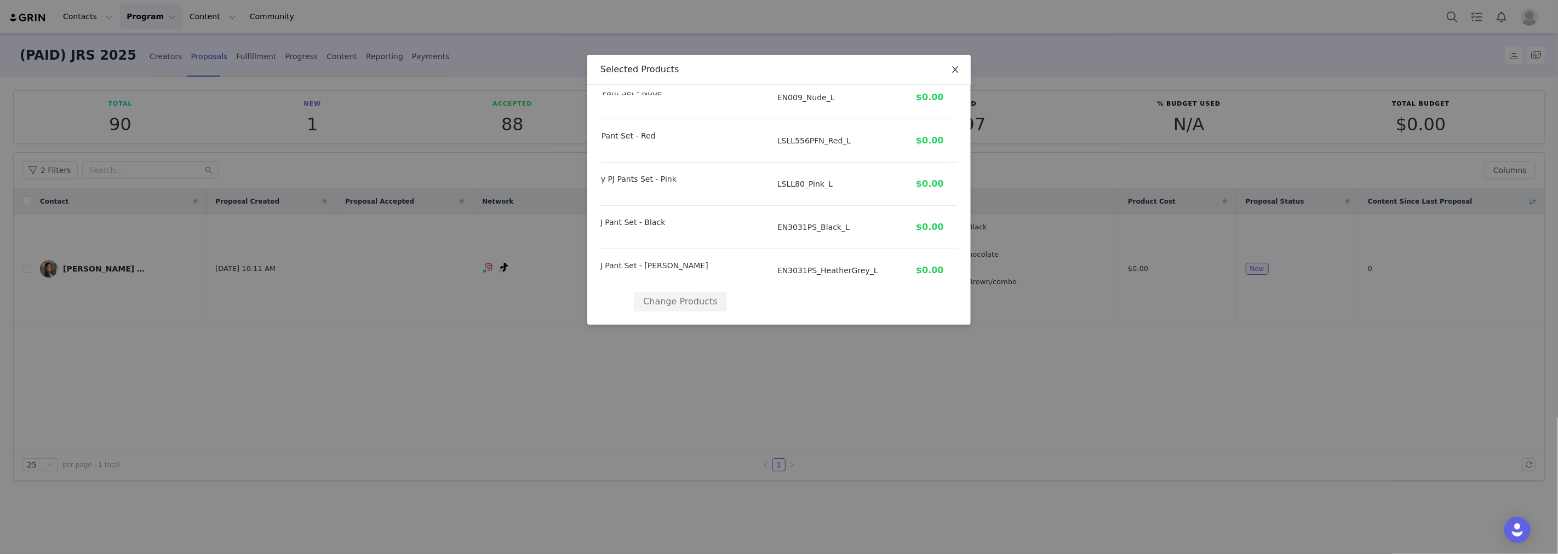
click at [954, 64] on span "Close" at bounding box center [955, 70] width 31 height 31
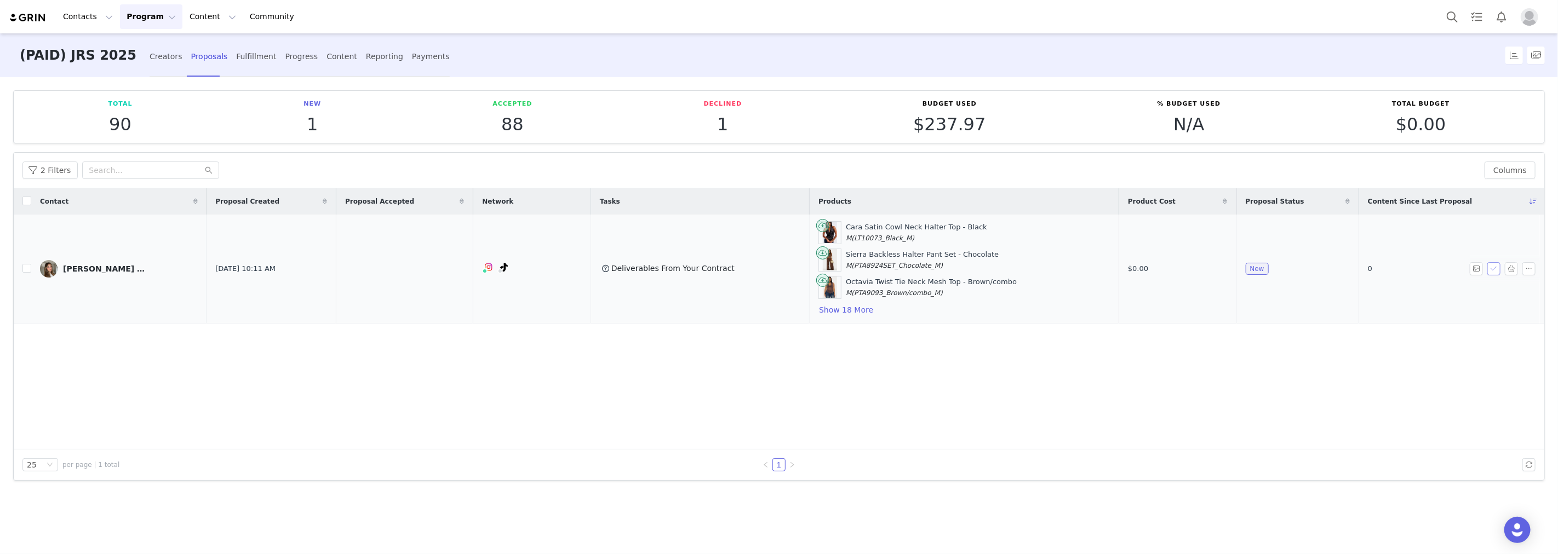
click at [1498, 268] on button "button" at bounding box center [1493, 268] width 13 height 13
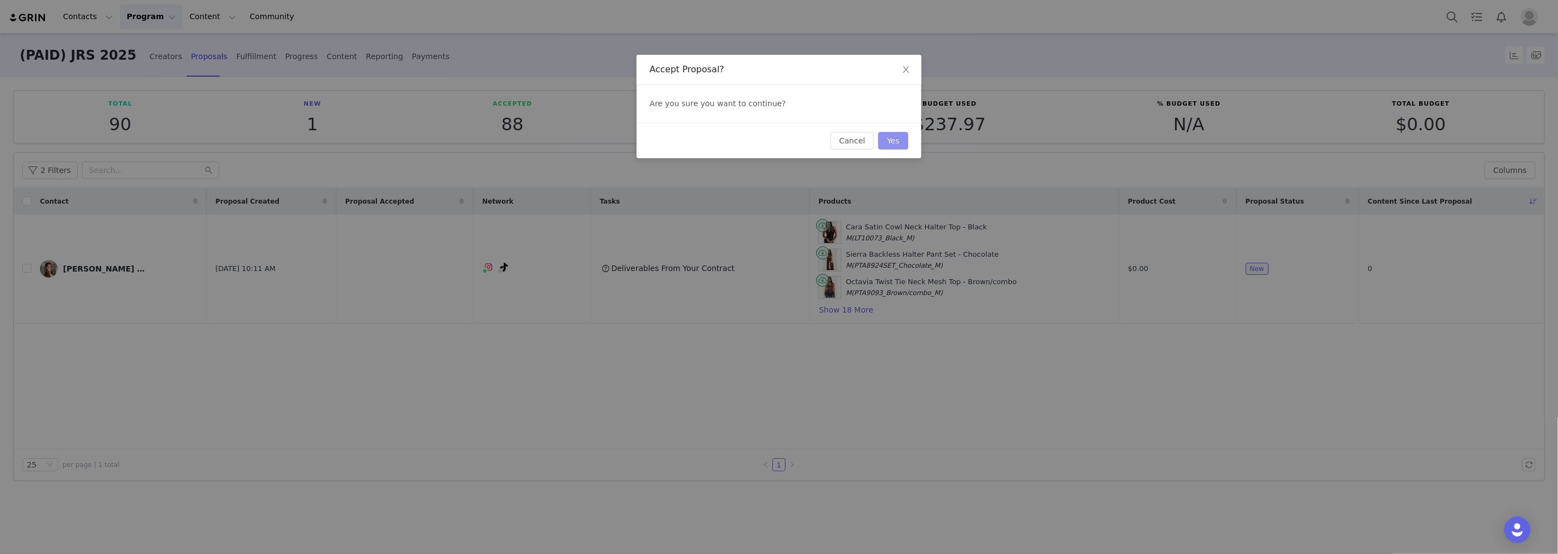
click at [888, 141] on button "Yes" at bounding box center [893, 141] width 30 height 18
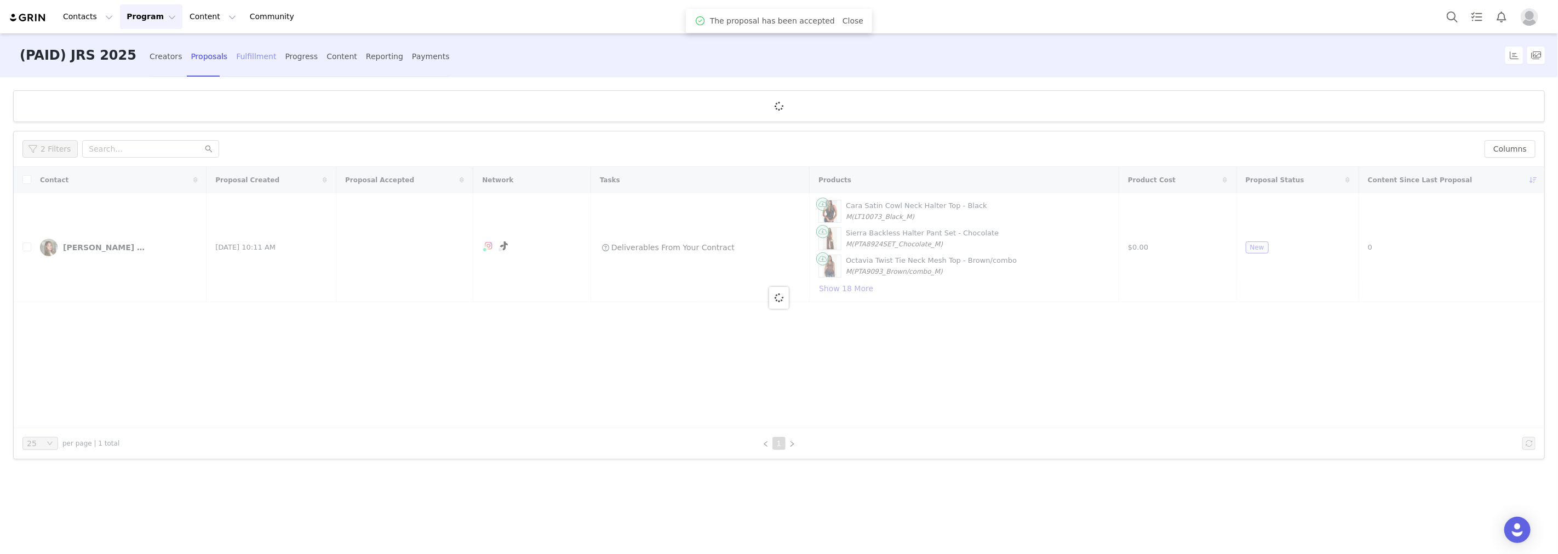
click at [236, 54] on div "Fulfillment" at bounding box center [256, 56] width 40 height 29
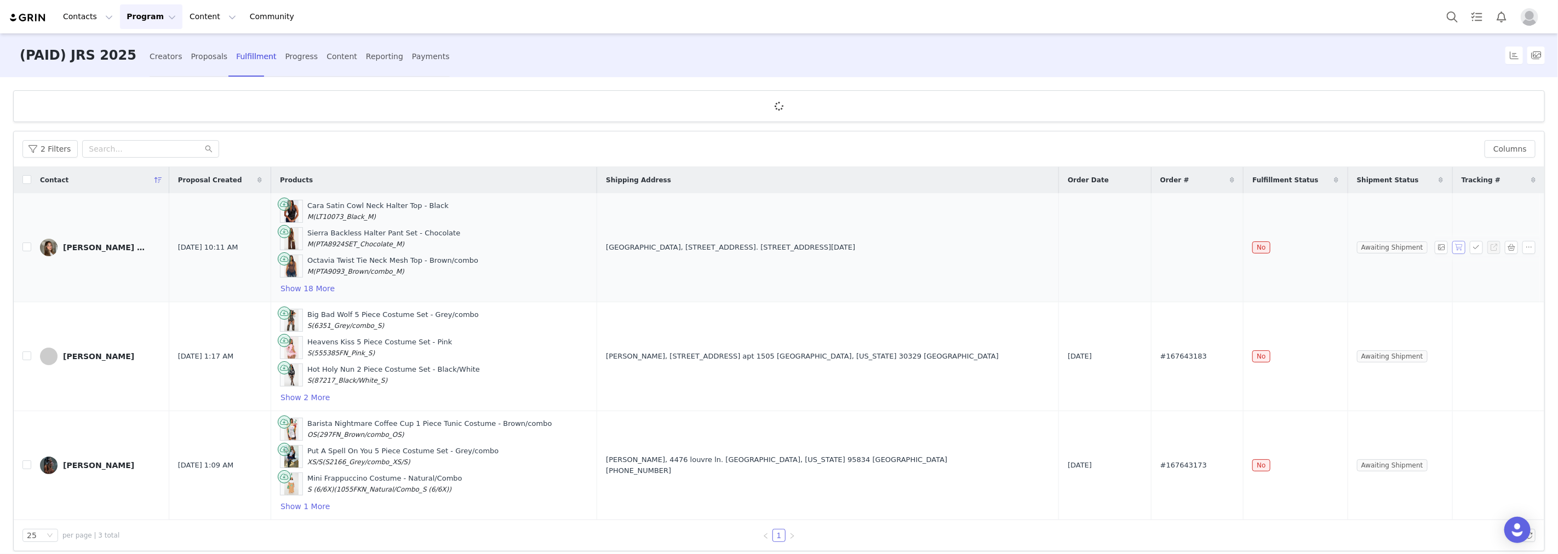
click at [1453, 246] on button "button" at bounding box center [1458, 247] width 13 height 13
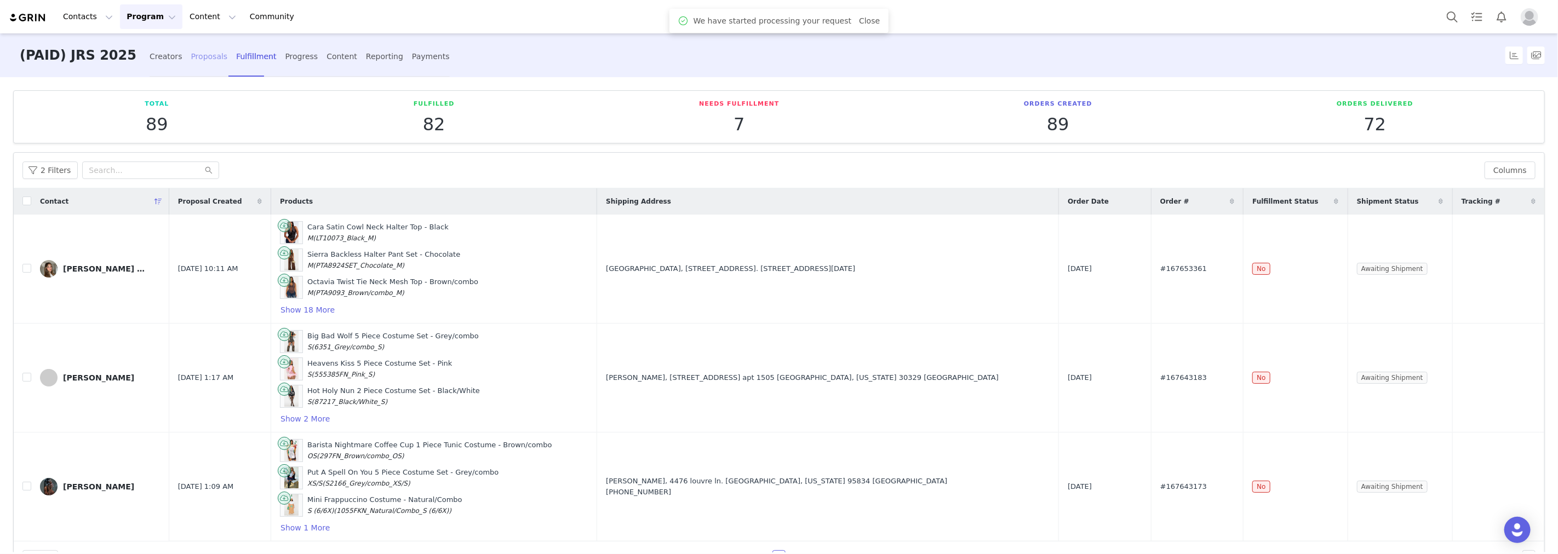
click at [191, 63] on div "Proposals" at bounding box center [209, 56] width 37 height 29
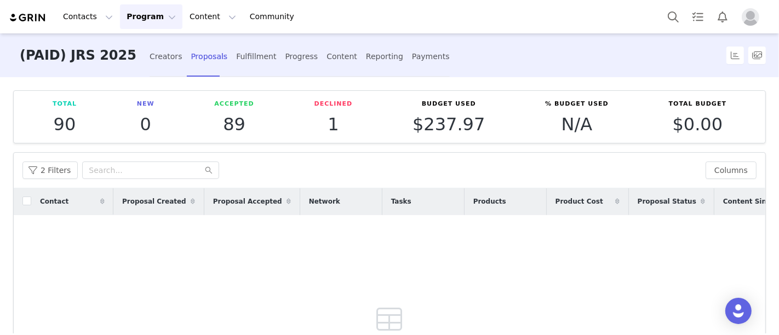
click at [134, 12] on button "Program Program" at bounding box center [151, 16] width 62 height 25
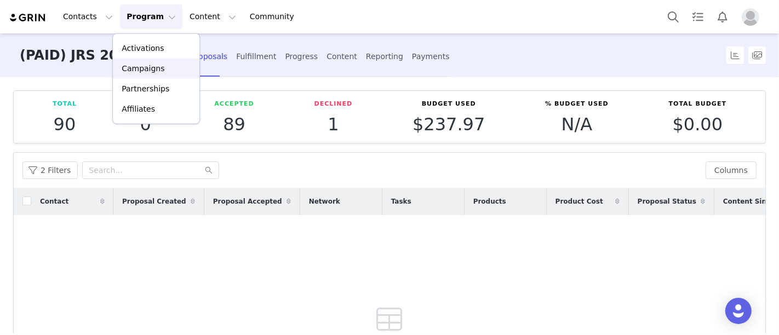
click at [147, 68] on p "Campaigns" at bounding box center [143, 69] width 43 height 12
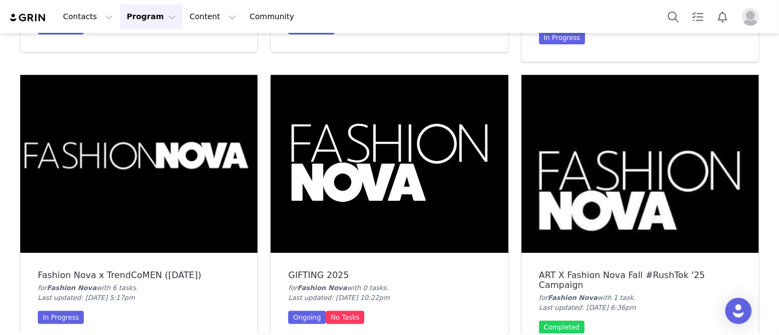
scroll to position [209, 0]
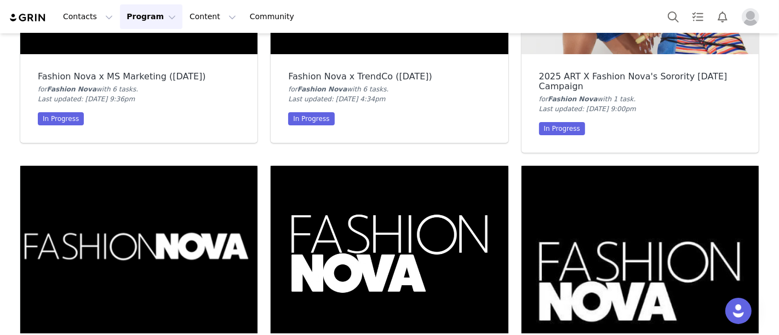
click at [141, 20] on button "Program Program" at bounding box center [151, 16] width 62 height 25
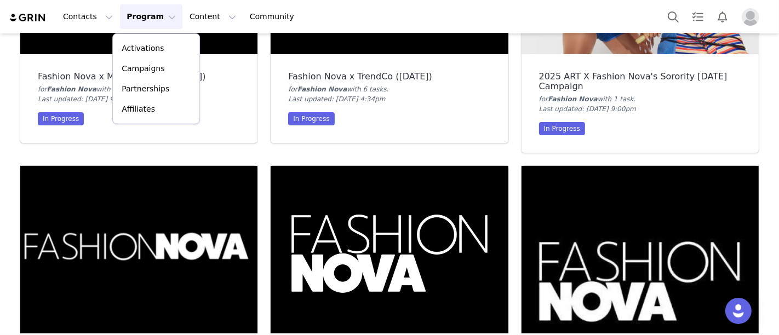
click at [90, 29] on div "Contacts Contacts Creators Prospects Applicants Program Program Activations Cam…" at bounding box center [389, 16] width 779 height 33
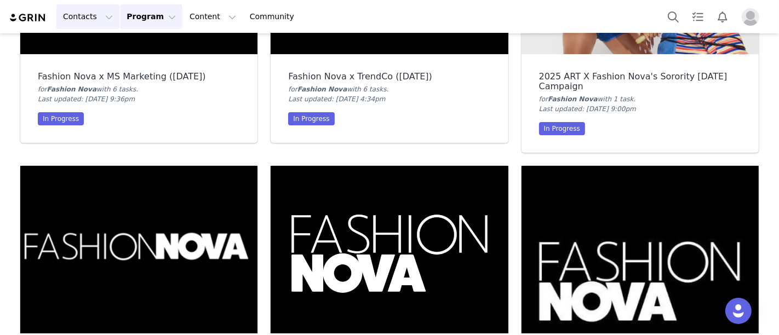
click at [84, 21] on button "Contacts Contacts" at bounding box center [87, 16] width 63 height 25
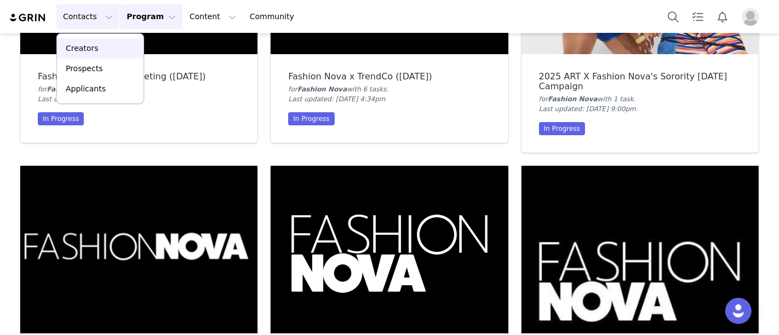
click at [93, 51] on p "Creators" at bounding box center [82, 49] width 33 height 12
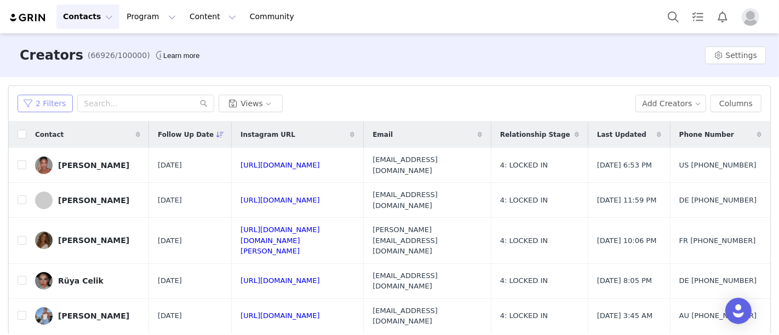
click at [54, 99] on button "2 Filters" at bounding box center [45, 104] width 55 height 18
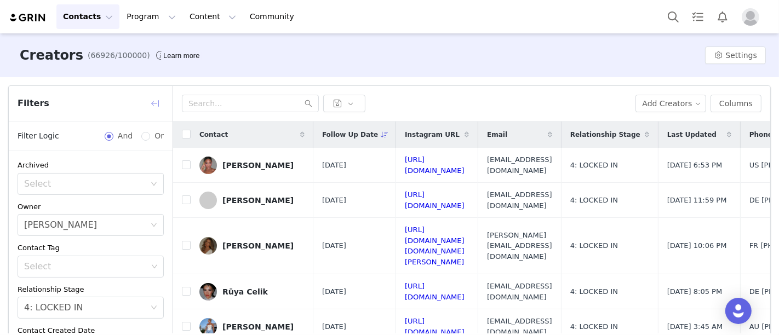
click at [153, 101] on button "button" at bounding box center [155, 104] width 18 height 18
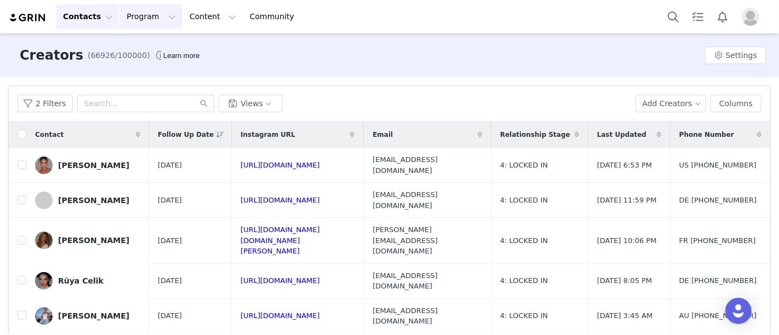
click at [146, 18] on button "Program Program" at bounding box center [151, 16] width 62 height 25
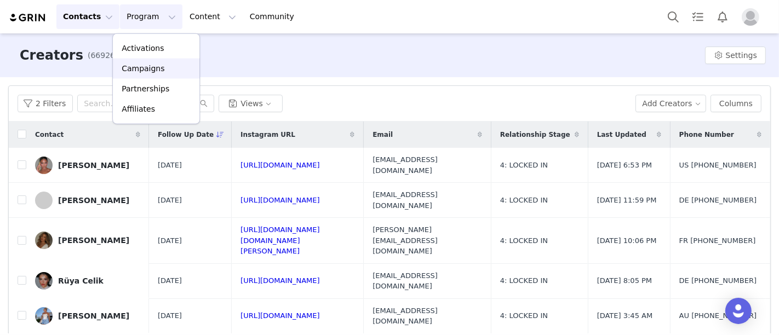
click at [152, 72] on p "Campaigns" at bounding box center [143, 69] width 43 height 12
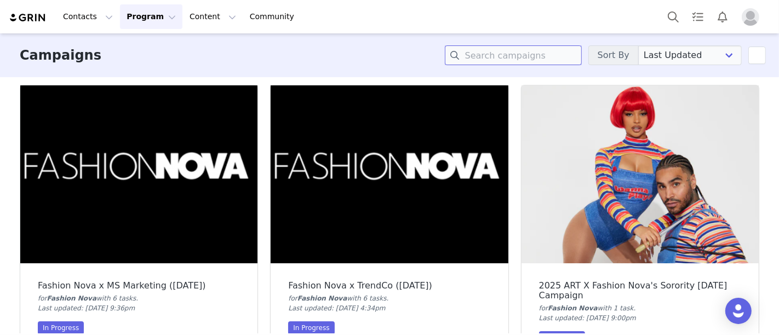
click at [524, 56] on input at bounding box center [513, 55] width 137 height 20
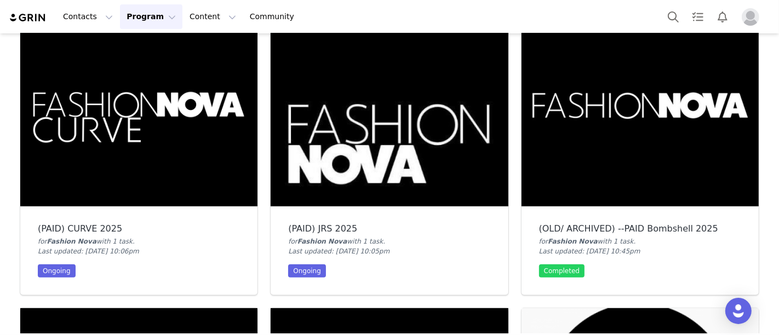
scroll to position [336, 0]
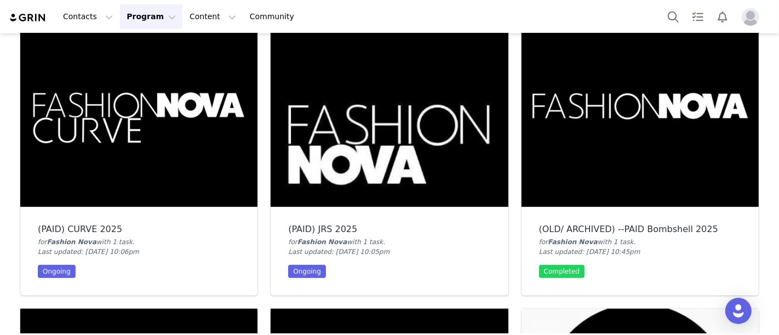
type input "paid"
click at [434, 160] on img at bounding box center [389, 118] width 237 height 178
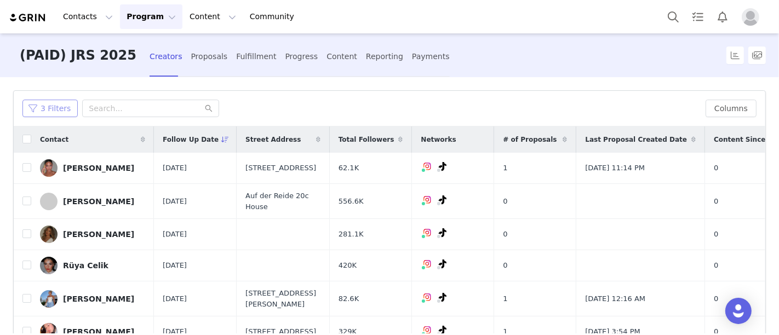
click at [51, 106] on button "3 Filters" at bounding box center [49, 109] width 55 height 18
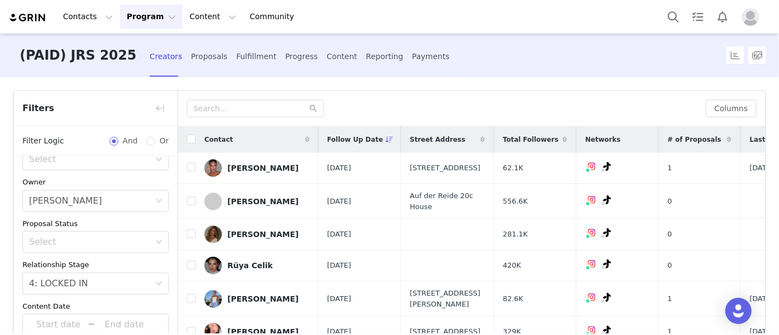
scroll to position [98, 0]
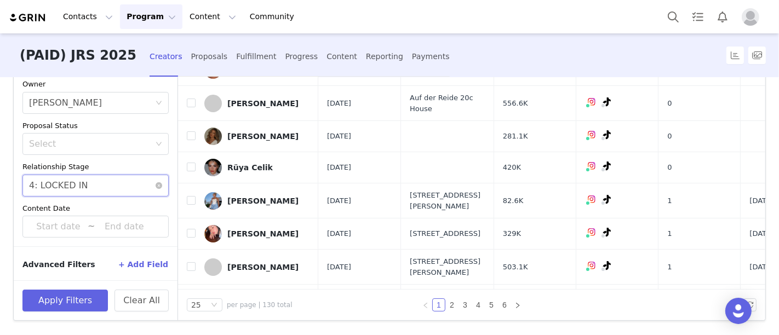
click at [88, 185] on div "Select 4: LOCKED IN" at bounding box center [92, 185] width 126 height 21
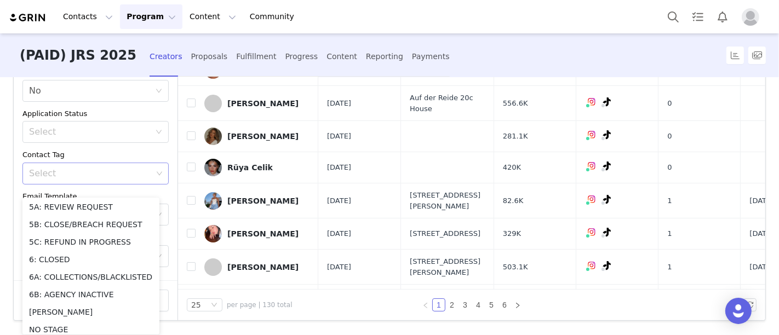
scroll to position [0, 0]
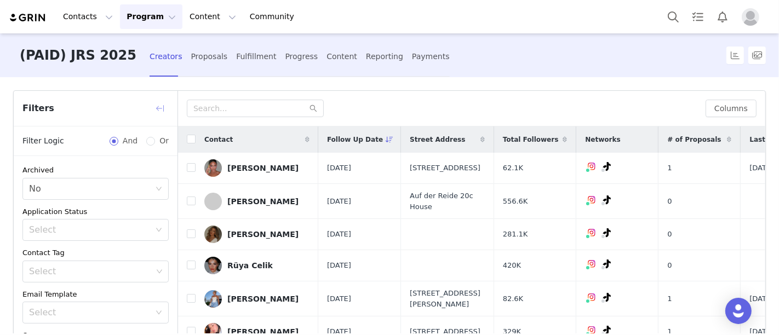
drag, startPoint x: 146, startPoint y: 168, endPoint x: 157, endPoint y: 111, distance: 58.0
click at [157, 111] on div "Filters Filter Logic And Or Archived Select No Application Status Select Contac…" at bounding box center [96, 255] width 164 height 328
click at [157, 111] on button "button" at bounding box center [160, 109] width 18 height 18
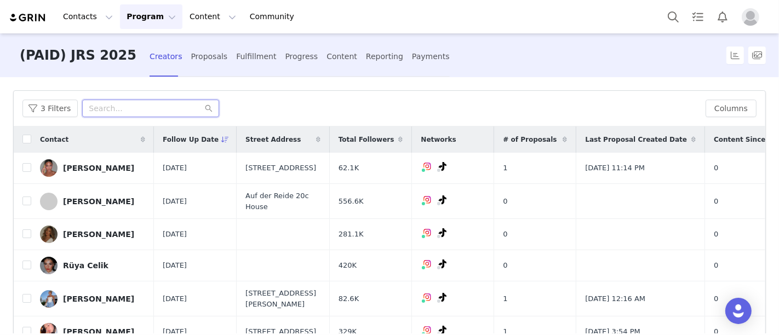
click at [128, 107] on input "text" at bounding box center [150, 109] width 137 height 18
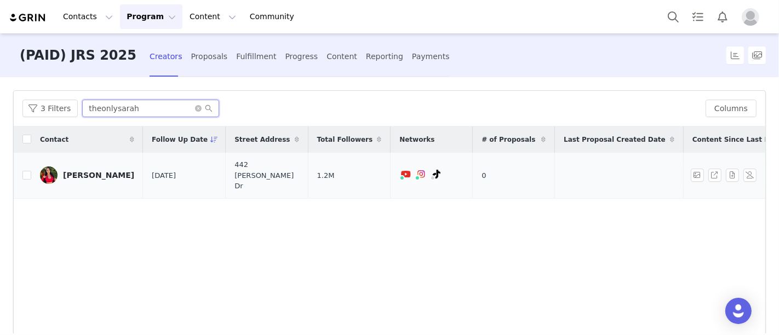
type input "theonlysarah"
click at [94, 173] on link "Sarah Cortina" at bounding box center [87, 176] width 94 height 18
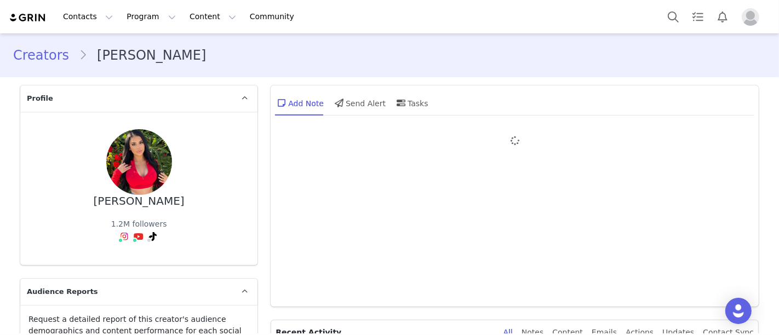
type input "+1 (United States)"
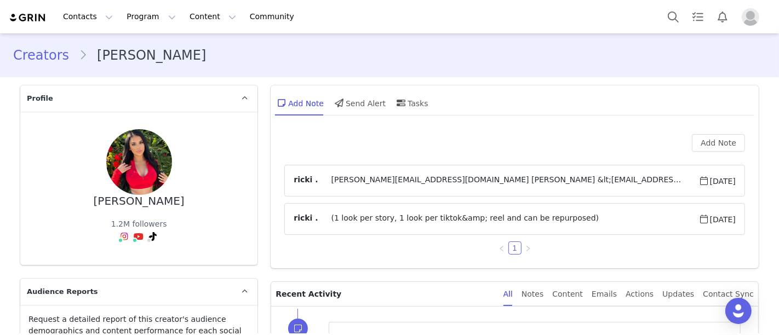
click at [207, 58] on div "Creators Sarah Cortina" at bounding box center [389, 55] width 753 height 20
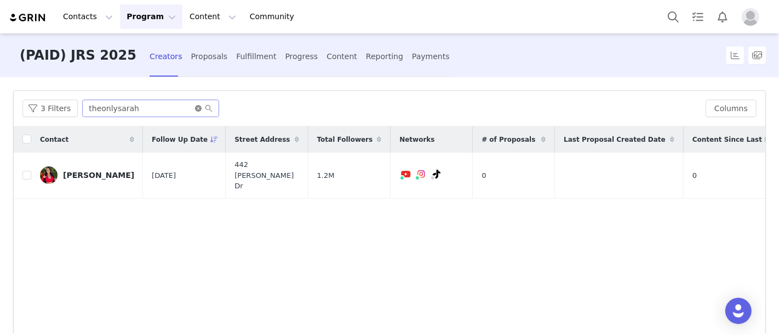
click at [195, 106] on icon "icon: close-circle" at bounding box center [198, 108] width 7 height 7
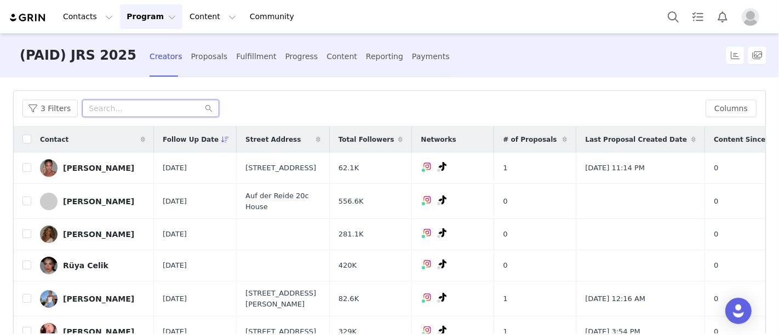
click at [165, 106] on input "text" at bounding box center [150, 109] width 137 height 18
click at [260, 112] on div "3 Filters" at bounding box center [359, 109] width 674 height 18
click at [191, 56] on div "Proposals" at bounding box center [209, 56] width 37 height 29
